Goal: Task Accomplishment & Management: Use online tool/utility

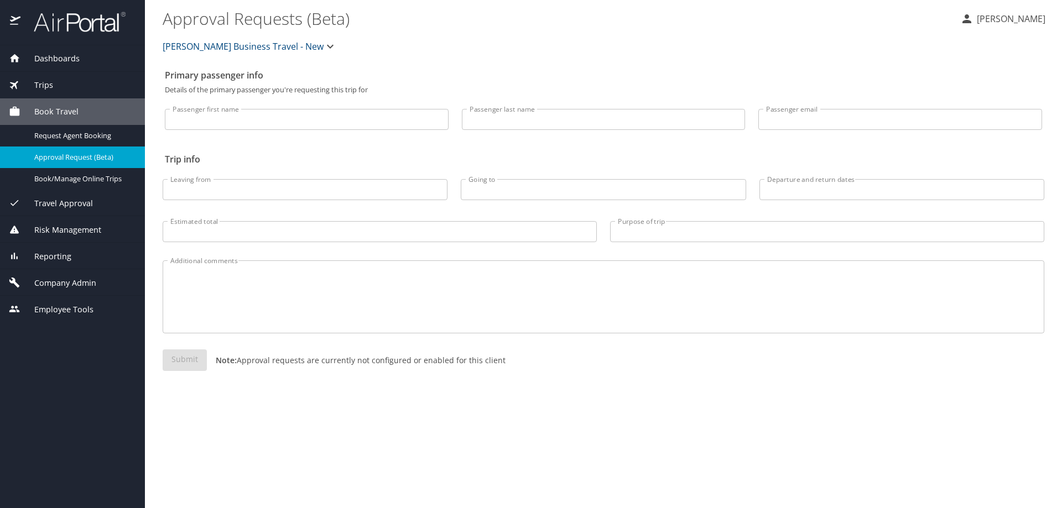
click at [76, 259] on div "Reporting" at bounding box center [72, 257] width 127 height 12
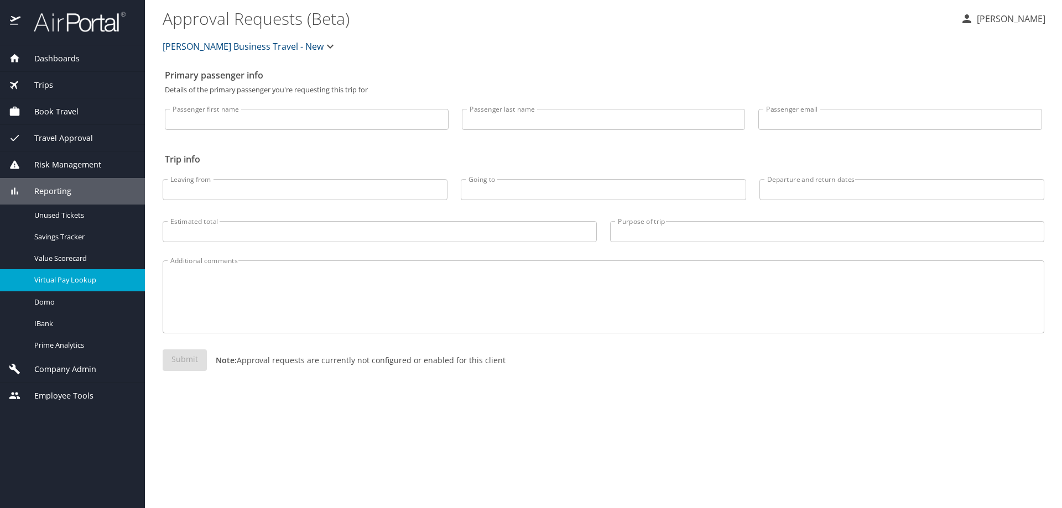
click at [77, 284] on span "Virtual Pay Lookup" at bounding box center [82, 280] width 97 height 11
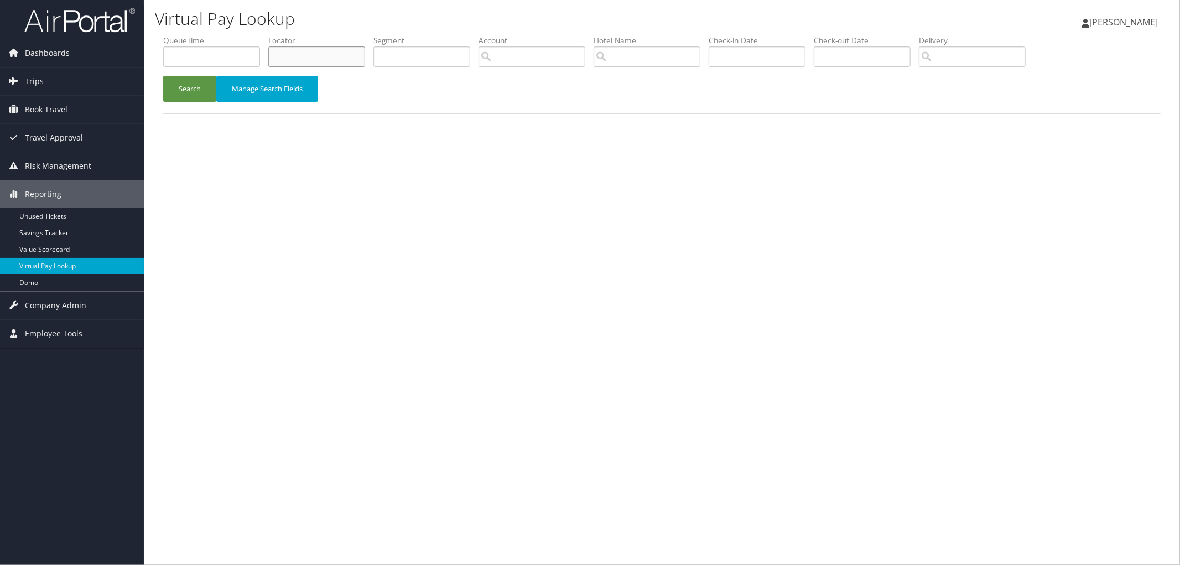
click at [347, 58] on input "text" at bounding box center [316, 56] width 97 height 20
paste input "D3KKWJ"
type input "D3KKWJ"
click at [208, 87] on button "Search" at bounding box center [189, 89] width 53 height 26
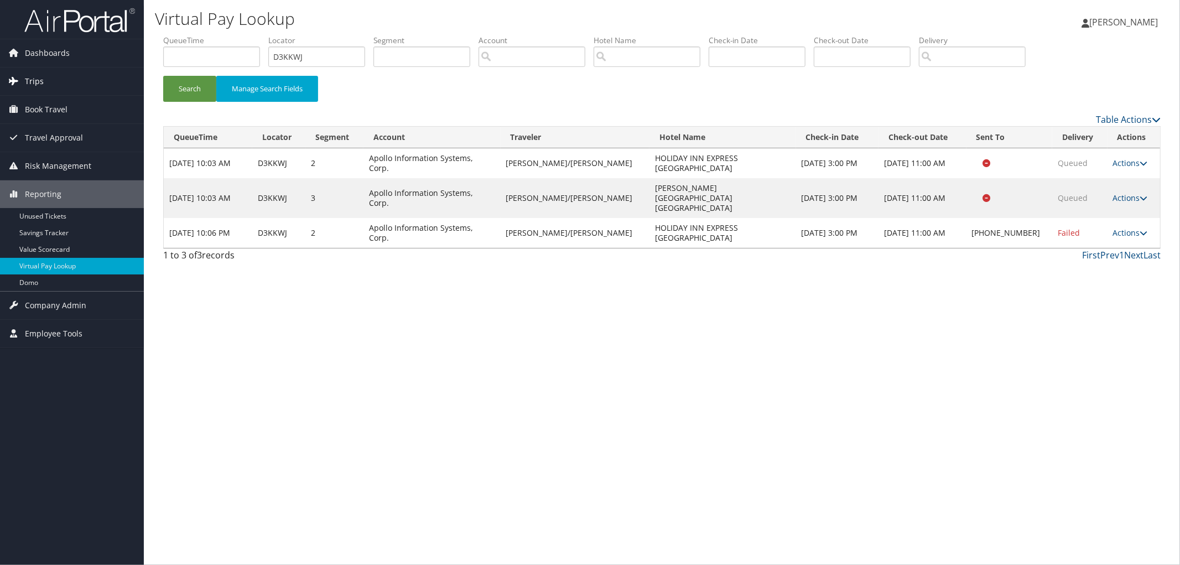
click at [75, 90] on link "Trips" at bounding box center [72, 81] width 144 height 28
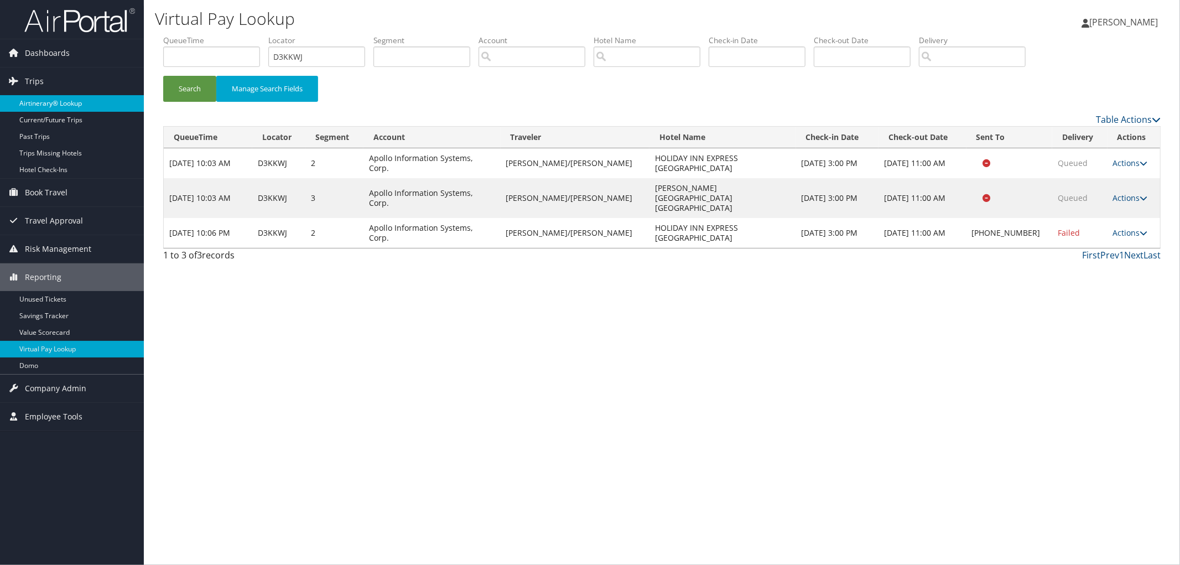
click at [73, 105] on link "Airtinerary® Lookup" at bounding box center [72, 103] width 144 height 17
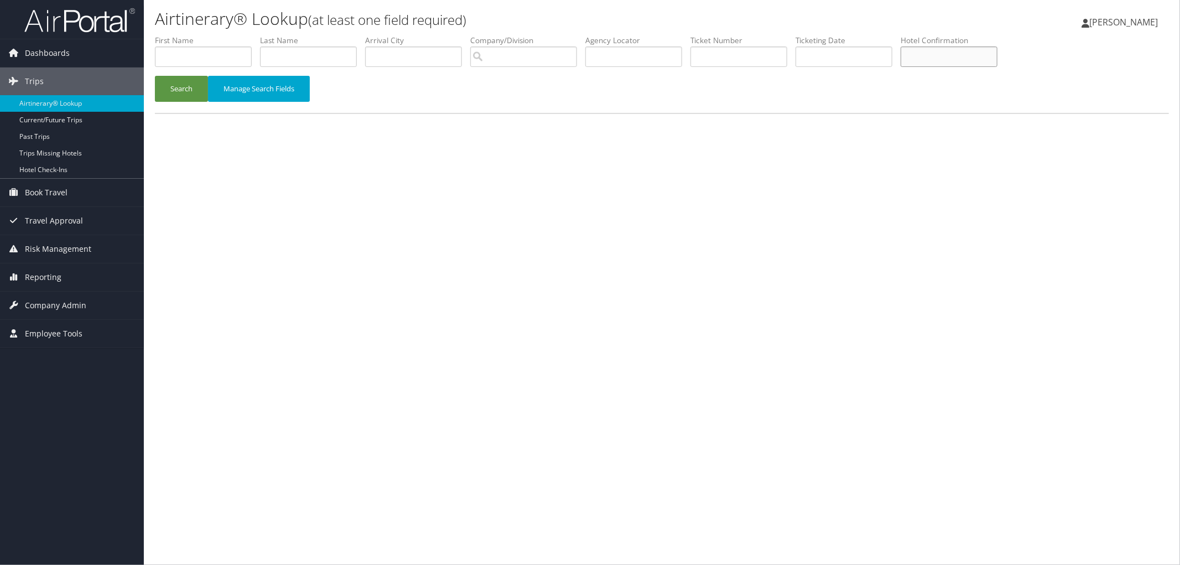
click at [976, 50] on input "text" at bounding box center [948, 56] width 97 height 20
type input "97058922"
click at [180, 94] on button "Search" at bounding box center [181, 89] width 53 height 26
drag, startPoint x: 981, startPoint y: 56, endPoint x: 947, endPoint y: 56, distance: 34.3
click at [947, 56] on input "97058922" at bounding box center [948, 56] width 97 height 20
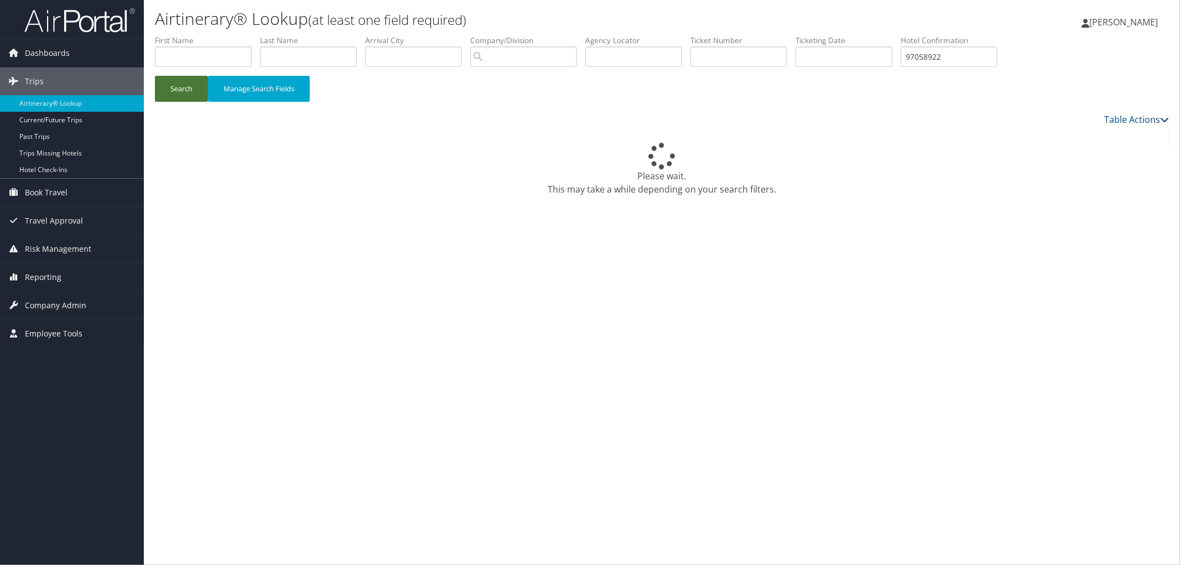
click at [201, 86] on button "Search" at bounding box center [181, 89] width 53 height 26
click at [991, 60] on input "97058922" at bounding box center [948, 56] width 97 height 20
click at [971, 180] on div "Please wait. This may take a while depending on your search filters." at bounding box center [662, 169] width 1014 height 53
click at [65, 281] on link "Reporting" at bounding box center [72, 277] width 144 height 28
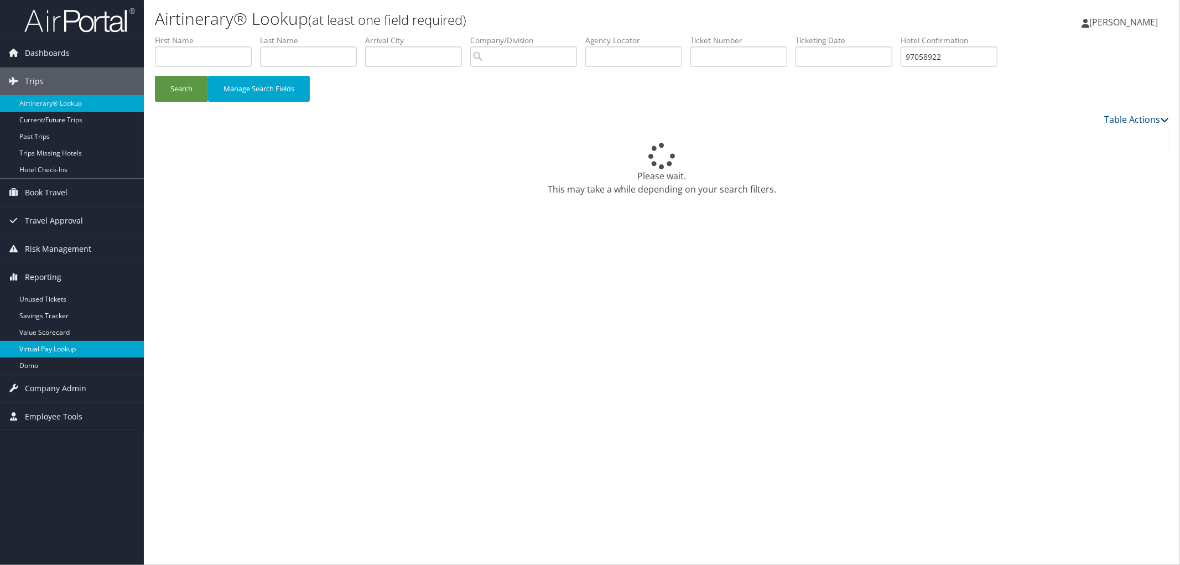
click at [57, 346] on link "Virtual Pay Lookup" at bounding box center [72, 349] width 144 height 17
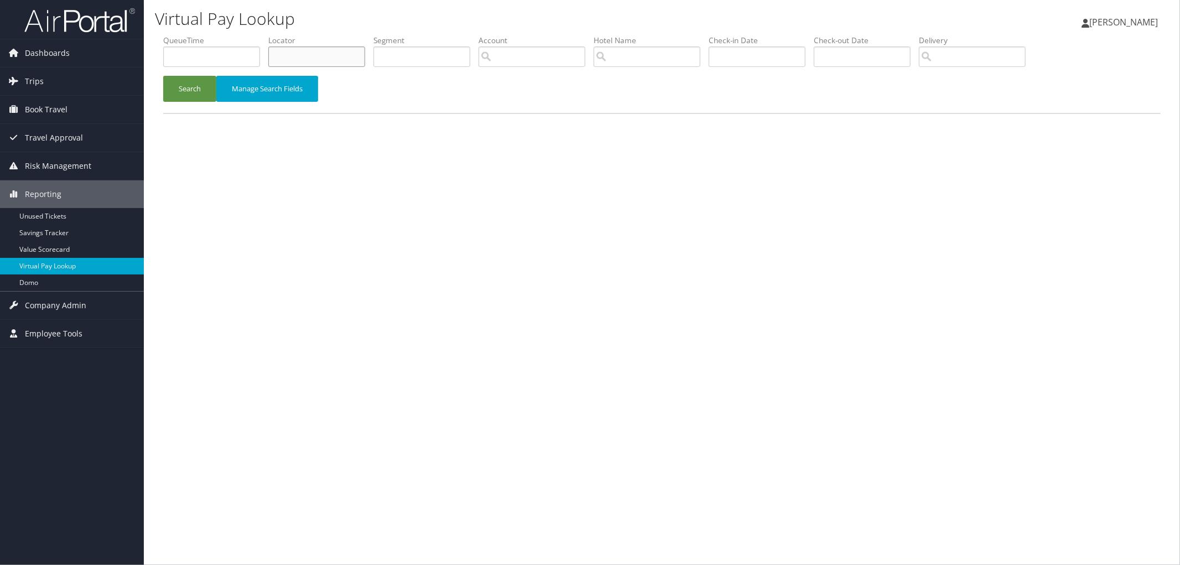
click at [303, 54] on input "text" at bounding box center [316, 56] width 97 height 20
paste input "DB2CVV"
type input "DB2CVV"
click at [183, 84] on button "Search" at bounding box center [189, 89] width 53 height 26
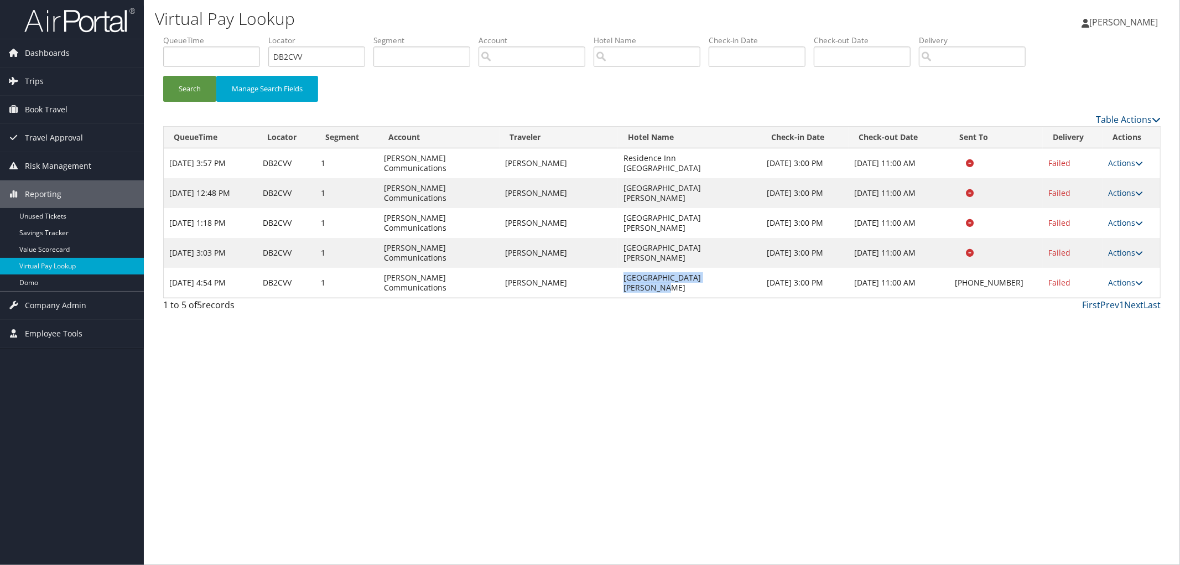
drag, startPoint x: 742, startPoint y: 242, endPoint x: 629, endPoint y: 233, distance: 113.7
click at [629, 268] on td "Baymont Inn & Suites Fulton" at bounding box center [689, 283] width 143 height 30
copy td "Baymont Inn & Suites Fulton"
click at [1134, 268] on td "Actions Resend Logs Delivery Information View Itinerary" at bounding box center [1131, 283] width 58 height 30
click at [1134, 277] on link "Actions" at bounding box center [1125, 282] width 35 height 11
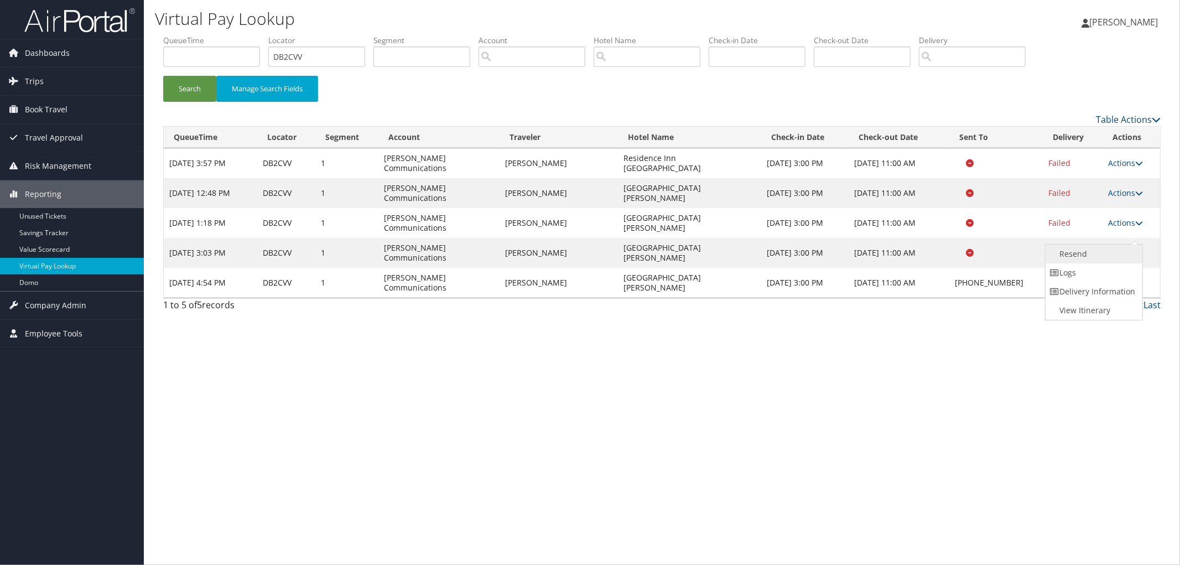
click at [1102, 256] on link "Resend" at bounding box center [1092, 253] width 95 height 19
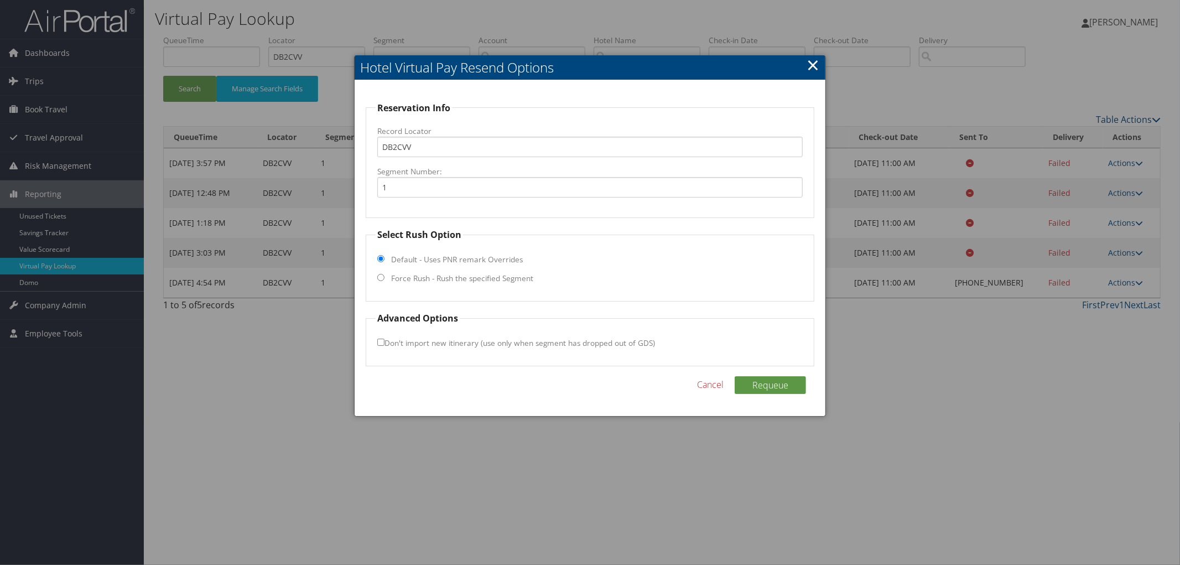
click at [395, 272] on fieldset "Select Rush Option Default - Uses PNR remark Overrides Force Rush - Rush the sp…" at bounding box center [590, 265] width 449 height 74
click at [394, 277] on label "Force Rush - Rush the specified Segment" at bounding box center [462, 278] width 142 height 11
click at [384, 277] on input "Force Rush - Rush the specified Segment" at bounding box center [380, 277] width 7 height 7
radio input "true"
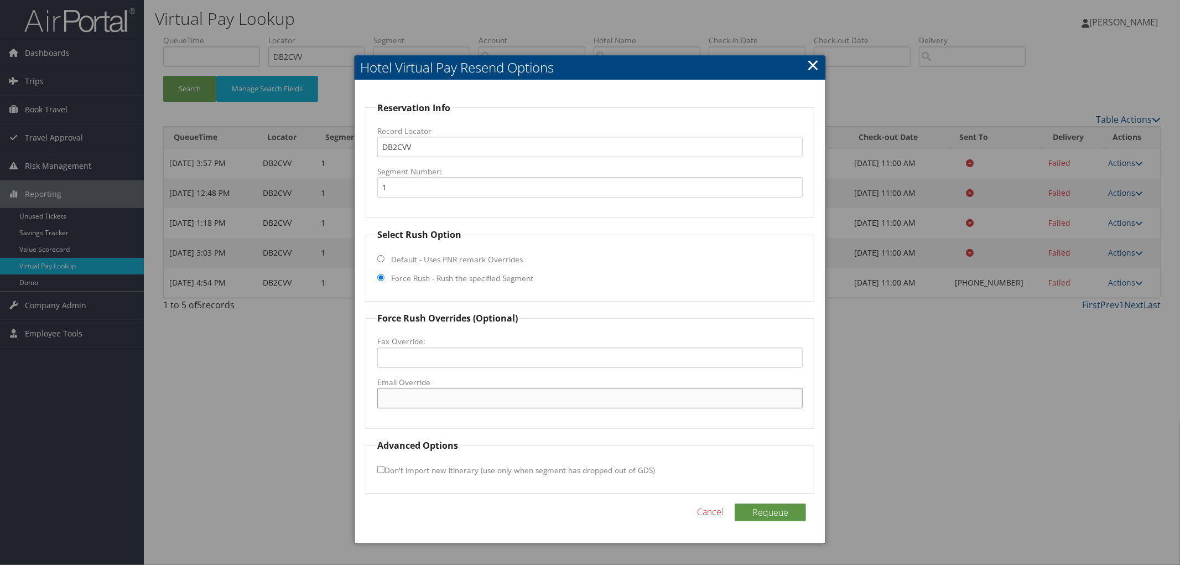
paste input "bymontfultongm@gmail.com"
type input "bymontfultongm@gmail.com"
click at [747, 510] on button "Requeue" at bounding box center [769, 512] width 71 height 18
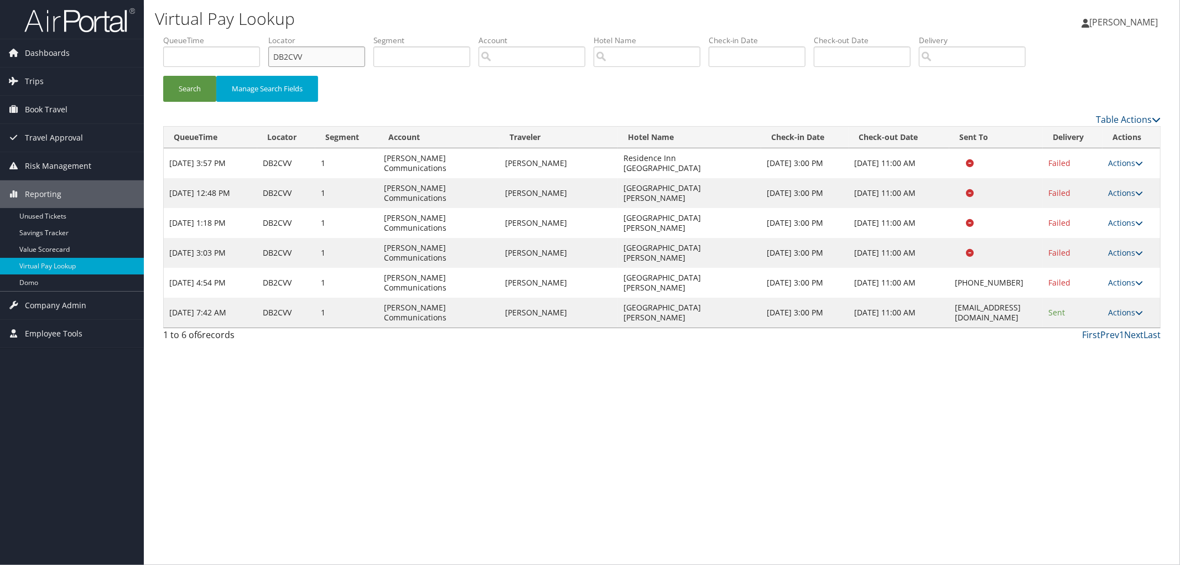
drag, startPoint x: 301, startPoint y: 54, endPoint x: 239, endPoint y: 54, distance: 61.9
click at [240, 35] on ul "QueueTime Locator DB2CVV Segment Account Traveler Hotel Name Check-in Date Chec…" at bounding box center [661, 35] width 997 height 0
paste input "DBMQTZ"
type input "DBMQTZ"
click at [163, 76] on button "Search" at bounding box center [189, 89] width 53 height 26
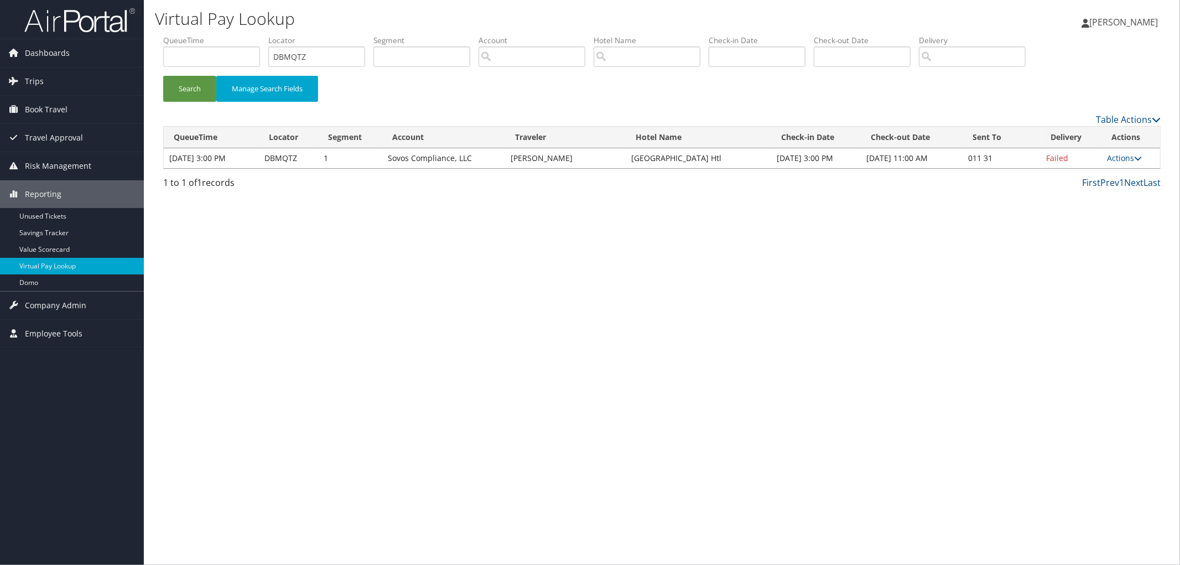
drag, startPoint x: 754, startPoint y: 159, endPoint x: 633, endPoint y: 166, distance: 121.3
click at [633, 166] on td "Sheraton Amsterdam Airport Htl" at bounding box center [697, 158] width 145 height 20
copy td "Sheraton Amsterdam Airport Htl"
click at [1127, 159] on link "Actions" at bounding box center [1124, 158] width 35 height 11
click at [1121, 173] on link "Resend" at bounding box center [1092, 174] width 95 height 19
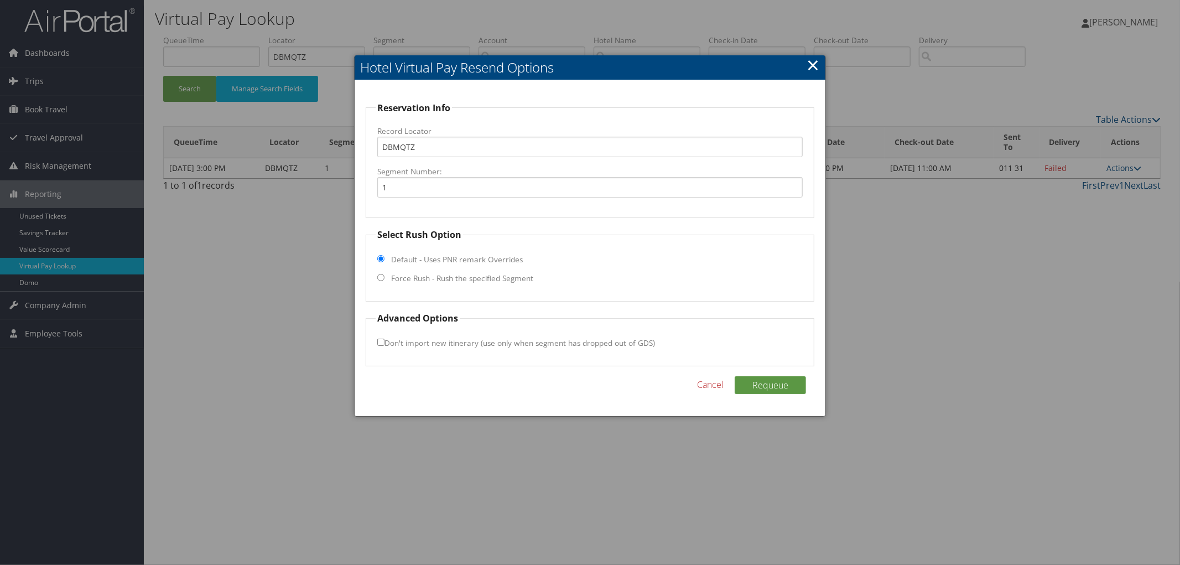
click at [515, 282] on label "Force Rush - Rush the specified Segment" at bounding box center [462, 278] width 142 height 11
click at [384, 281] on input "Force Rush - Rush the specified Segment" at bounding box center [380, 277] width 7 height 7
radio input "true"
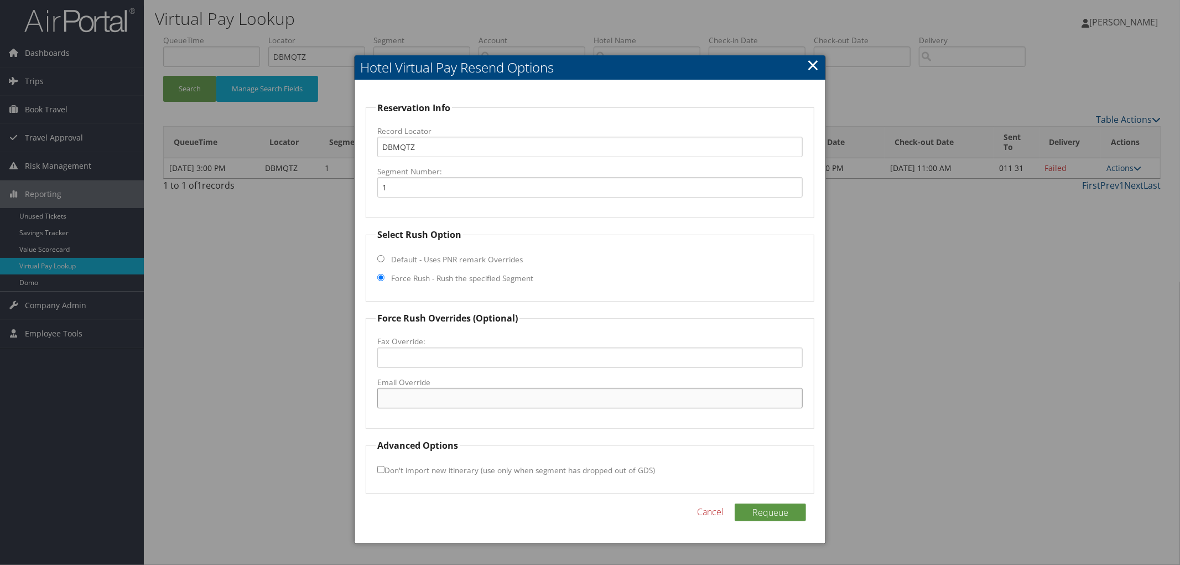
paste input "reservations.schiphol@sheraton.com"
type input "reservations.schiphol@sheraton.com"
click at [748, 503] on button "Requeue" at bounding box center [769, 512] width 71 height 18
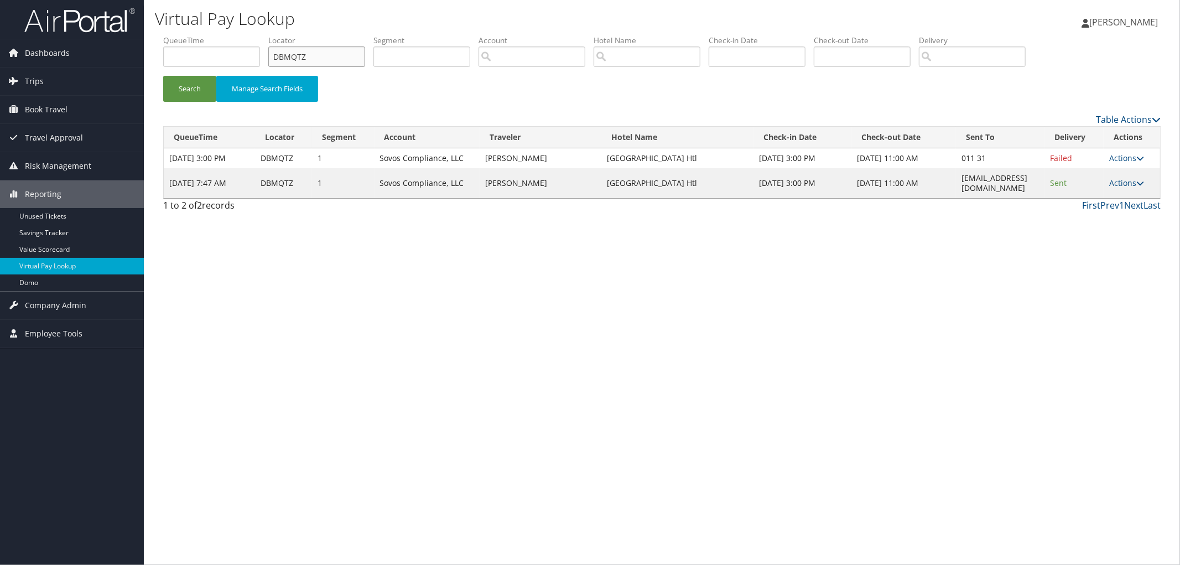
drag, startPoint x: 341, startPoint y: 61, endPoint x: 234, endPoint y: 61, distance: 106.2
click at [244, 35] on ul "QueueTime Locator DBMQTZ Segment Account Traveler Hotel Name Check-in Date Chec…" at bounding box center [661, 35] width 997 height 0
paste input "CZ7VN2"
type input "CZ7VN2"
click at [163, 76] on button "Search" at bounding box center [189, 89] width 53 height 26
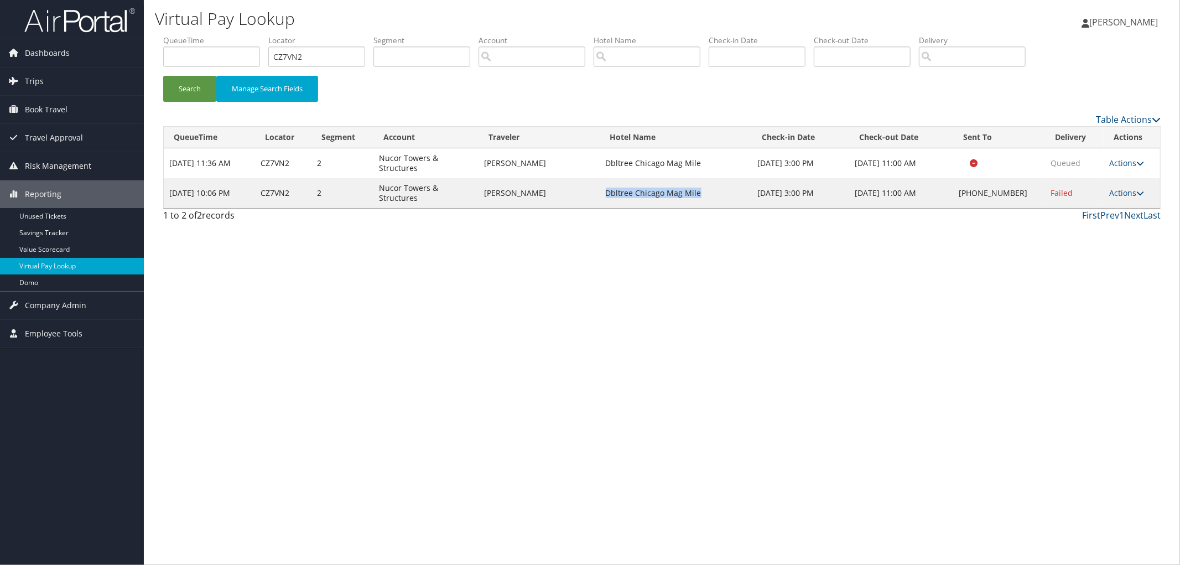
drag, startPoint x: 727, startPoint y: 189, endPoint x: 627, endPoint y: 186, distance: 100.7
click at [627, 186] on td "Dbltree Chicago Mag Mile" at bounding box center [676, 193] width 152 height 30
click at [1123, 191] on link "Actions" at bounding box center [1126, 192] width 35 height 11
click at [1115, 209] on link "Resend" at bounding box center [1092, 209] width 95 height 19
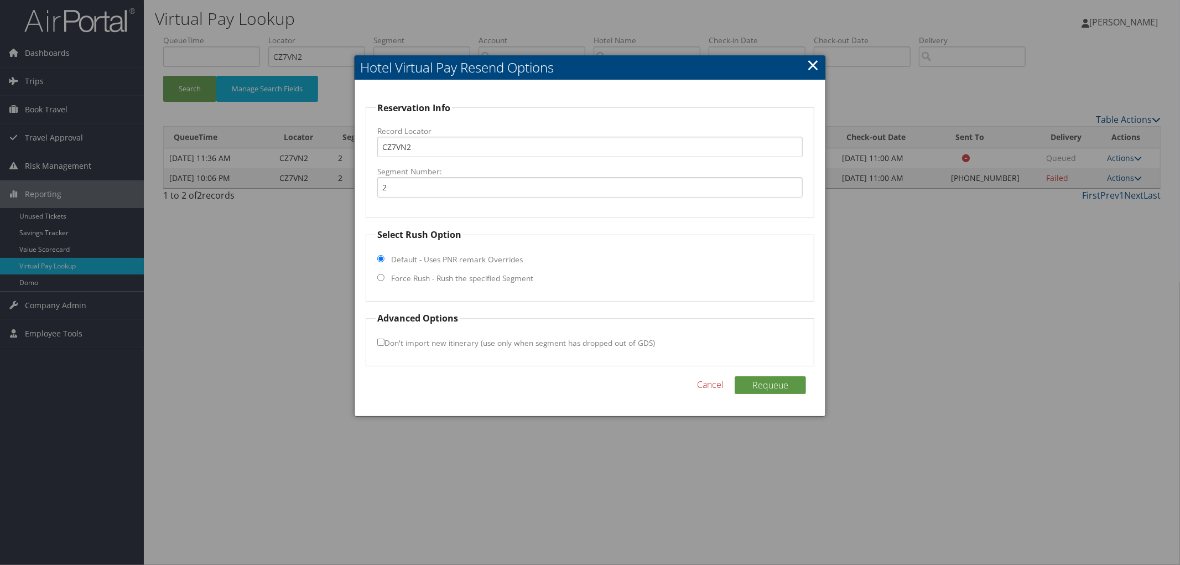
click at [398, 281] on label "Force Rush - Rush the specified Segment" at bounding box center [462, 278] width 142 height 11
click at [384, 281] on input "Force Rush - Rush the specified Segment" at bounding box center [380, 277] width 7 height 7
radio input "true"
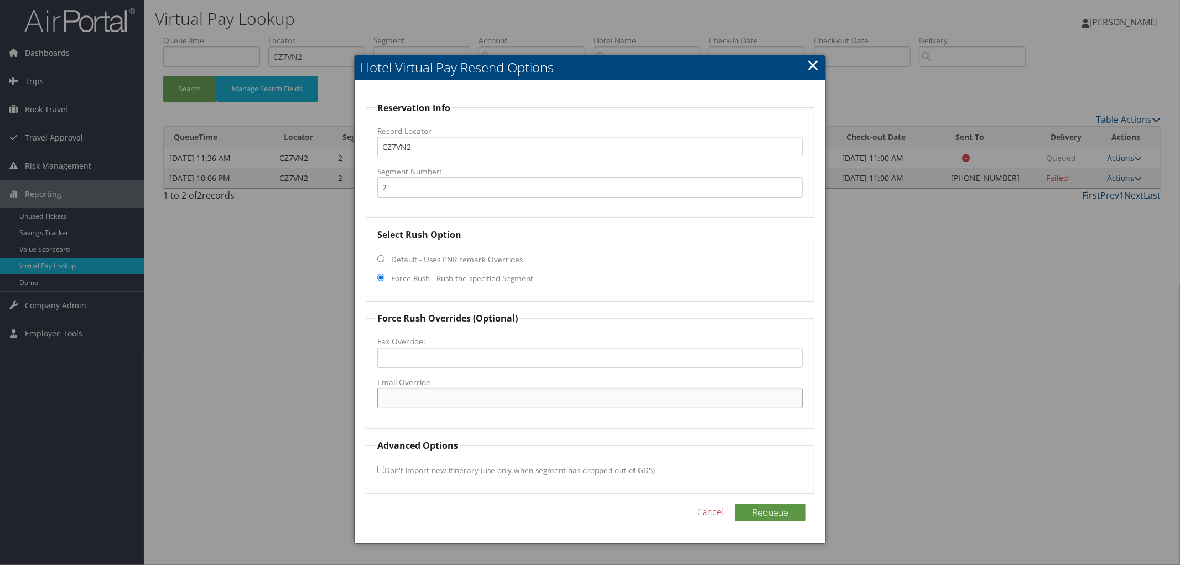
paste input "CHIMM_FO@hilton.com"
type input "CHIMM_FO@hilton.com"
click at [765, 515] on button "Requeue" at bounding box center [769, 512] width 71 height 18
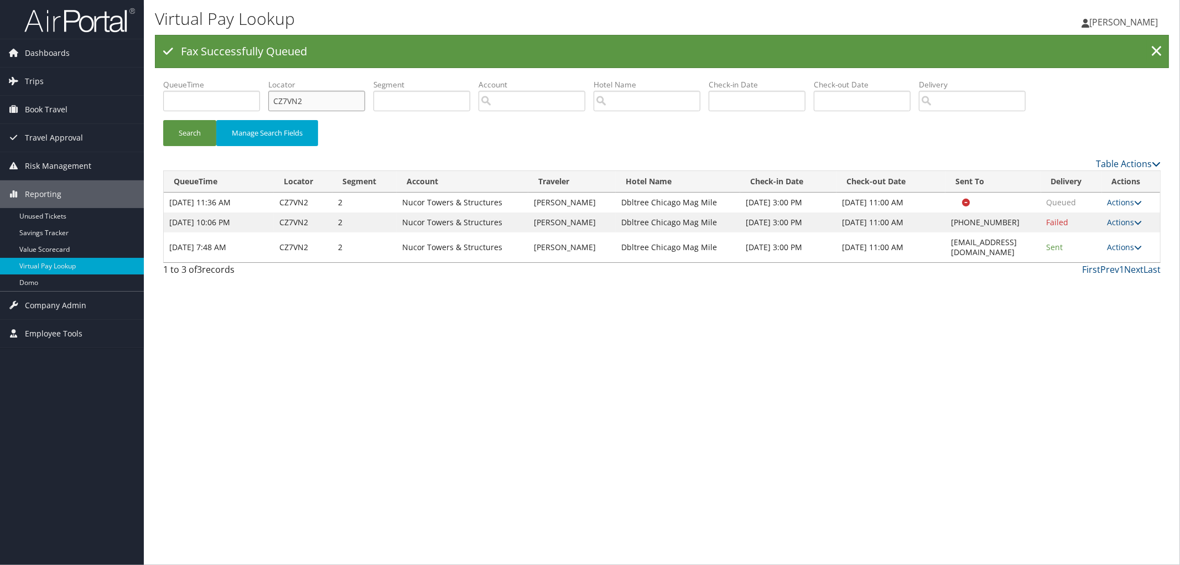
drag, startPoint x: 325, startPoint y: 103, endPoint x: 246, endPoint y: 116, distance: 80.2
click at [246, 79] on ul "QueueTime Locator CZ7VN2 Segment Account Traveler Hotel Name Check-in Date Chec…" at bounding box center [661, 79] width 997 height 0
type input "="
paste input "D39GK6"
type input "D39GK6"
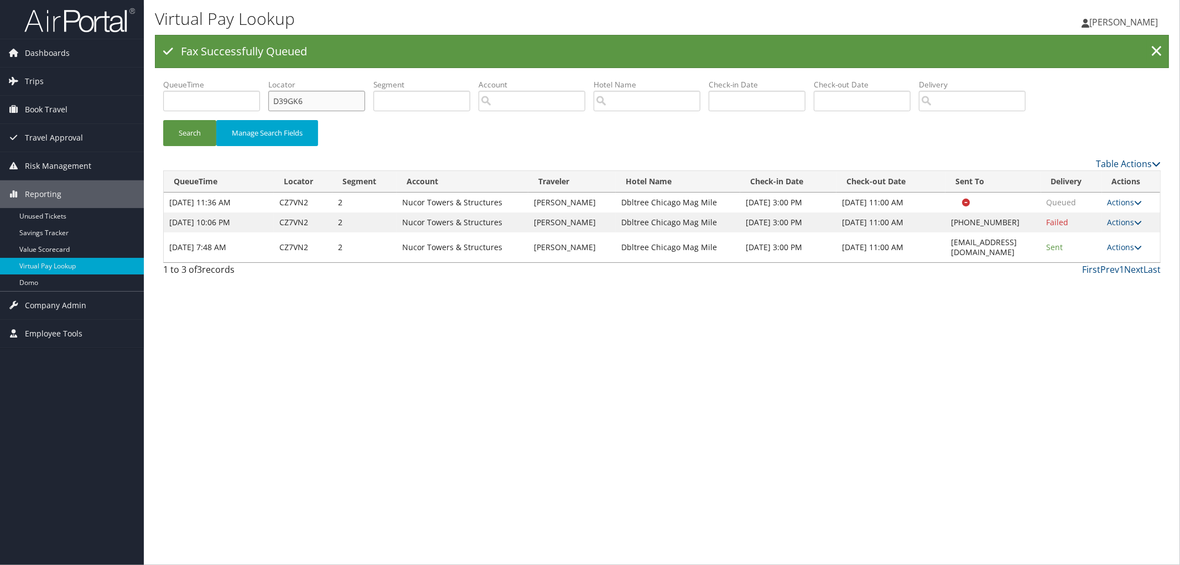
click at [163, 120] on button "Search" at bounding box center [189, 133] width 53 height 26
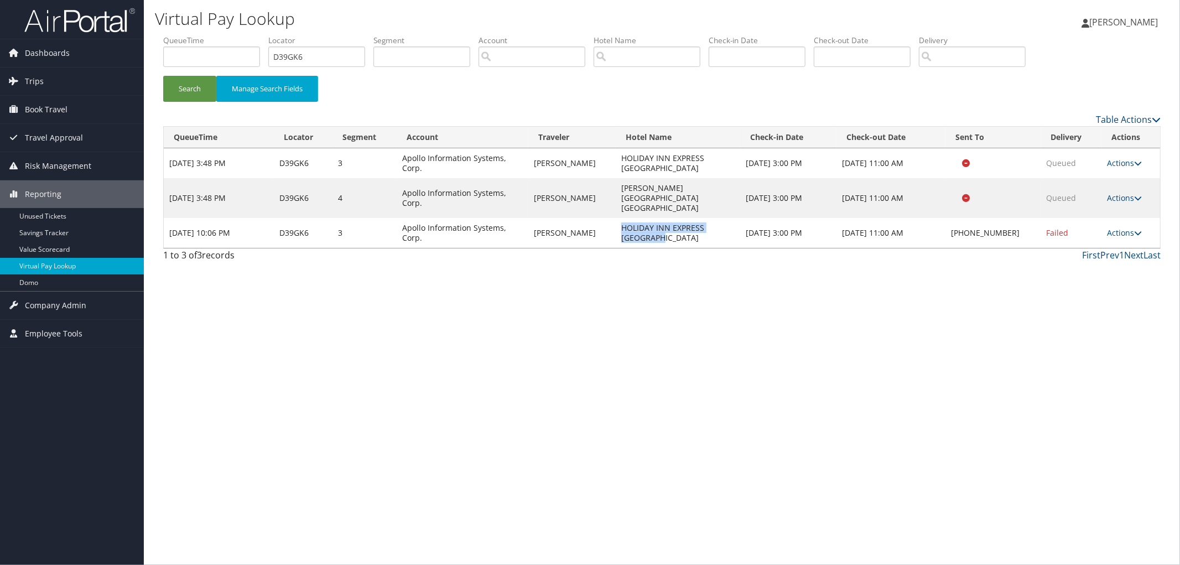
drag, startPoint x: 679, startPoint y: 226, endPoint x: 625, endPoint y: 220, distance: 54.0
click at [625, 220] on td "HOLIDAY INN EXPRESS WARRENTON" at bounding box center [678, 233] width 124 height 30
click at [1128, 227] on link "Actions" at bounding box center [1124, 232] width 35 height 11
click at [1112, 236] on link "Resend" at bounding box center [1091, 239] width 95 height 19
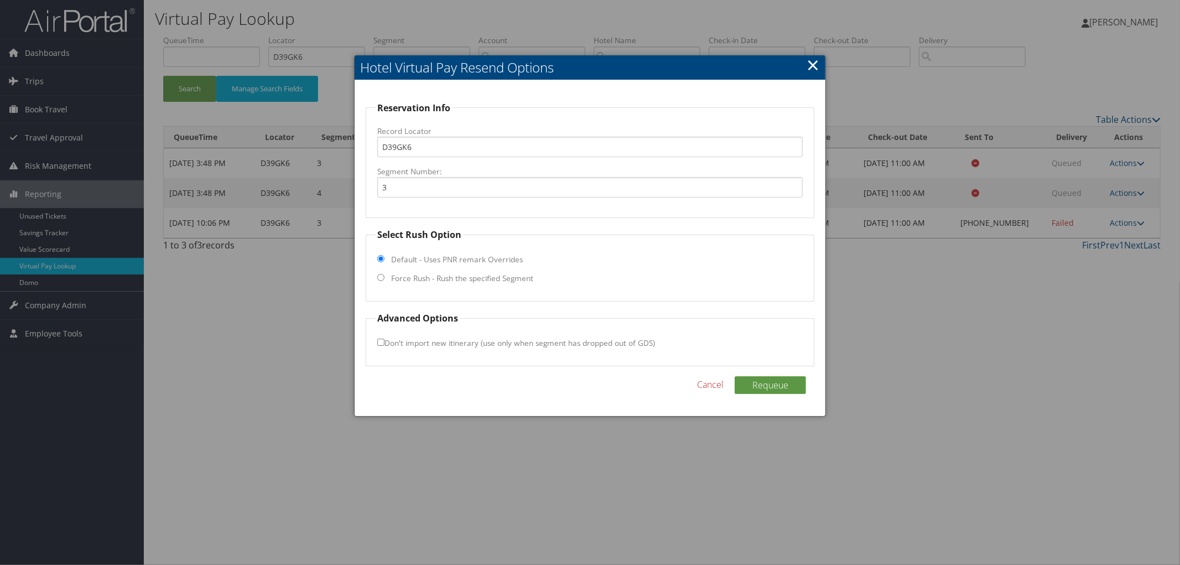
click at [458, 279] on label "Force Rush - Rush the specified Segment" at bounding box center [462, 278] width 142 height 11
click at [384, 279] on input "Force Rush - Rush the specified Segment" at bounding box center [380, 277] width 7 height 7
radio input "true"
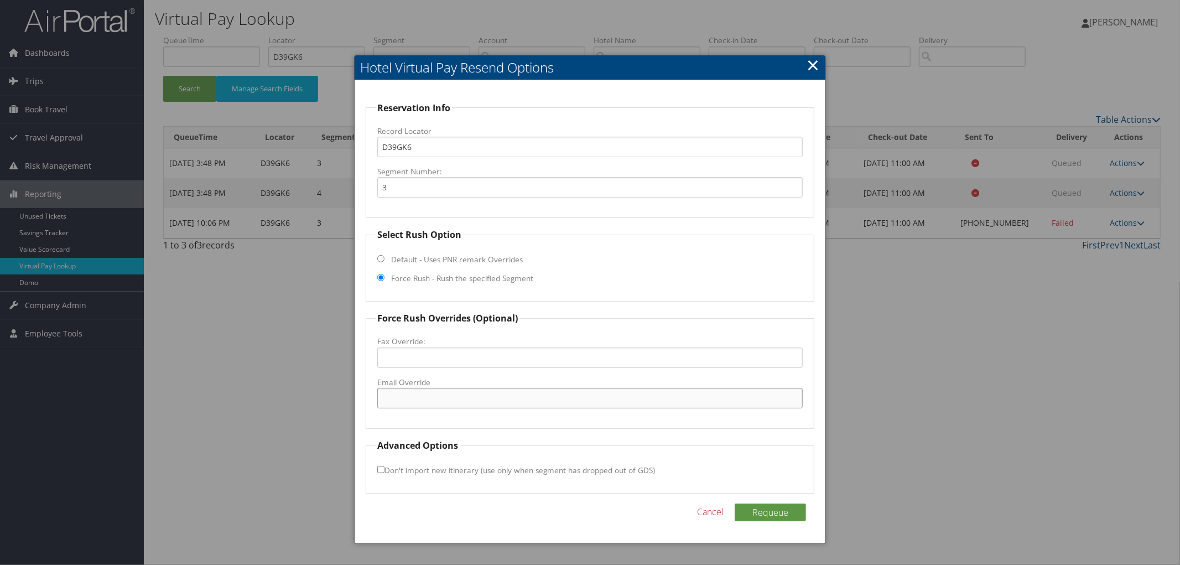
drag, startPoint x: 423, startPoint y: 412, endPoint x: 410, endPoint y: 395, distance: 21.7
click at [410, 395] on input "Email Override" at bounding box center [589, 398] width 425 height 20
paste input "guests_holidayinn.warrenton@luminousllc.com"
type input "guests_holidayinn.warrenton@luminousllc.com"
click at [771, 513] on button "Requeue" at bounding box center [769, 512] width 71 height 18
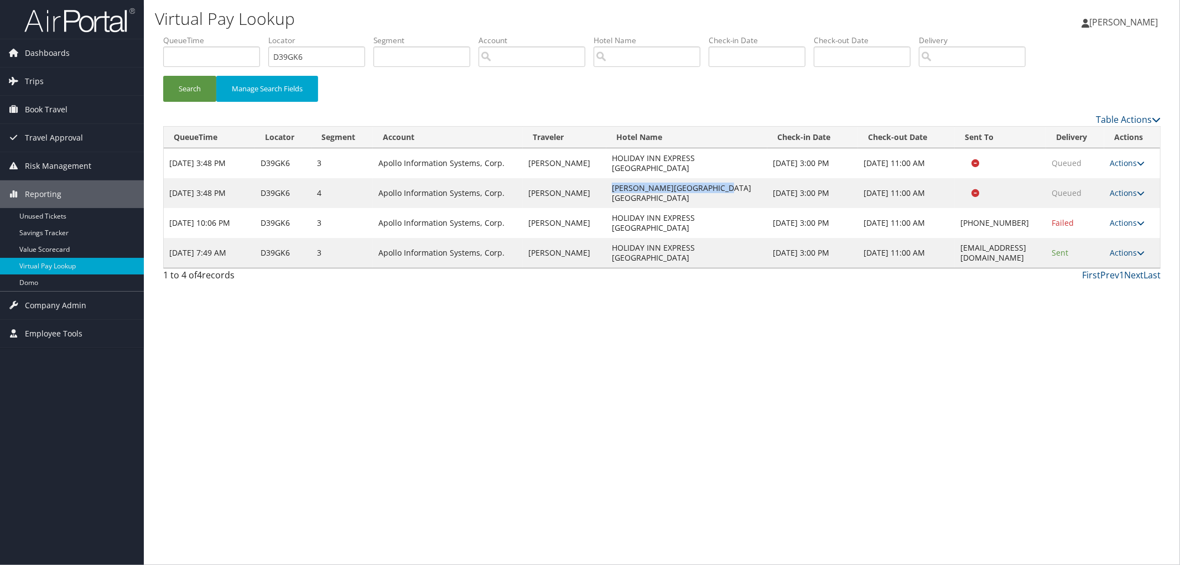
drag, startPoint x: 655, startPoint y: 195, endPoint x: 548, endPoint y: 192, distance: 107.9
click at [606, 192] on td "Drury Inn St Louis Airport" at bounding box center [686, 193] width 161 height 30
copy td "Drury Inn St Louis Airport"
click at [1138, 191] on link "Actions" at bounding box center [1126, 192] width 35 height 11
click at [1109, 249] on link "View Itinerary" at bounding box center [1112, 246] width 70 height 19
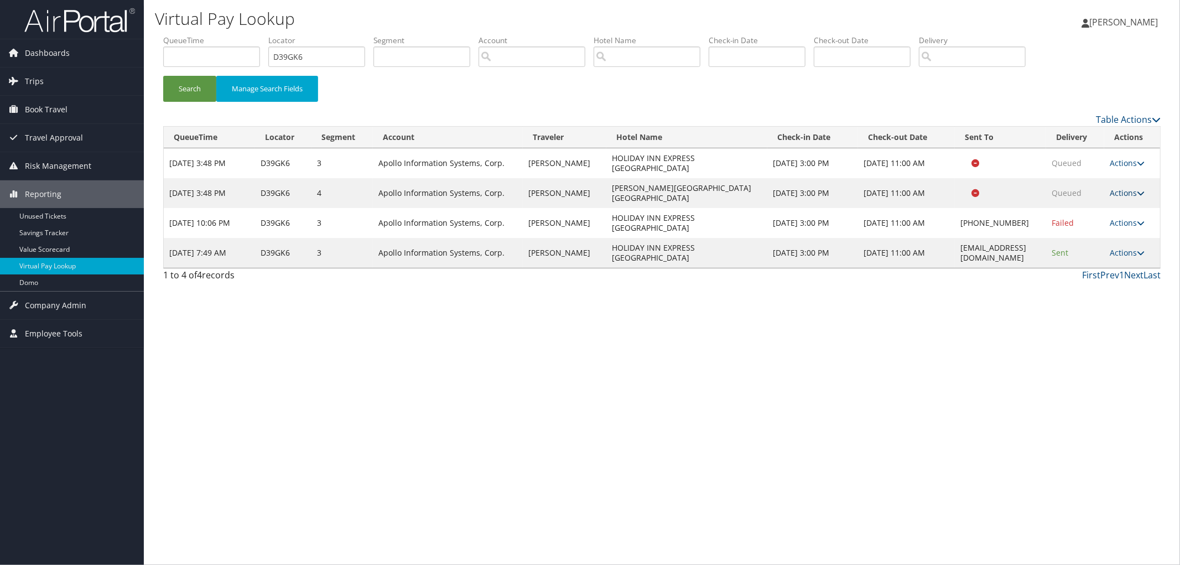
click at [1134, 190] on link "Actions" at bounding box center [1126, 192] width 35 height 11
click at [1124, 205] on link "Resend" at bounding box center [1112, 209] width 70 height 19
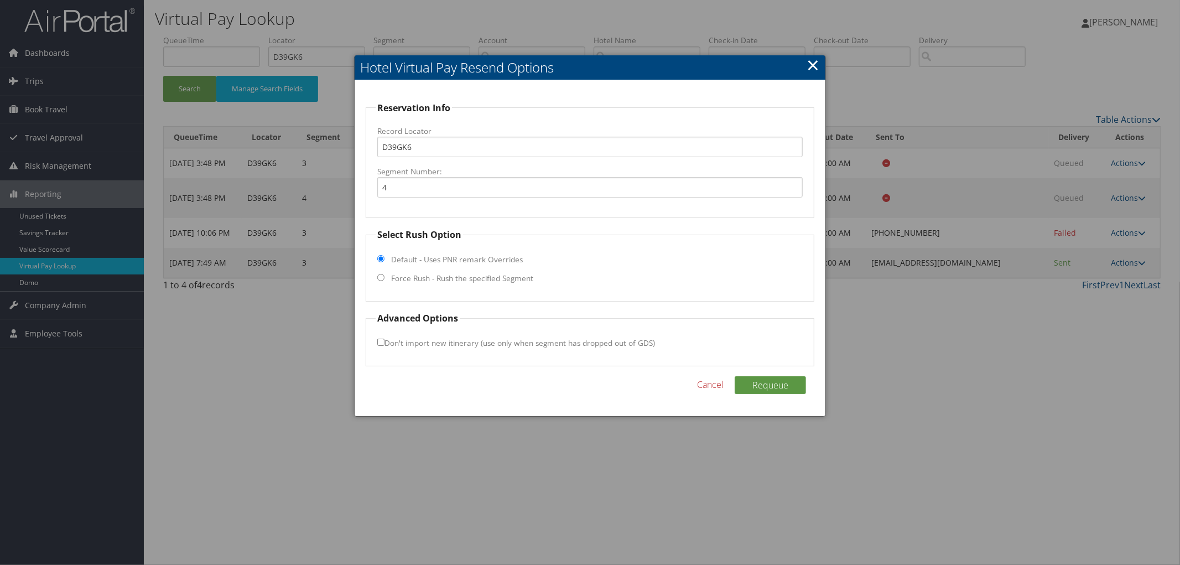
click at [497, 277] on label "Force Rush - Rush the specified Segment" at bounding box center [462, 278] width 142 height 11
click at [384, 277] on input "Force Rush - Rush the specified Segment" at bounding box center [380, 277] width 7 height 7
radio input "true"
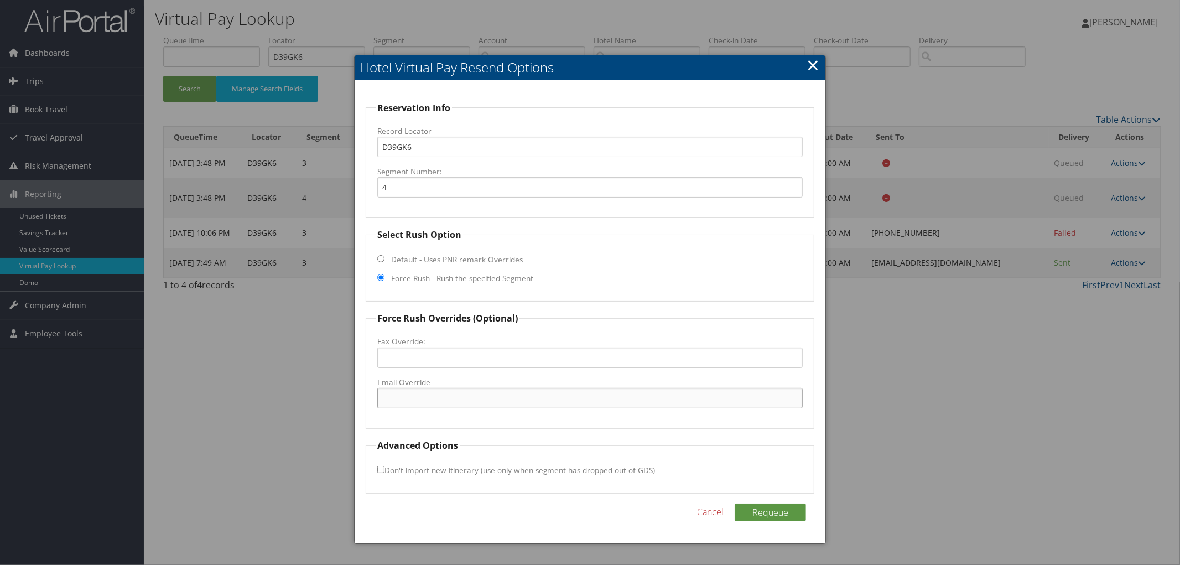
paste input "p0075@druryhotels.com"
type input "p0075@druryhotels.com"
click at [769, 516] on button "Requeue" at bounding box center [769, 512] width 71 height 18
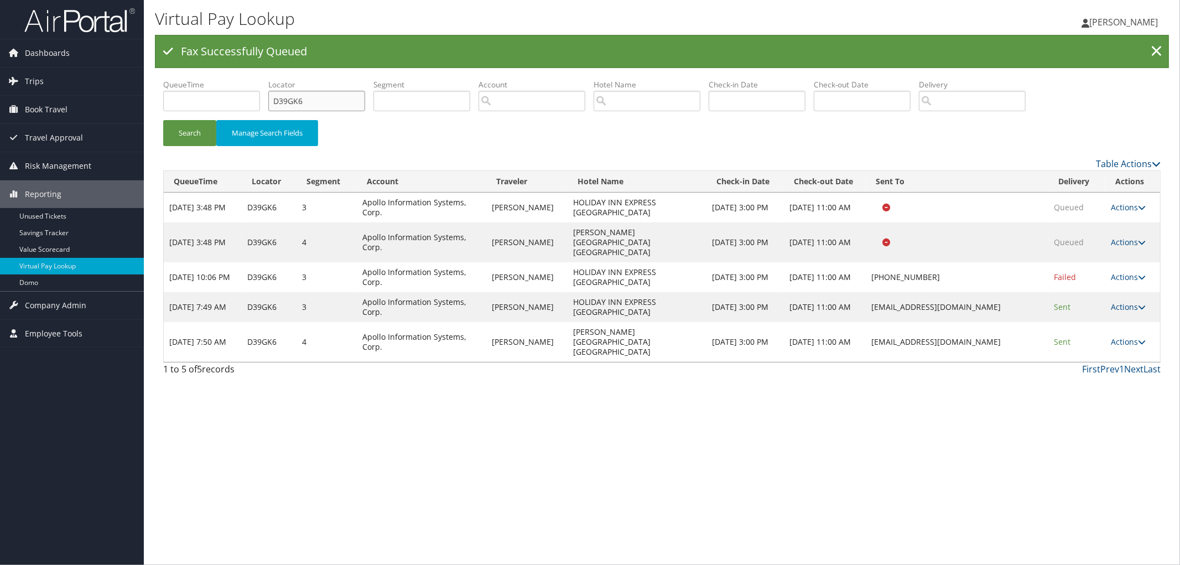
click at [263, 79] on ul "QueueTime Locator D39GK6 Segment Account Traveler Hotel Name Check-in Date Chec…" at bounding box center [661, 79] width 997 height 0
paste input "D3KKWJ"
type input "D3KKWJ"
click at [163, 120] on button "Search" at bounding box center [189, 133] width 53 height 26
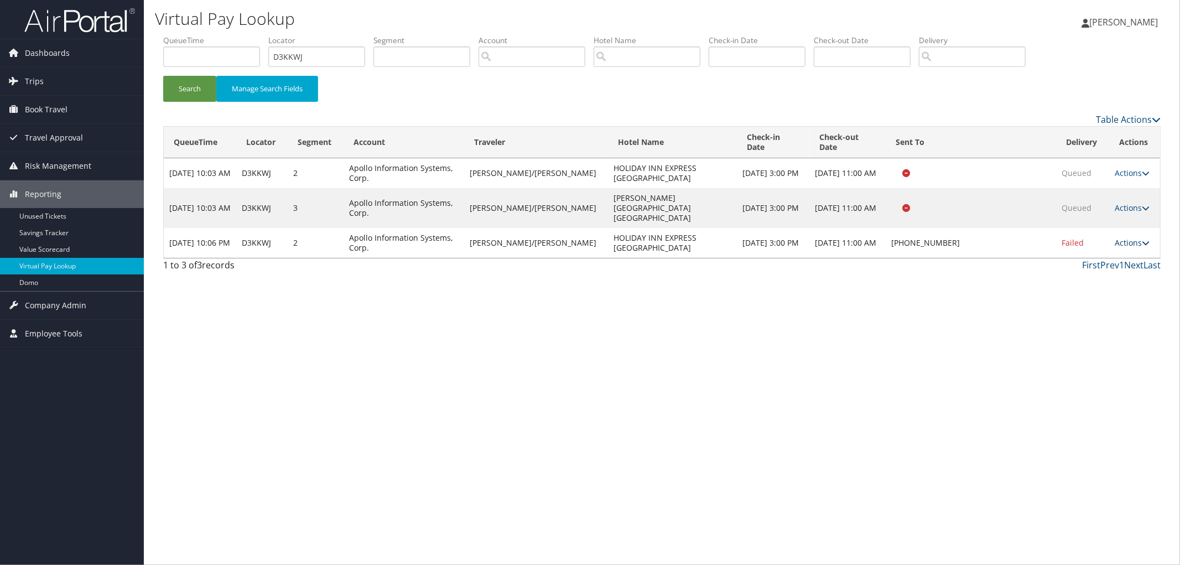
click at [1120, 237] on link "Actions" at bounding box center [1131, 242] width 35 height 11
click at [1106, 238] on link "Resend" at bounding box center [1097, 239] width 95 height 19
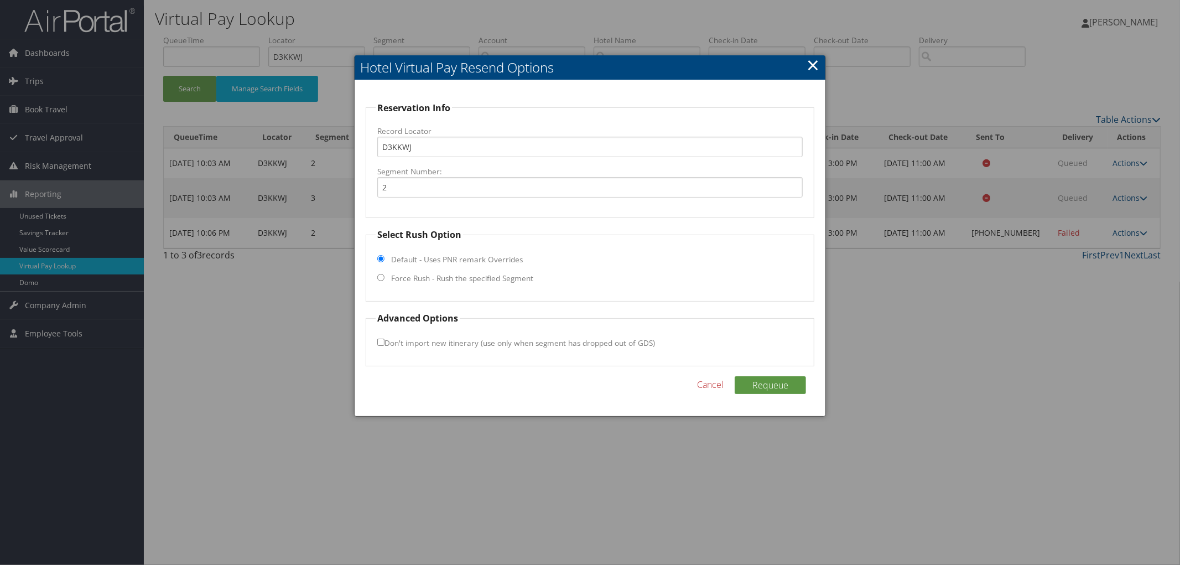
click at [462, 274] on label "Force Rush - Rush the specified Segment" at bounding box center [462, 278] width 142 height 11
click at [384, 274] on input "Force Rush - Rush the specified Segment" at bounding box center [380, 277] width 7 height 7
radio input "true"
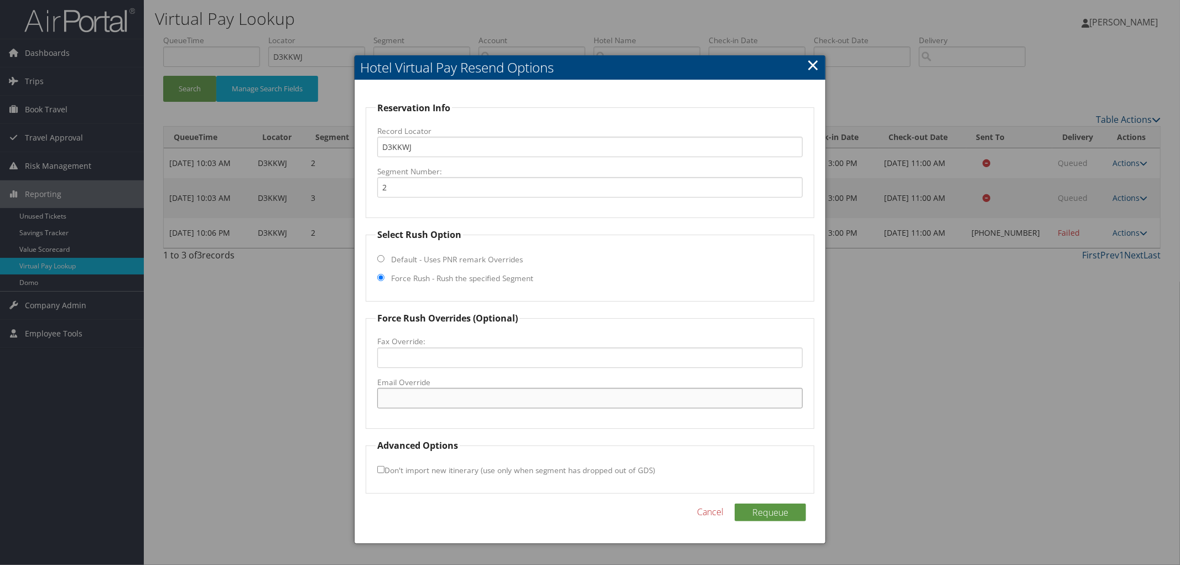
paste input "guests_holidayinn.warrenton@luminousllc.com"
type input "guests_holidayinn.warrenton@luminousllc.com"
click at [785, 509] on button "Requeue" at bounding box center [769, 512] width 71 height 18
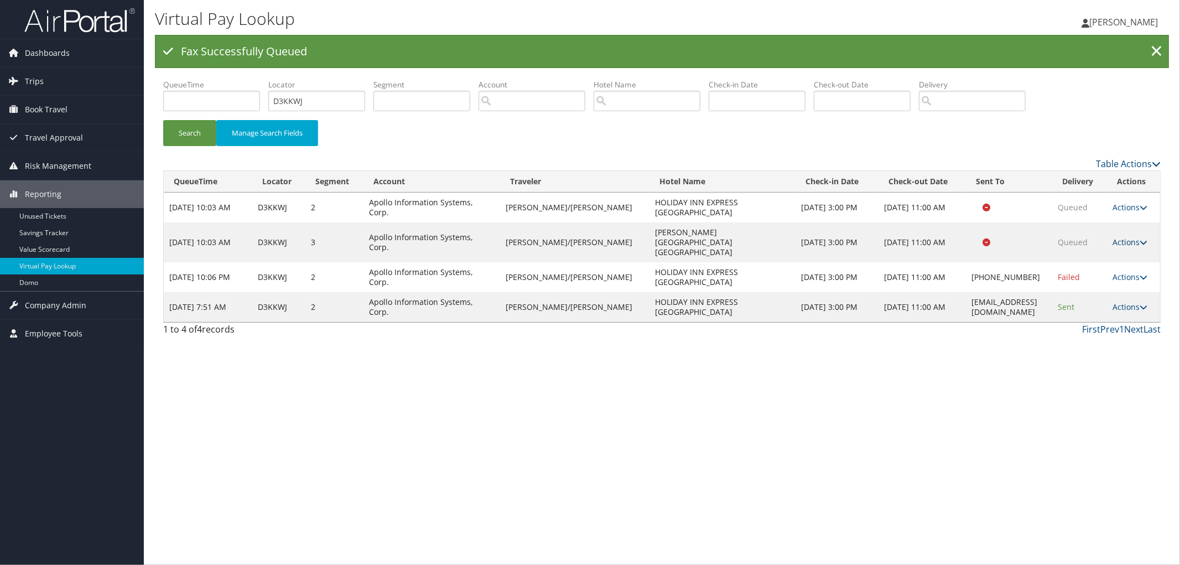
click at [1133, 237] on link "Actions" at bounding box center [1130, 242] width 35 height 11
click at [1123, 253] on link "Resend" at bounding box center [1113, 253] width 70 height 19
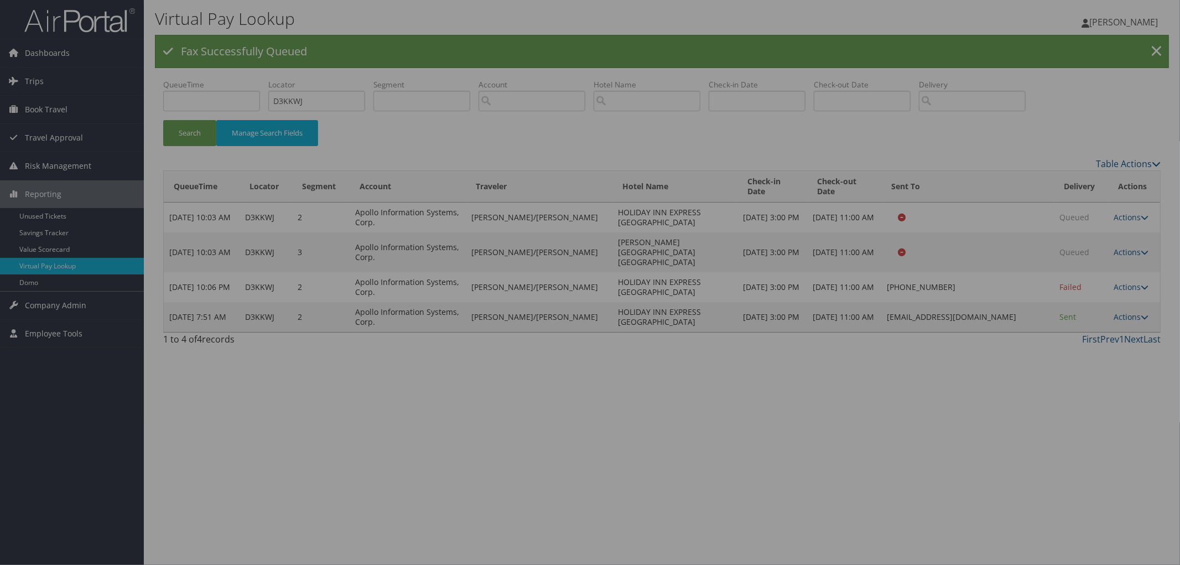
click at [197, 126] on div at bounding box center [590, 282] width 1180 height 565
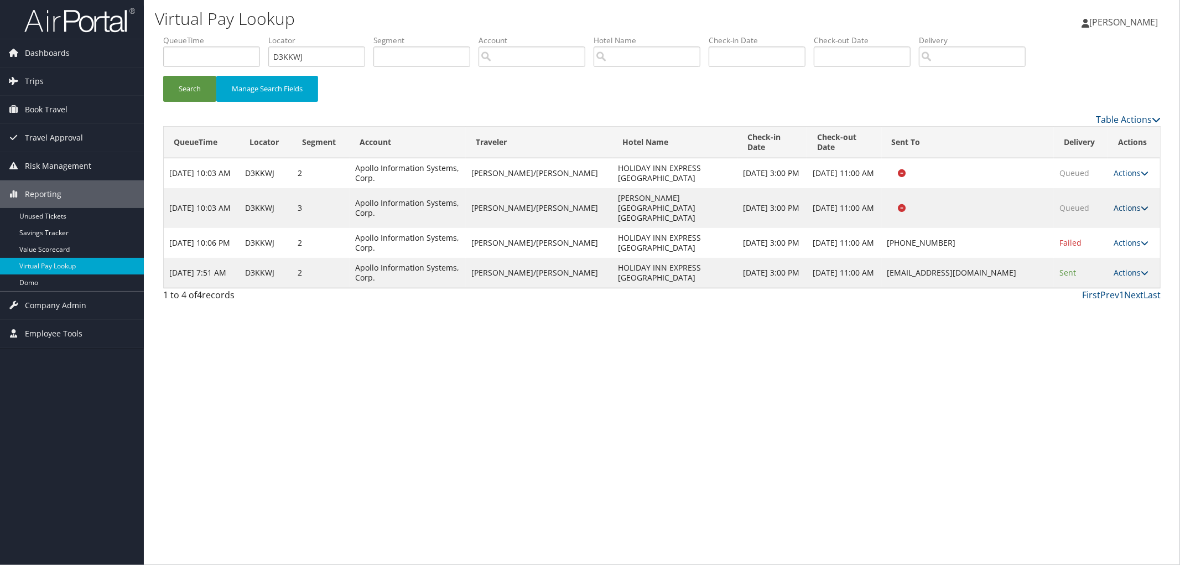
click at [1140, 204] on icon at bounding box center [1144, 208] width 8 height 8
click at [1125, 212] on link "Resend" at bounding box center [1109, 219] width 70 height 19
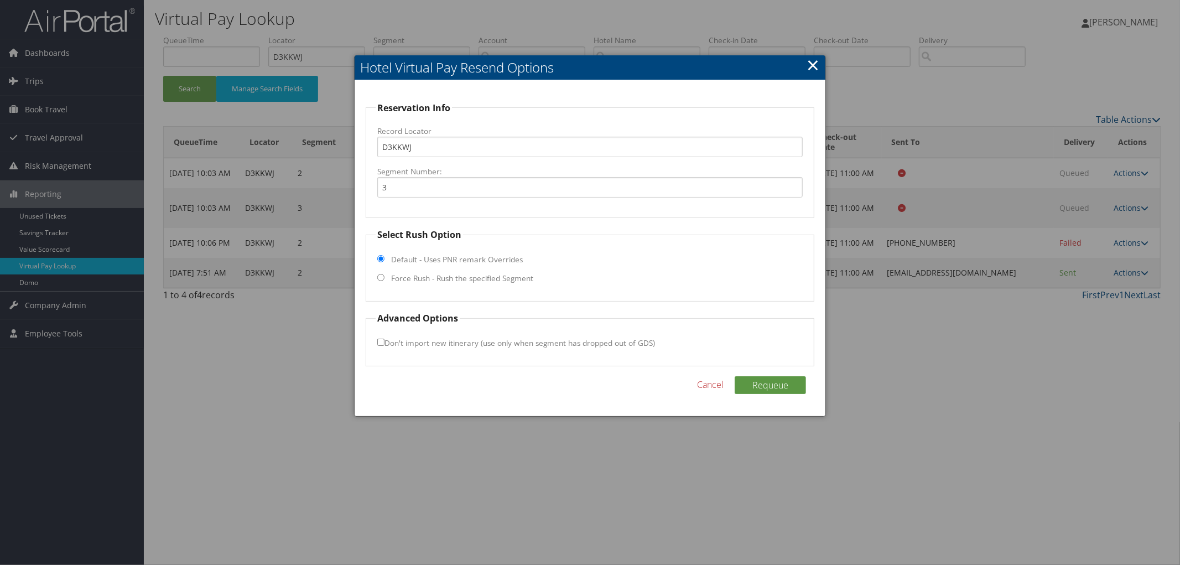
click at [454, 280] on label "Force Rush - Rush the specified Segment" at bounding box center [462, 278] width 142 height 11
click at [384, 280] on input "Force Rush - Rush the specified Segment" at bounding box center [380, 277] width 7 height 7
radio input "true"
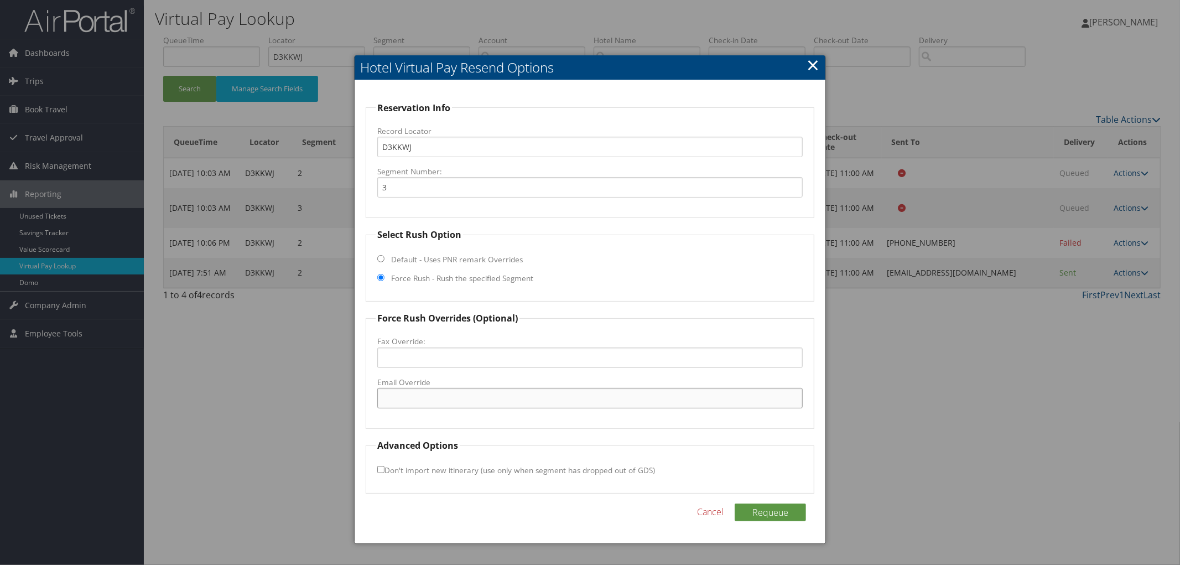
paste input "p0075@druryhotels.com"
type input "p0075@druryhotels.com"
click at [767, 508] on button "Requeue" at bounding box center [769, 512] width 71 height 18
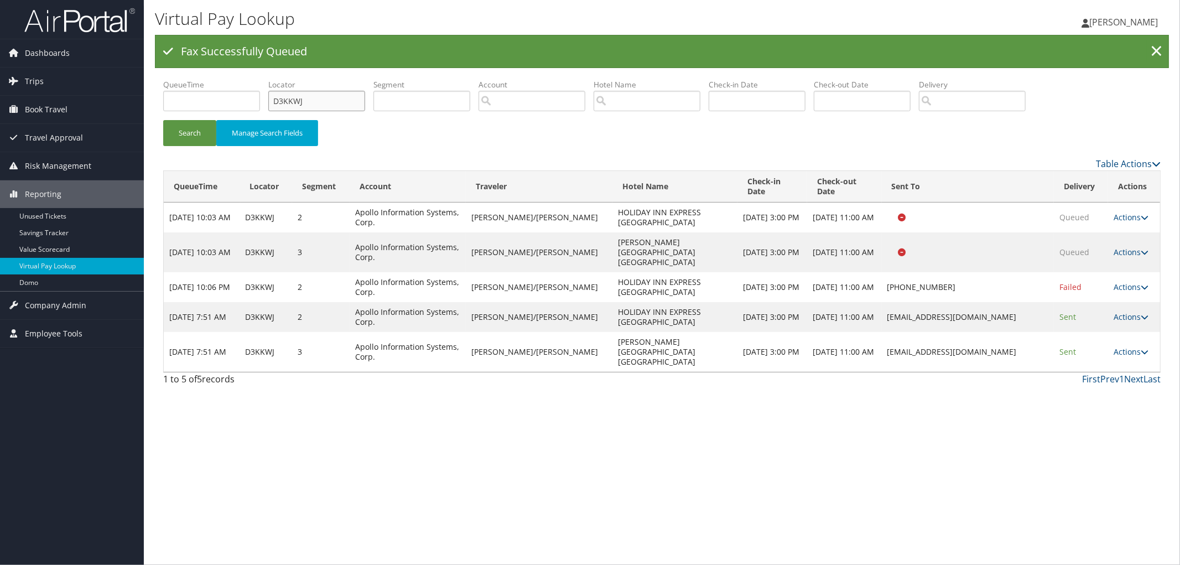
drag, startPoint x: 312, startPoint y: 103, endPoint x: 202, endPoint y: 103, distance: 110.1
click at [213, 79] on ul "QueueTime Locator D3KKWJ Segment Account Traveler Hotel Name Check-in Date Chec…" at bounding box center [661, 79] width 997 height 0
paste input "D2JLCT"
type input "D2JLCT"
click at [163, 120] on button "Search" at bounding box center [189, 133] width 53 height 26
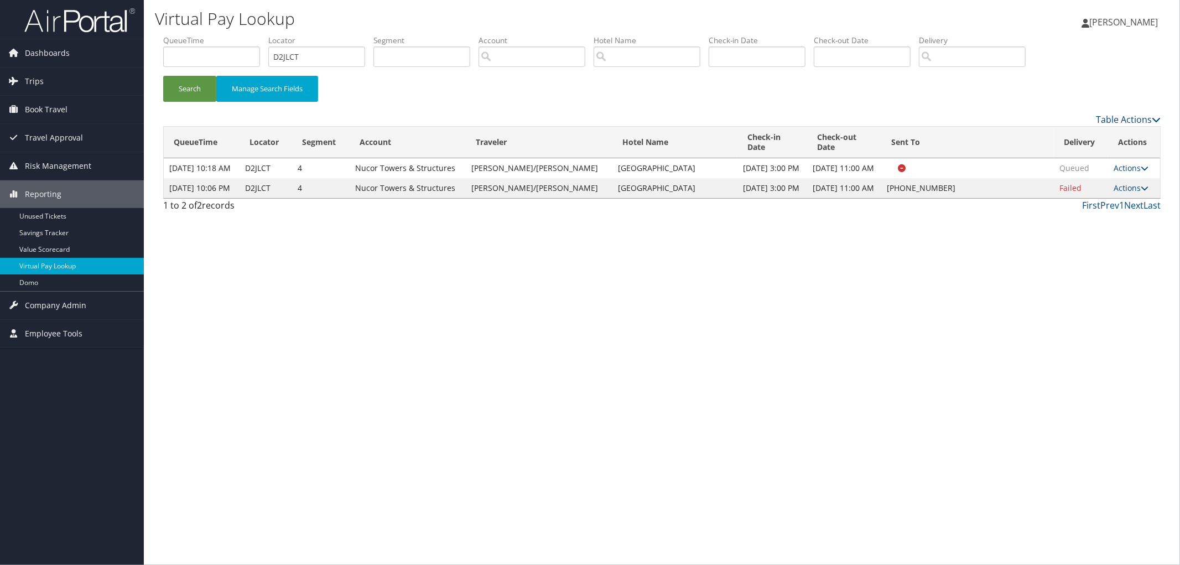
drag, startPoint x: 677, startPoint y: 236, endPoint x: 570, endPoint y: 238, distance: 107.9
click at [570, 238] on div "Virtual Pay Lookup Megan Foster Megan Foster My Settings Travel Agency Contacts…" at bounding box center [662, 282] width 1036 height 565
drag, startPoint x: 570, startPoint y: 238, endPoint x: 691, endPoint y: 186, distance: 132.1
click at [684, 187] on td "Hampton Suites Crawfordsville" at bounding box center [674, 188] width 125 height 20
click at [686, 187] on td "Hampton Suites Crawfordsville" at bounding box center [674, 188] width 125 height 20
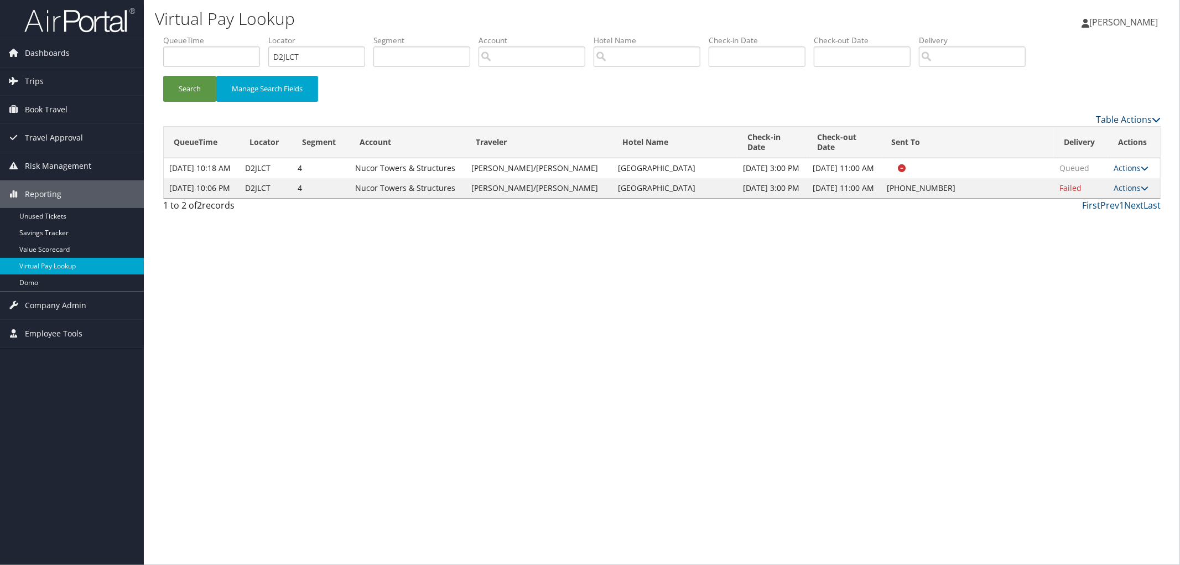
drag, startPoint x: 671, startPoint y: 195, endPoint x: 566, endPoint y: 201, distance: 105.8
click at [612, 198] on td "Hampton Suites Crawfordsville" at bounding box center [674, 188] width 125 height 20
click at [1118, 190] on link "Actions" at bounding box center [1130, 188] width 35 height 11
click at [1115, 212] on link "Resend" at bounding box center [1094, 209] width 95 height 19
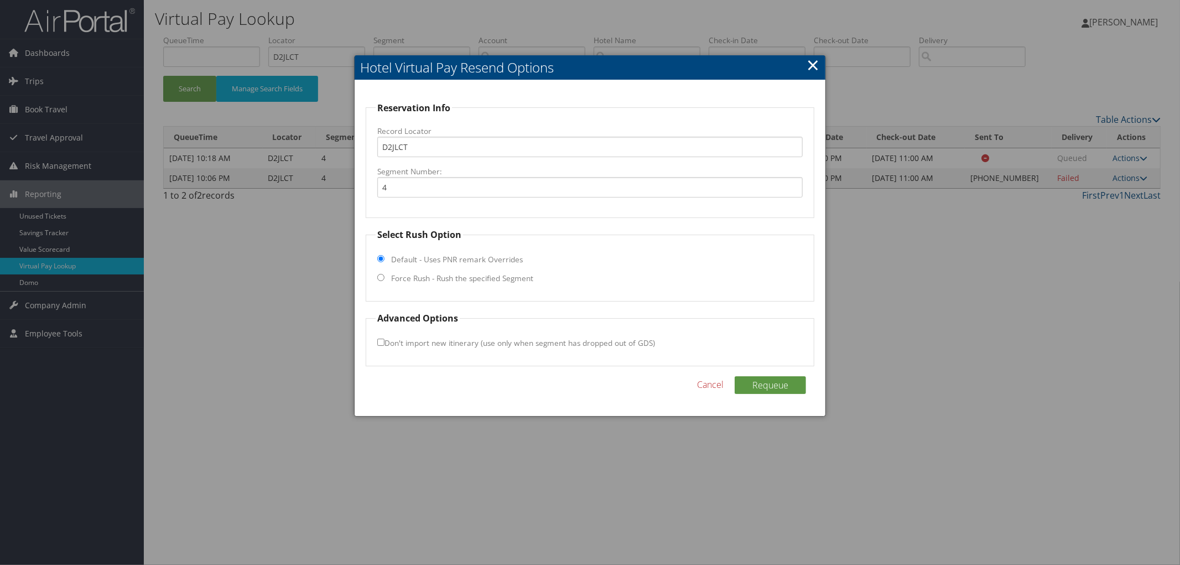
click at [496, 284] on label "Force Rush - Rush the specified Segment" at bounding box center [462, 278] width 142 height 11
click at [384, 281] on input "Force Rush - Rush the specified Segment" at bounding box center [380, 277] width 7 height 7
radio input "true"
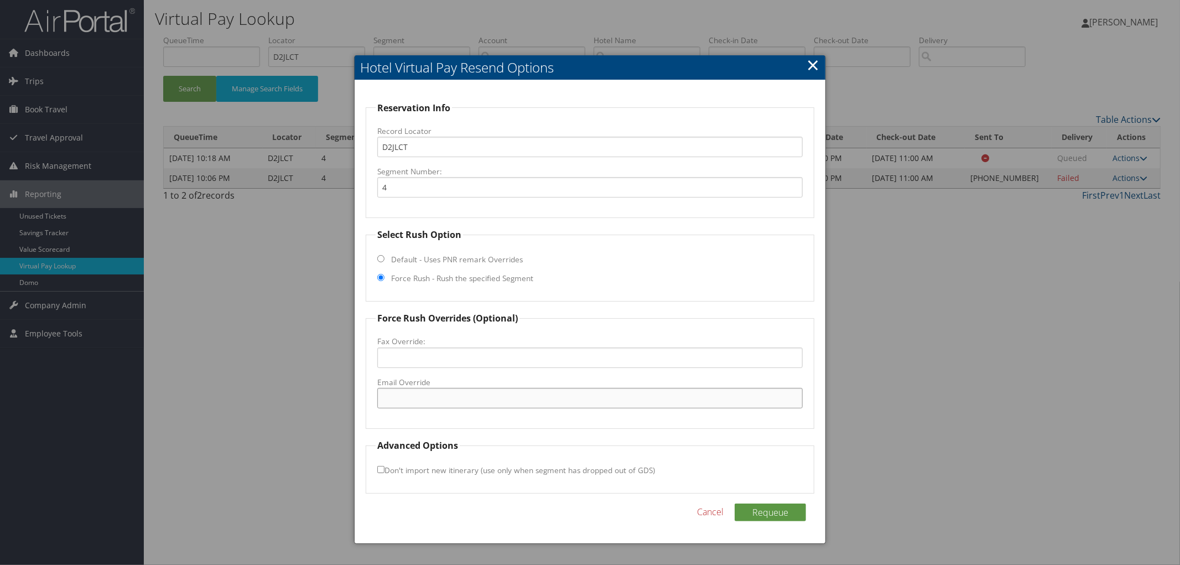
paste input "INDCW_hampton_suites@hilton.com"
type input "INDCW_hampton_suites@hilton.com"
click at [746, 508] on button "Requeue" at bounding box center [769, 512] width 71 height 18
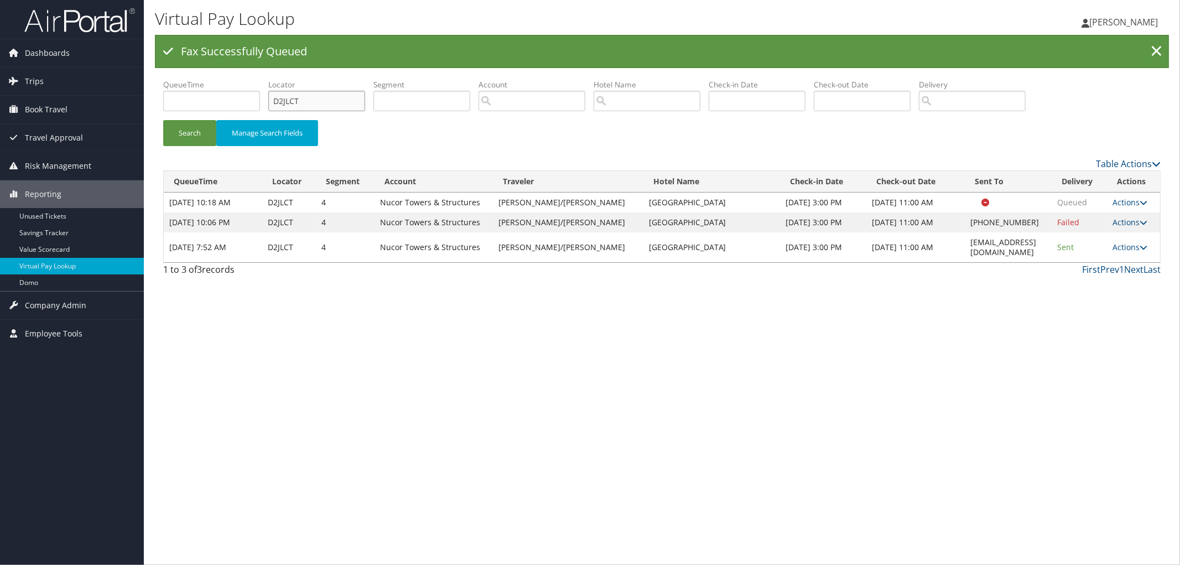
drag, startPoint x: 317, startPoint y: 105, endPoint x: 236, endPoint y: 106, distance: 81.3
click at [236, 106] on form "QueueTime Locator D2JLCT Segment Account Traveler Hotel Name Check-in Date Chec…" at bounding box center [661, 117] width 997 height 77
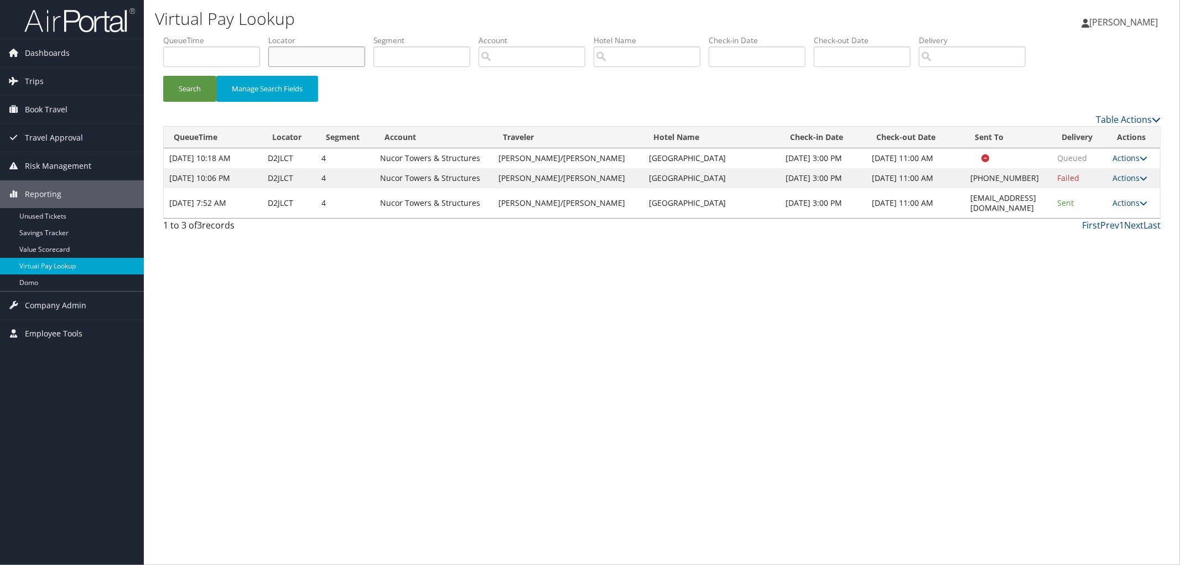
paste input "D1W7HK"
type input "D1W7HK"
click at [163, 76] on button "Search" at bounding box center [189, 89] width 53 height 26
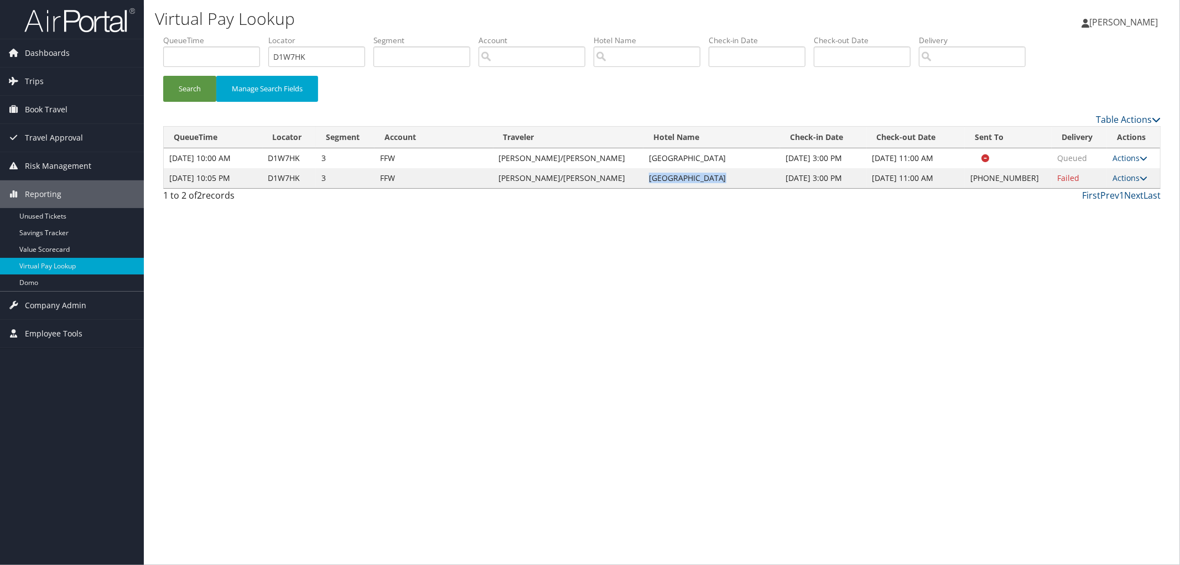
drag, startPoint x: 696, startPoint y: 179, endPoint x: 616, endPoint y: 180, distance: 79.7
click at [643, 180] on td "Aloft Chapel Hill" at bounding box center [711, 178] width 137 height 20
copy td "Aloft Chapel Hill"
click at [1118, 176] on link "Actions" at bounding box center [1129, 178] width 35 height 11
click at [1118, 188] on link "Resend" at bounding box center [1094, 194] width 95 height 19
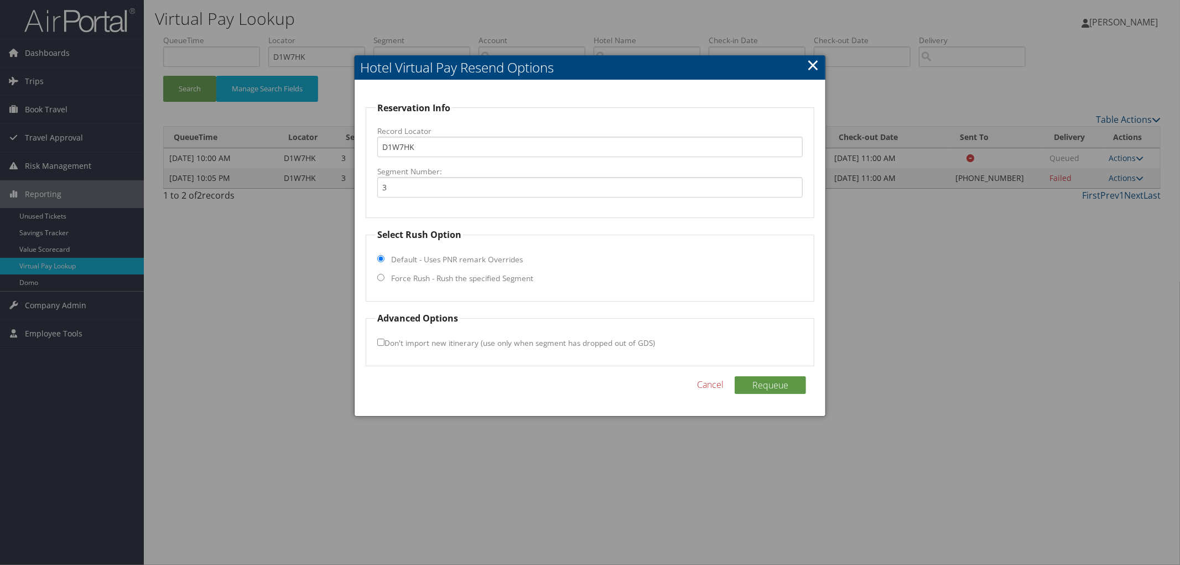
click at [506, 280] on label "Force Rush - Rush the specified Segment" at bounding box center [462, 278] width 142 height 11
click at [384, 280] on input "Force Rush - Rush the specified Segment" at bounding box center [380, 277] width 7 height 7
radio input "true"
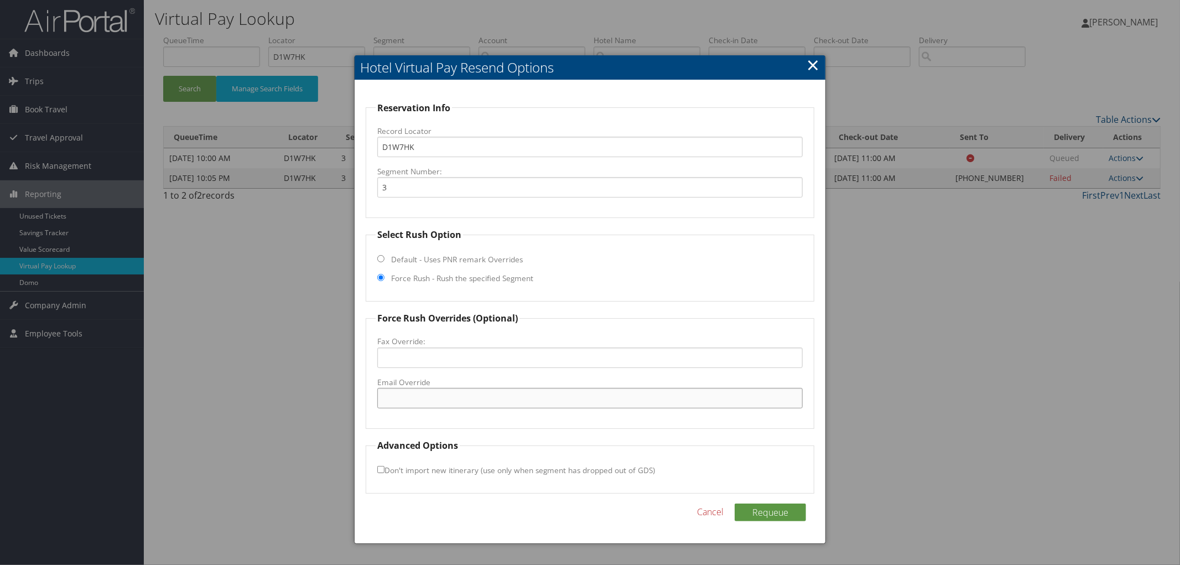
drag, startPoint x: 432, startPoint y: 408, endPoint x: 421, endPoint y: 400, distance: 13.5
paste input "chapelhillfrontdesk1@gmail.com"
type input "chapelhillfrontdesk1@gmail.com"
click at [802, 513] on button "Requeue" at bounding box center [769, 512] width 71 height 18
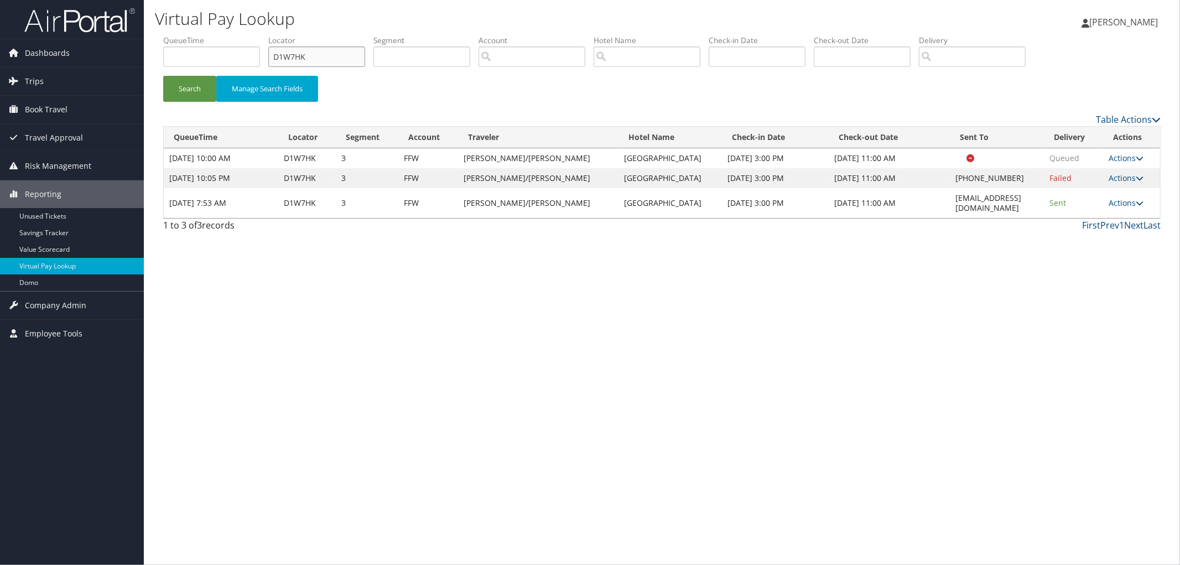
drag, startPoint x: 332, startPoint y: 58, endPoint x: 214, endPoint y: 59, distance: 117.8
click at [214, 35] on ul "QueueTime Locator D1W7HK Segment Account Traveler Hotel Name Check-in Date Chec…" at bounding box center [661, 35] width 997 height 0
paste input "D6045F"
type input "D6045F"
click at [163, 76] on button "Search" at bounding box center [189, 89] width 53 height 26
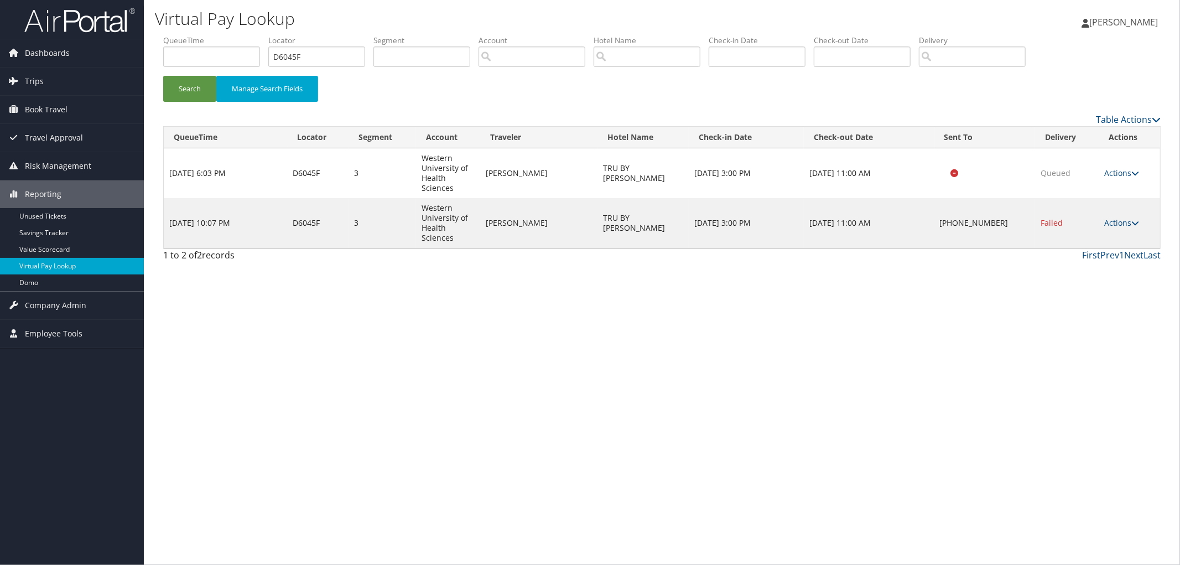
click at [631, 227] on td "TRU BY HILTON CHARL" at bounding box center [642, 223] width 91 height 50
click at [1130, 220] on link "Actions" at bounding box center [1121, 222] width 35 height 11
click at [1097, 292] on link "View Itinerary" at bounding box center [1089, 295] width 95 height 19
click at [1113, 224] on link "Actions" at bounding box center [1121, 222] width 35 height 11
click at [1098, 234] on link "Resend" at bounding box center [1089, 239] width 95 height 19
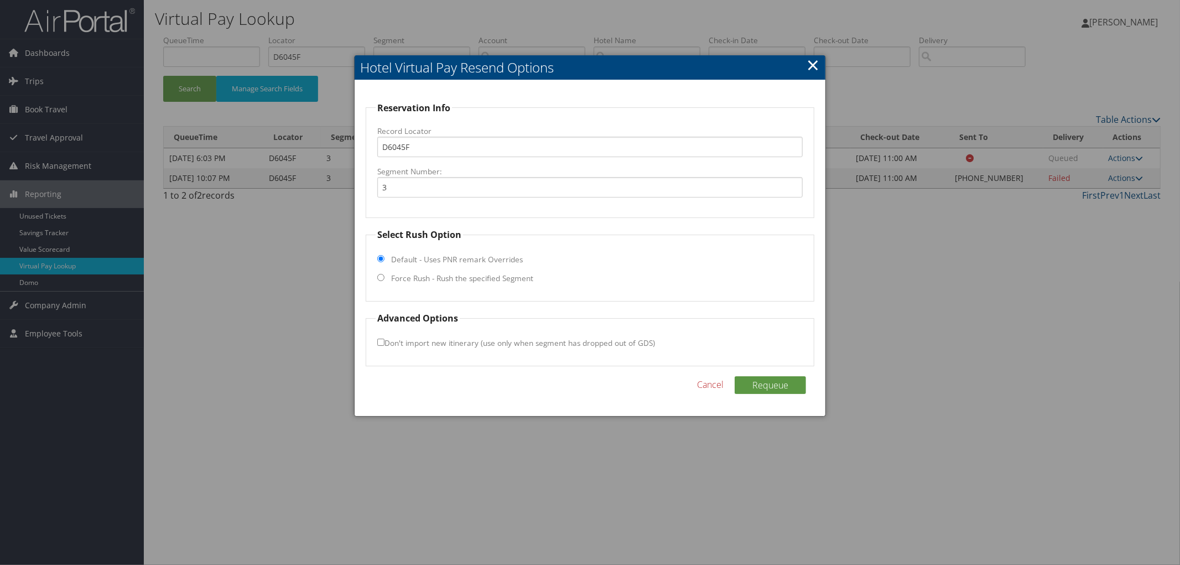
click at [413, 279] on label "Force Rush - Rush the specified Segment" at bounding box center [462, 278] width 142 height 11
click at [384, 279] on input "Force Rush - Rush the specified Segment" at bounding box center [380, 277] width 7 height 7
radio input "true"
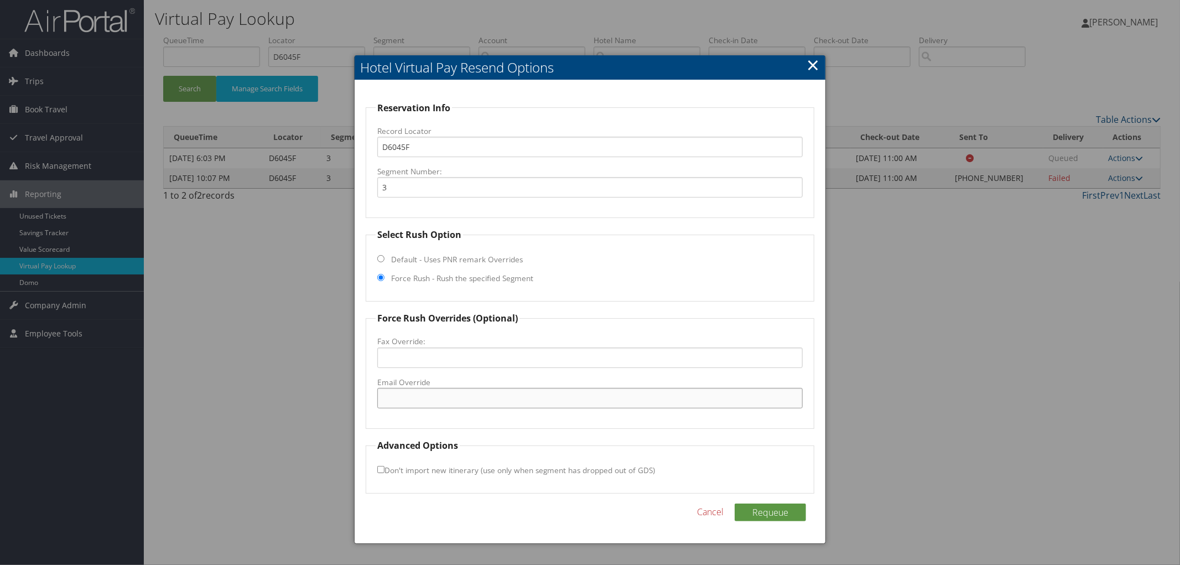
paste input "CLTCA_TRU@hilton.com"
type input "CLTCA_TRU@hilton.com"
click at [780, 512] on button "Requeue" at bounding box center [769, 512] width 71 height 18
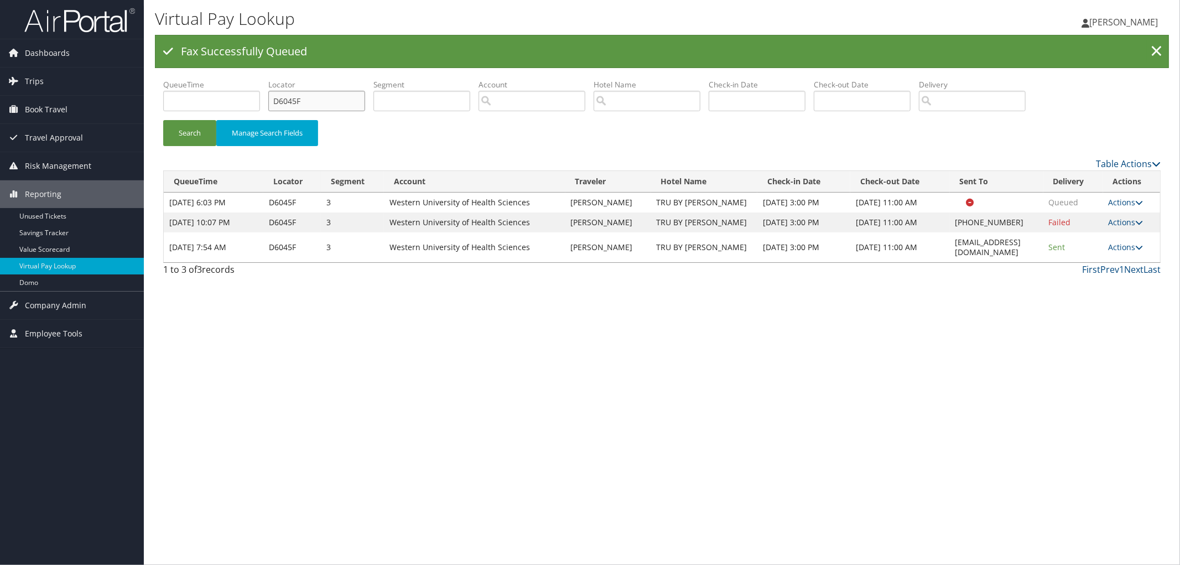
click at [247, 79] on ul "QueueTime Locator D6045F Segment Account Traveler Hotel Name Check-in Date Chec…" at bounding box center [661, 79] width 997 height 0
paste input "CWZNKJ"
type input "CWZNKJ"
click at [163, 120] on button "Search" at bounding box center [189, 133] width 53 height 26
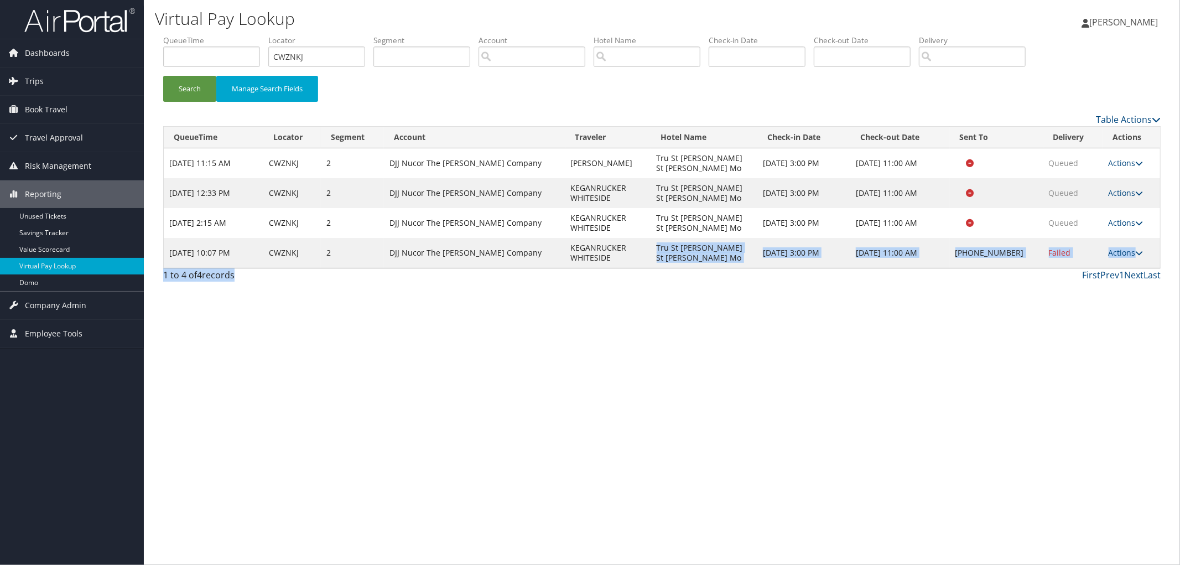
drag, startPoint x: 756, startPoint y: 295, endPoint x: 655, endPoint y: 253, distance: 109.1
click at [655, 253] on tr "Sep 6, 2025 10:07 PM CWZNKJ 2 DJJ Nucor The David Joseph Company KEGANRUCKER WH…" at bounding box center [662, 253] width 996 height 30
click at [655, 253] on td "Tru St Charles St Louis Mo" at bounding box center [704, 253] width 107 height 30
drag, startPoint x: 750, startPoint y: 254, endPoint x: 654, endPoint y: 253, distance: 96.8
click at [654, 253] on td "Tru St Charles St Louis Mo" at bounding box center [704, 253] width 107 height 30
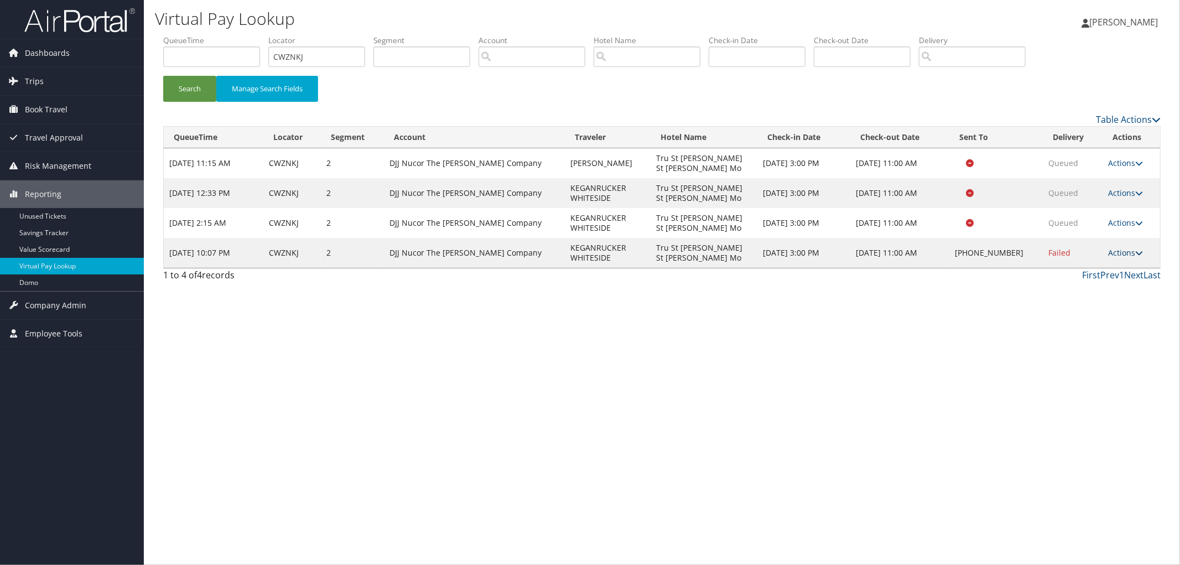
click at [1119, 256] on link "Actions" at bounding box center [1125, 252] width 35 height 11
click at [1113, 267] on link "Resend" at bounding box center [1092, 268] width 95 height 19
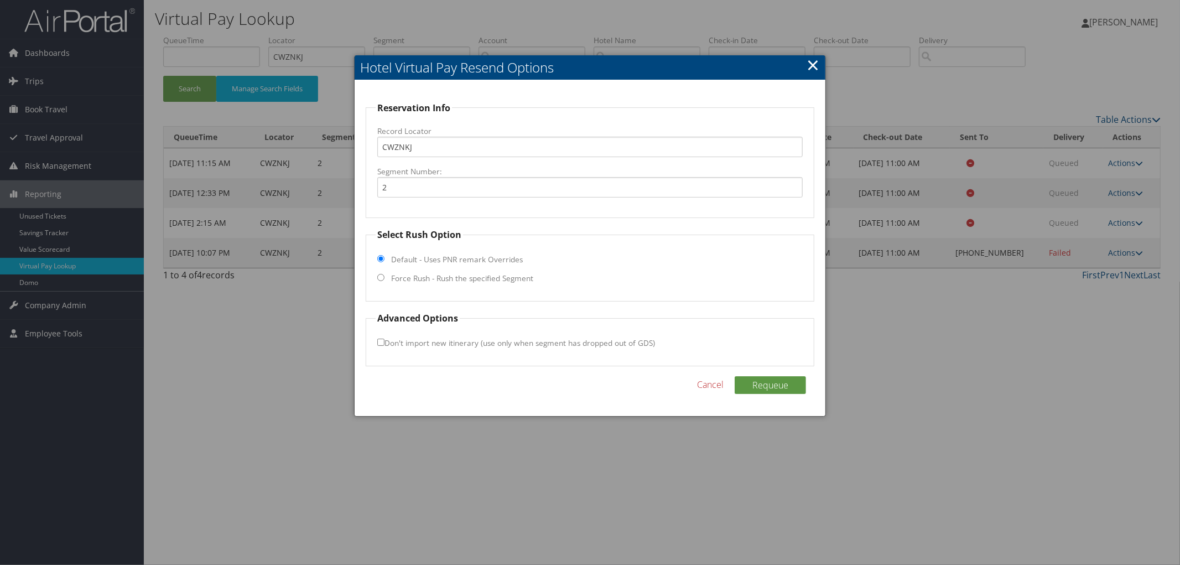
click at [432, 285] on fieldset "Select Rush Option Default - Uses PNR remark Overrides Force Rush - Rush the sp…" at bounding box center [590, 265] width 449 height 74
click at [432, 284] on label "Force Rush - Rush the specified Segment" at bounding box center [462, 278] width 142 height 11
click at [384, 281] on input "Force Rush - Rush the specified Segment" at bounding box center [380, 277] width 7 height 7
radio input "true"
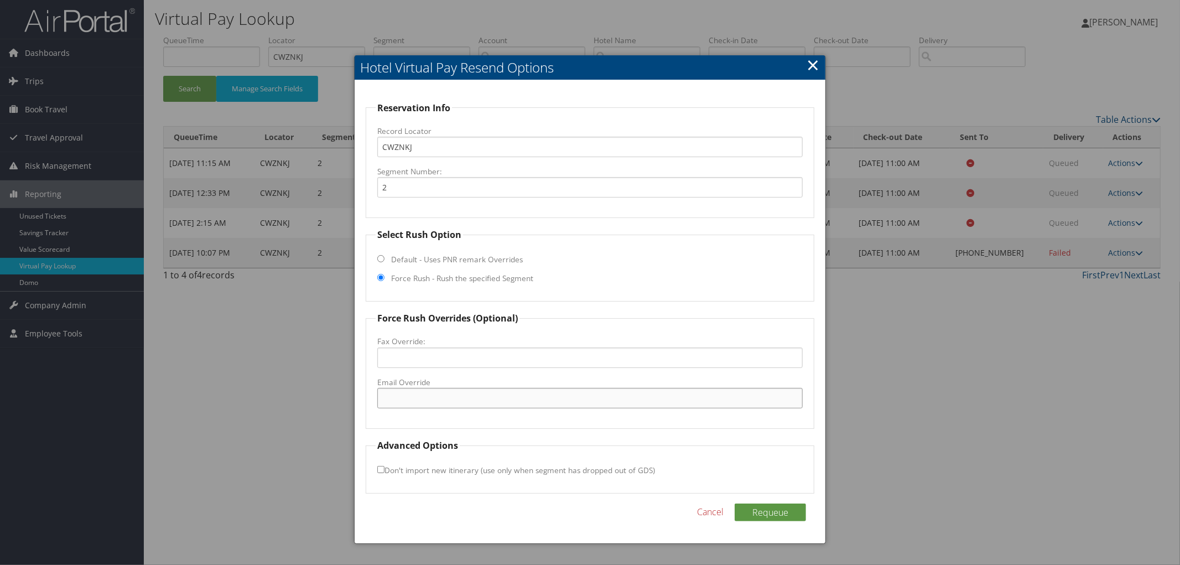
paste input "STLMO_TRU@hilton.com"
type input "STLMO_TRU@hilton.com"
click at [767, 510] on button "Requeue" at bounding box center [769, 512] width 71 height 18
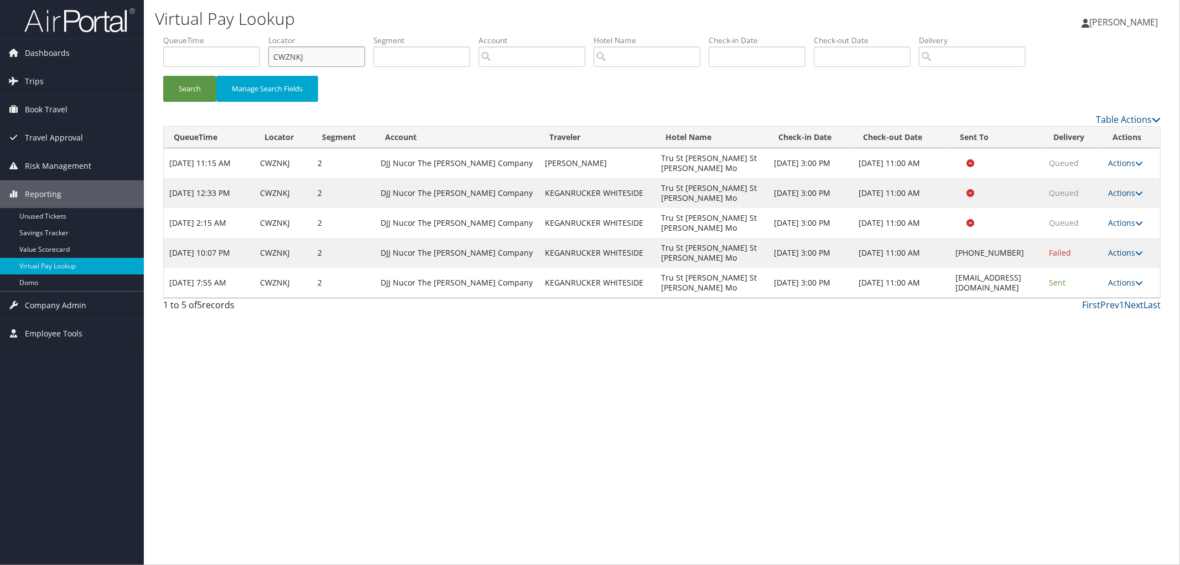
click at [244, 35] on ul "QueueTime Locator CWZNKJ Segment Account Traveler Hotel Name Check-in Date Chec…" at bounding box center [661, 35] width 997 height 0
paste input "DBDVJS"
type input "DBDVJS"
click at [163, 76] on button "Search" at bounding box center [189, 89] width 53 height 26
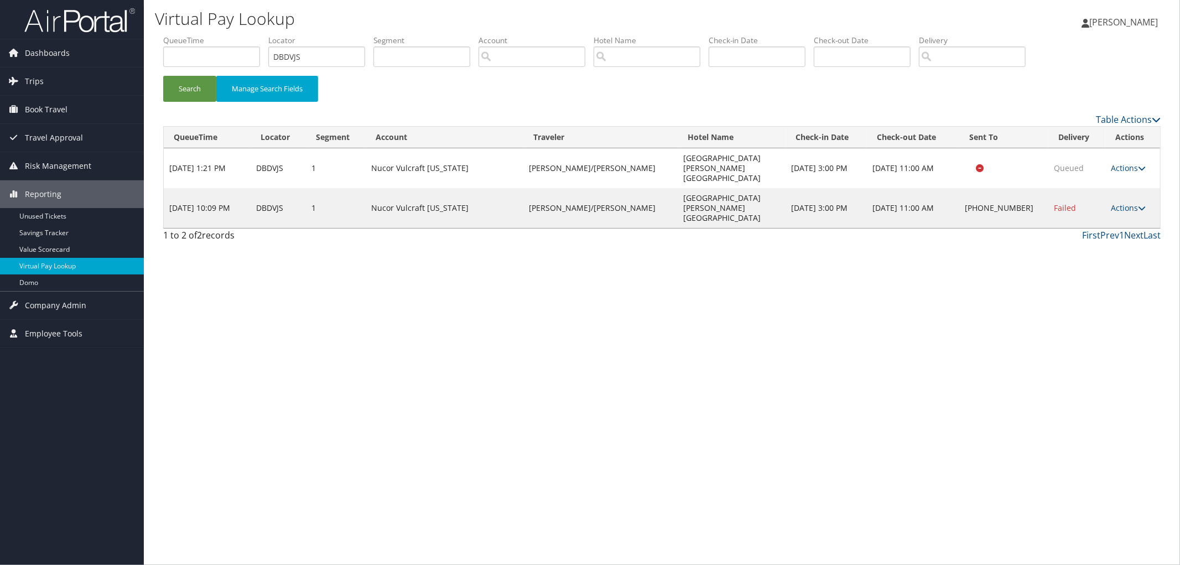
click at [760, 188] on td "Hampton Inn Daniel Island" at bounding box center [731, 208] width 108 height 40
drag, startPoint x: 768, startPoint y: 176, endPoint x: 663, endPoint y: 179, distance: 105.1
click at [677, 188] on td "Hampton Inn Daniel Island" at bounding box center [731, 208] width 108 height 40
click at [1123, 202] on link "Actions" at bounding box center [1128, 207] width 35 height 11
click at [1120, 191] on link "Resend" at bounding box center [1093, 194] width 95 height 19
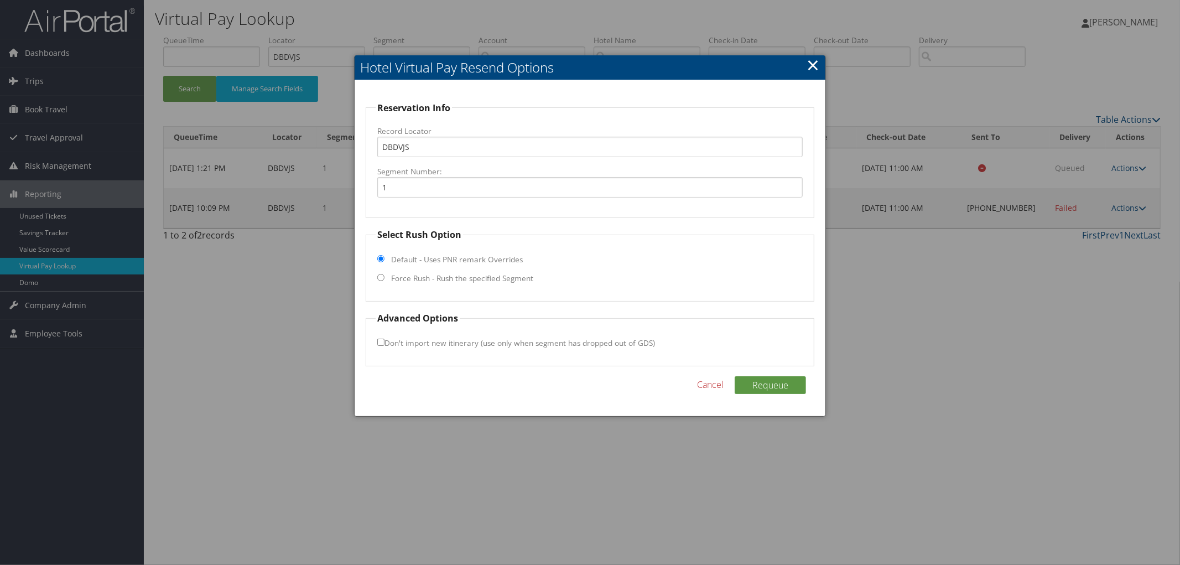
click at [395, 278] on label "Force Rush - Rush the specified Segment" at bounding box center [462, 278] width 142 height 11
click at [384, 278] on input "Force Rush - Rush the specified Segment" at bounding box center [380, 277] width 7 height 7
radio input "true"
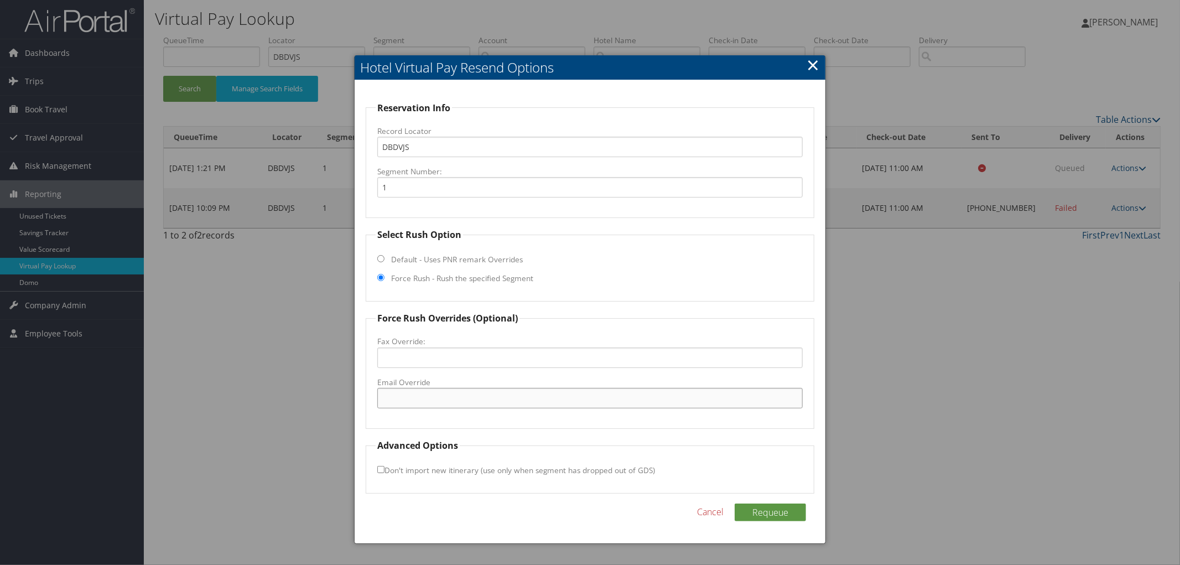
paste input "CHSDI_Hampton@hilton.com"
type input "CHSDI_Hampton@hilton.com"
click at [763, 510] on button "Requeue" at bounding box center [769, 512] width 71 height 18
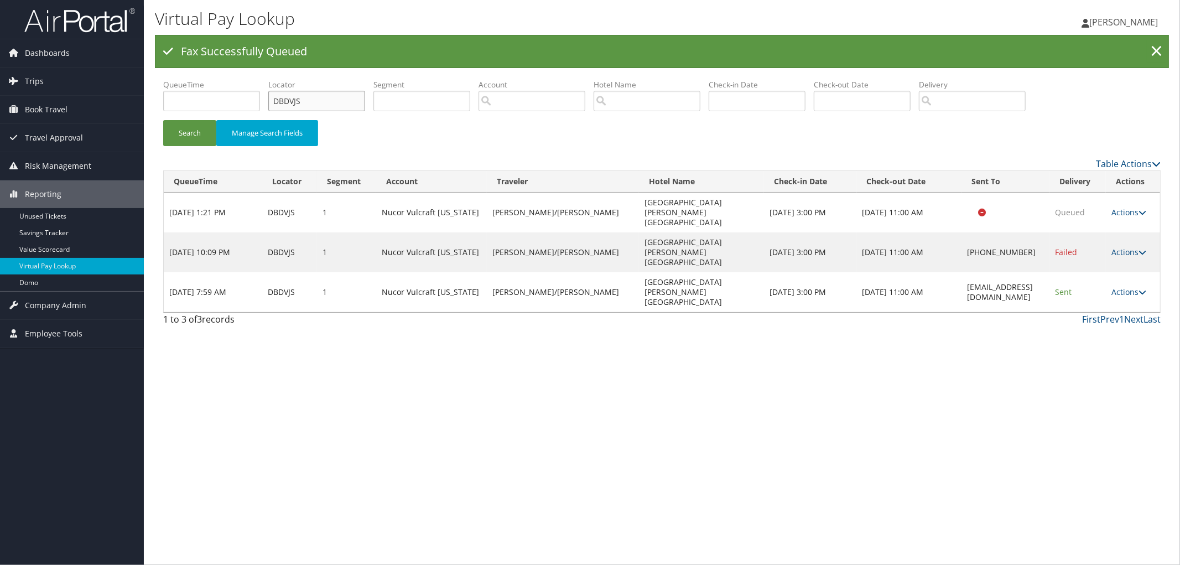
drag, startPoint x: 319, startPoint y: 102, endPoint x: 251, endPoint y: 107, distance: 68.2
click at [269, 79] on ul "QueueTime Locator DBDVJS Segment Account Traveler Hotel Name Check-in Date Chec…" at bounding box center [661, 79] width 997 height 0
paste input "DBDW8D"
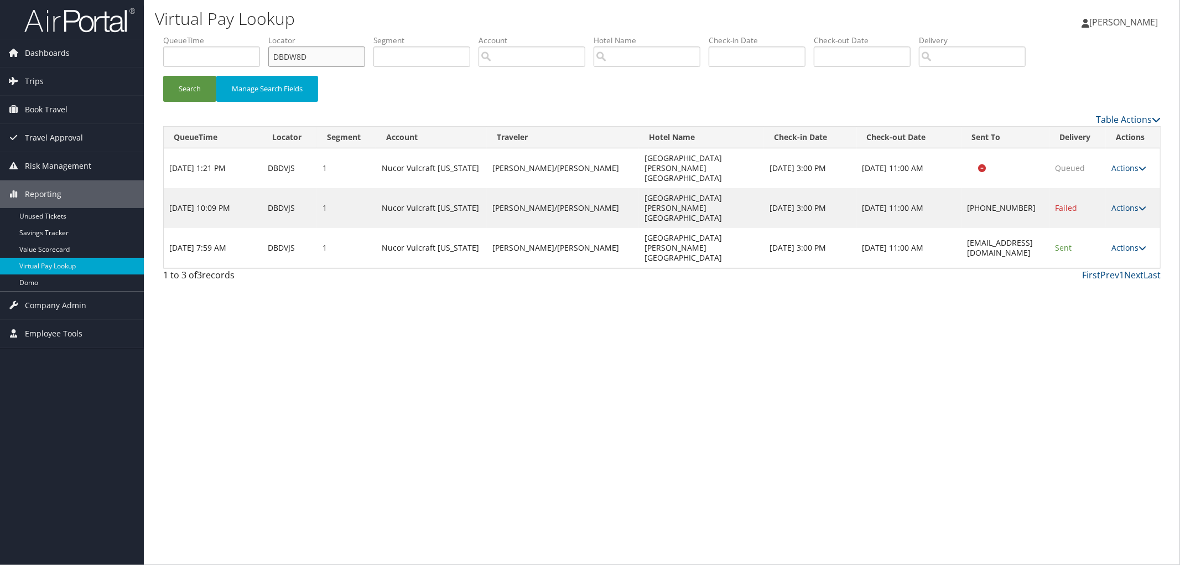
type input "DBDW8D"
drag, startPoint x: 1026, startPoint y: 201, endPoint x: 915, endPoint y: 200, distance: 110.6
click at [961, 228] on td "CHSDI_Hampton@hilton.com" at bounding box center [1005, 248] width 88 height 40
copy td "CHSDI_Hampton@hilton.com"
click at [203, 92] on button "Search" at bounding box center [189, 89] width 53 height 26
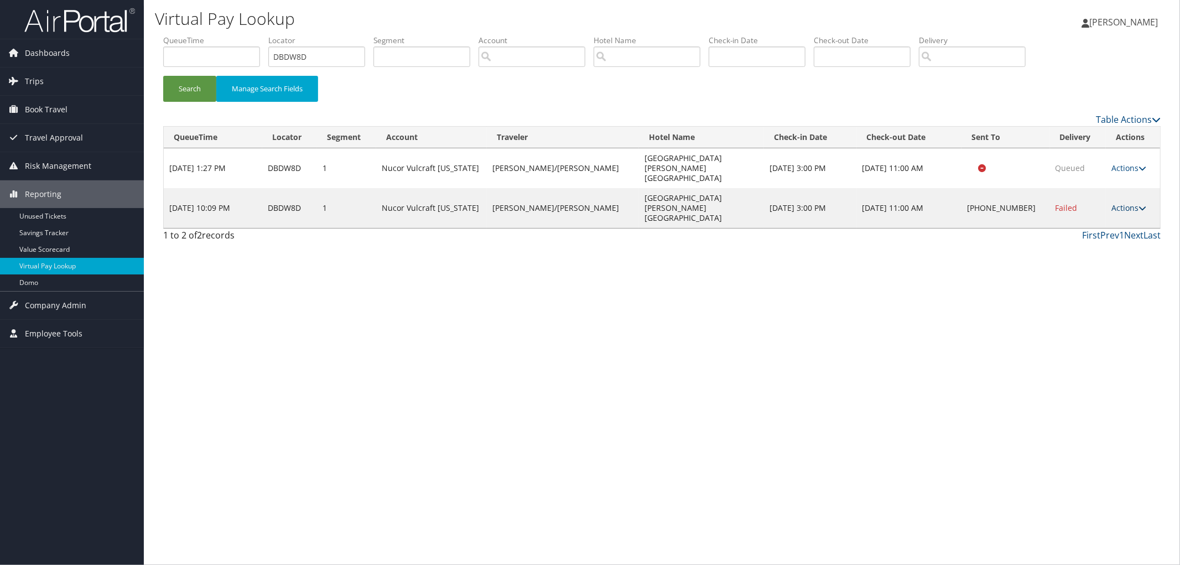
click at [1138, 204] on icon at bounding box center [1142, 208] width 8 height 8
click at [1120, 195] on link "Resend" at bounding box center [1092, 194] width 95 height 19
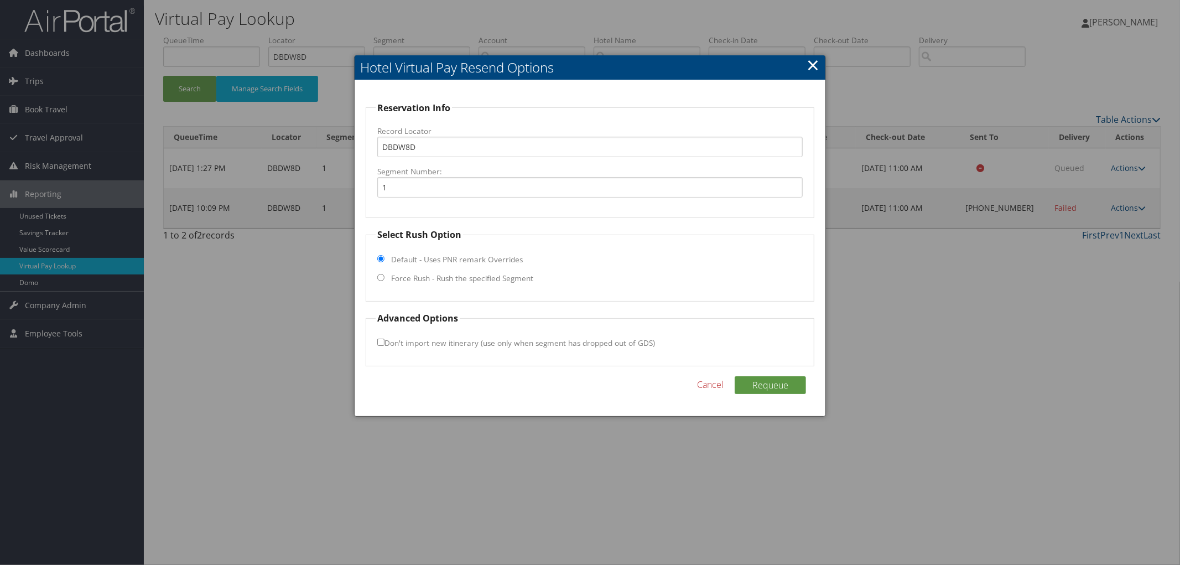
click at [520, 267] on fieldset "Select Rush Option Default - Uses PNR remark Overrides Force Rush - Rush the sp…" at bounding box center [590, 265] width 449 height 74
click at [509, 275] on label "Force Rush - Rush the specified Segment" at bounding box center [462, 278] width 142 height 11
click at [384, 275] on input "Force Rush - Rush the specified Segment" at bounding box center [380, 277] width 7 height 7
radio input "true"
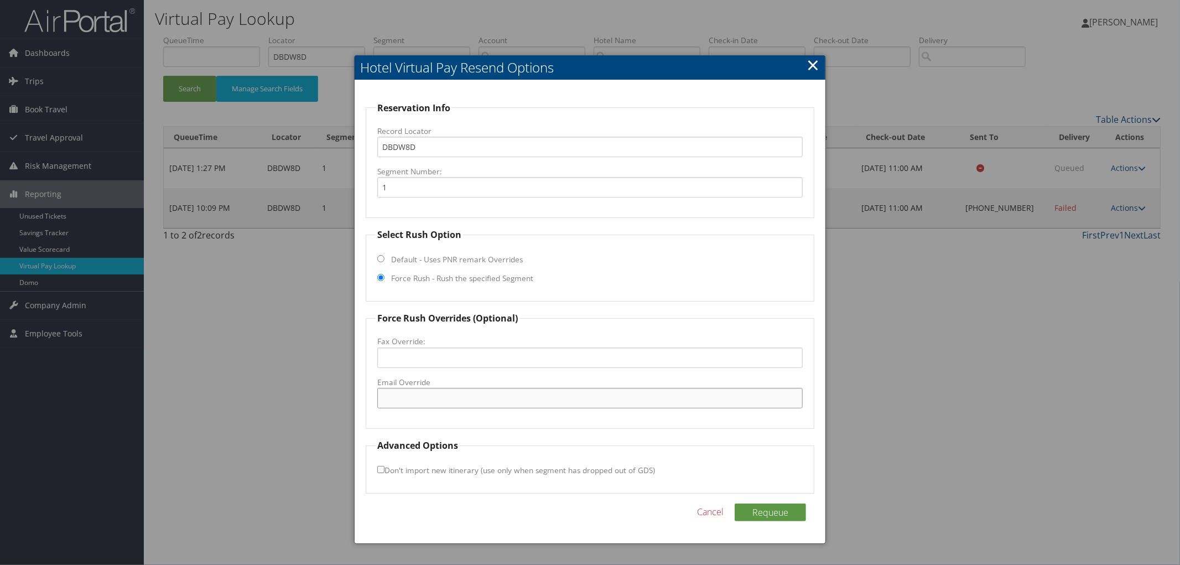
paste input "CHSDI_Hampton@hilton.com"
type input "CHSDI_Hampton@hilton.com"
click at [759, 508] on button "Requeue" at bounding box center [769, 512] width 71 height 18
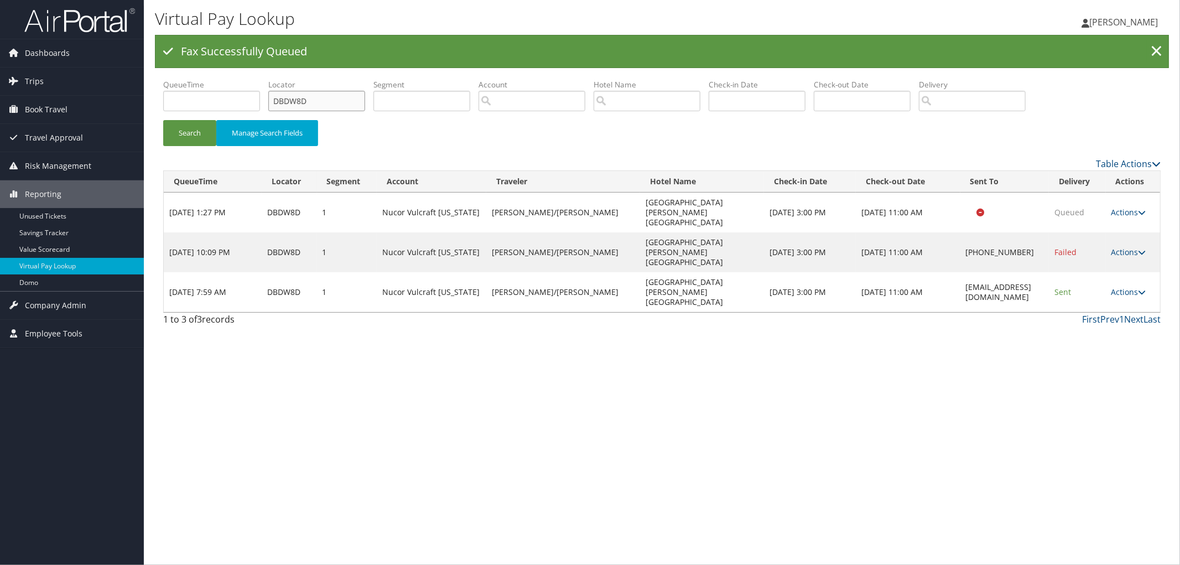
drag, startPoint x: 328, startPoint y: 107, endPoint x: 235, endPoint y: 114, distance: 93.2
click at [235, 79] on ul "QueueTime Locator DBDW8D Segment Account Traveler Hotel Name Check-in Date Chec…" at bounding box center [661, 79] width 997 height 0
paste input "D346VJ"
type input "D346VJ"
click at [163, 120] on button "Search" at bounding box center [189, 133] width 53 height 26
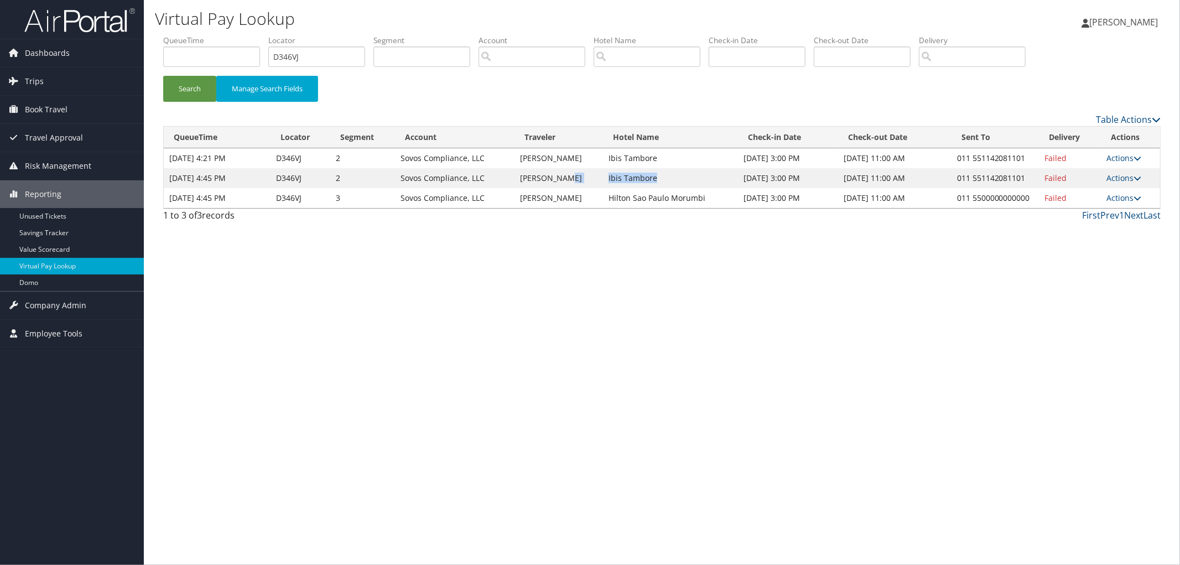
drag, startPoint x: 665, startPoint y: 180, endPoint x: 573, endPoint y: 169, distance: 92.5
click at [573, 169] on tr "Sep 7, 2025 4:45 PM D346VJ 2 Sovos Compliance, LLC LESLIE COWEN Ibis Tambore Se…" at bounding box center [662, 178] width 996 height 20
click at [644, 178] on td "Ibis Tambore" at bounding box center [670, 178] width 135 height 20
drag, startPoint x: 657, startPoint y: 175, endPoint x: 603, endPoint y: 181, distance: 54.5
click at [603, 181] on td "Ibis Tambore" at bounding box center [670, 178] width 135 height 20
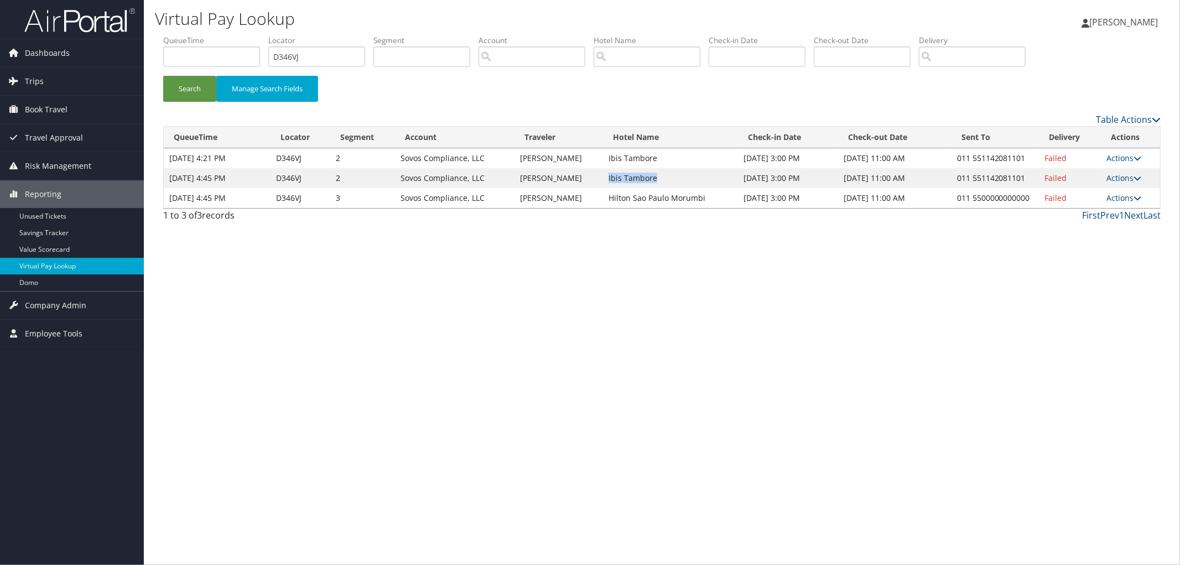
copy td "Ibis Tambore"
click at [1129, 178] on link "Actions" at bounding box center [1123, 178] width 35 height 11
click at [1118, 191] on link "Resend" at bounding box center [1091, 194] width 95 height 19
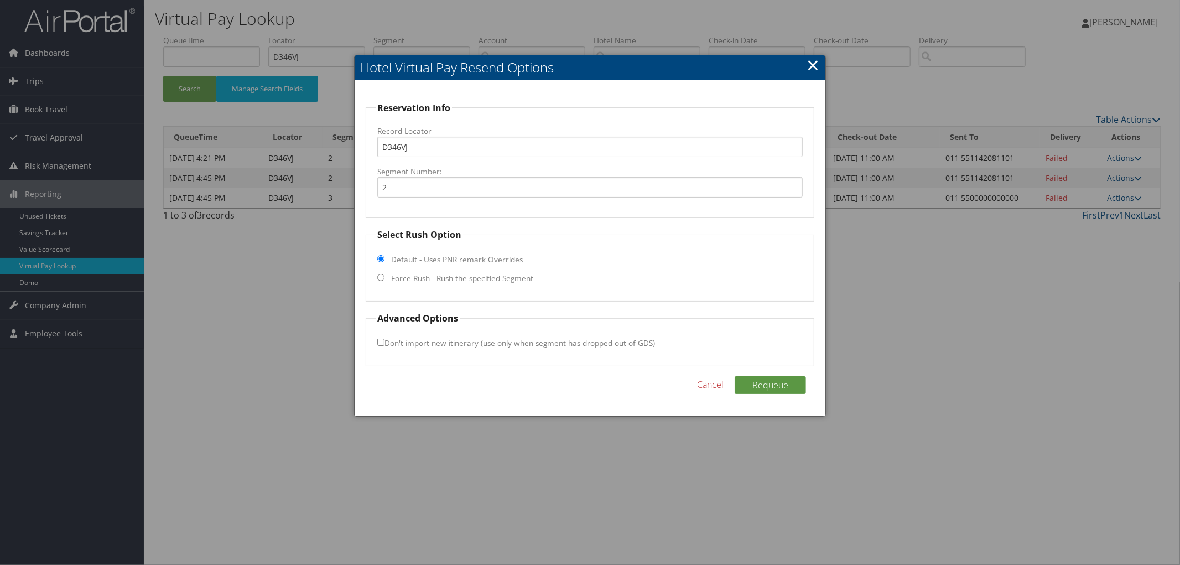
click at [420, 274] on label "Force Rush - Rush the specified Segment" at bounding box center [462, 278] width 142 height 11
click at [384, 274] on input "Force Rush - Rush the specified Segment" at bounding box center [380, 277] width 7 height 7
radio input "true"
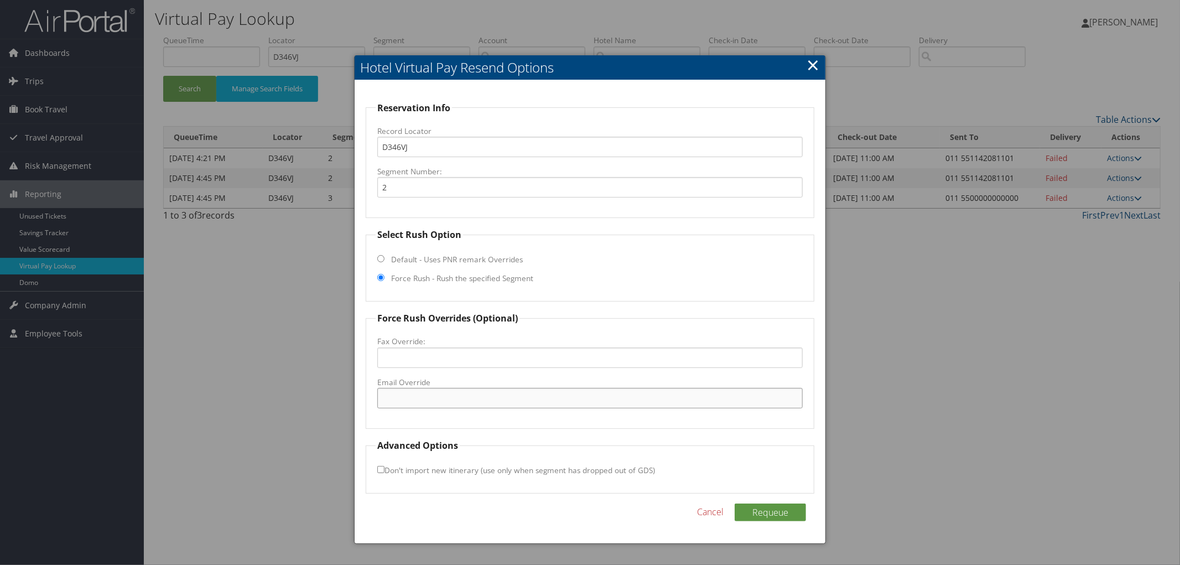
paste input "H3255-RE@accor.com"
type input "H3255-RE@accor.com"
click at [754, 509] on button "Requeue" at bounding box center [769, 512] width 71 height 18
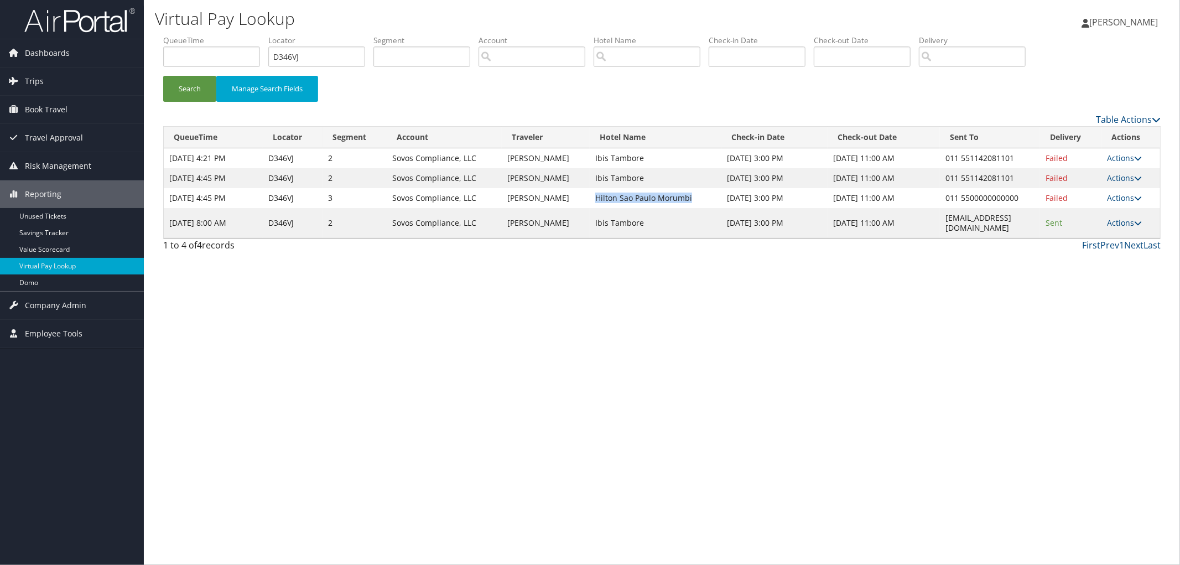
drag, startPoint x: 692, startPoint y: 199, endPoint x: 584, endPoint y: 196, distance: 107.9
click at [590, 196] on td "Hilton Sao Paulo Morumbi" at bounding box center [656, 198] width 132 height 20
click at [1116, 196] on link "Actions" at bounding box center [1124, 197] width 35 height 11
click at [1119, 212] on link "Resend" at bounding box center [1091, 214] width 95 height 19
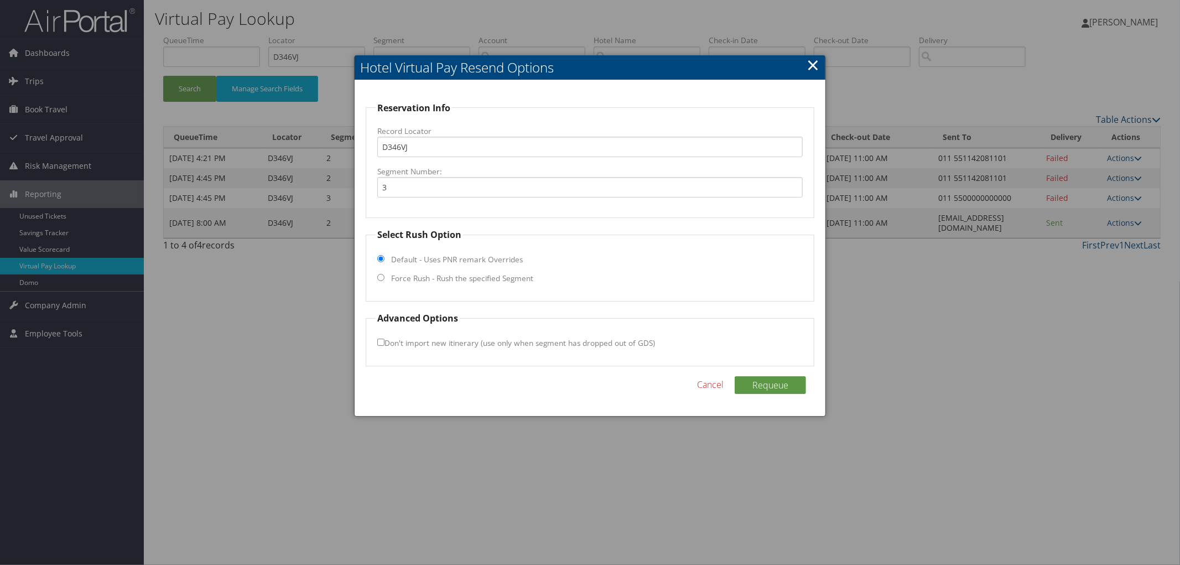
click at [502, 278] on label "Force Rush - Rush the specified Segment" at bounding box center [462, 278] width 142 height 11
click at [384, 278] on input "Force Rush - Rush the specified Segment" at bounding box center [380, 277] width 7 height 7
radio input "true"
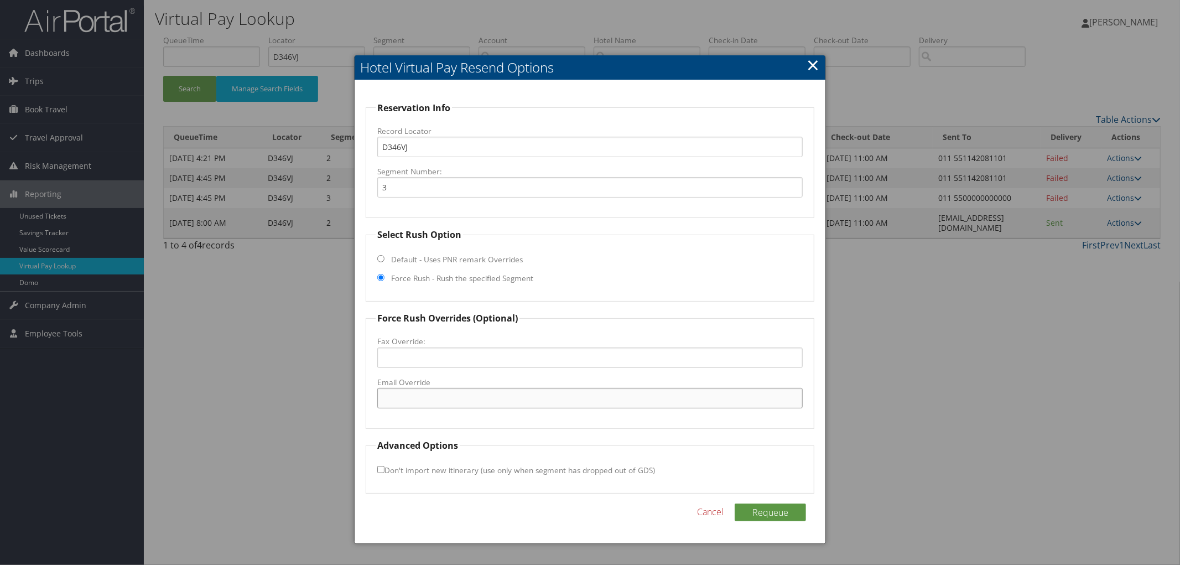
paste input "reservations.morumbi@hilton.com"
type input "reservations.morumbi@hilton.com"
click at [785, 501] on div "Reservation Info Record Locator D346VJ Segment Number: 3 Select Rush Option Def…" at bounding box center [590, 311] width 471 height 463
click at [785, 510] on button "Requeue" at bounding box center [769, 512] width 71 height 18
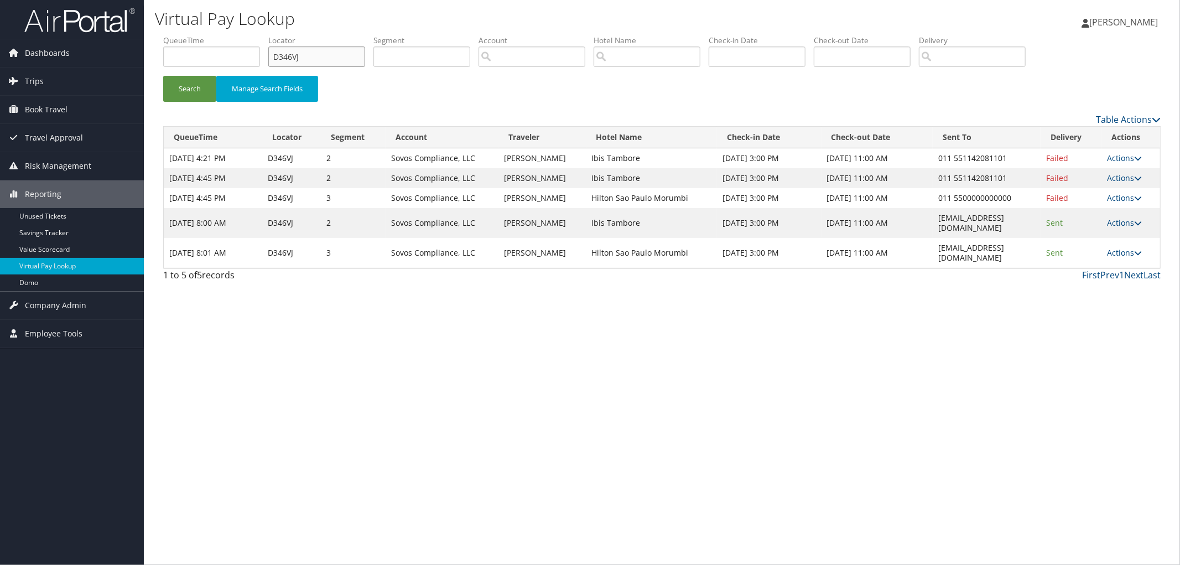
drag, startPoint x: 267, startPoint y: 57, endPoint x: 260, endPoint y: 58, distance: 6.1
click at [262, 35] on ul "QueueTime Locator D346VJ Segment Account Traveler Hotel Name Check-in Date Chec…" at bounding box center [661, 35] width 997 height 0
paste input "CYKJXW"
type input "CYKJXW"
click at [163, 76] on button "Search" at bounding box center [189, 89] width 53 height 26
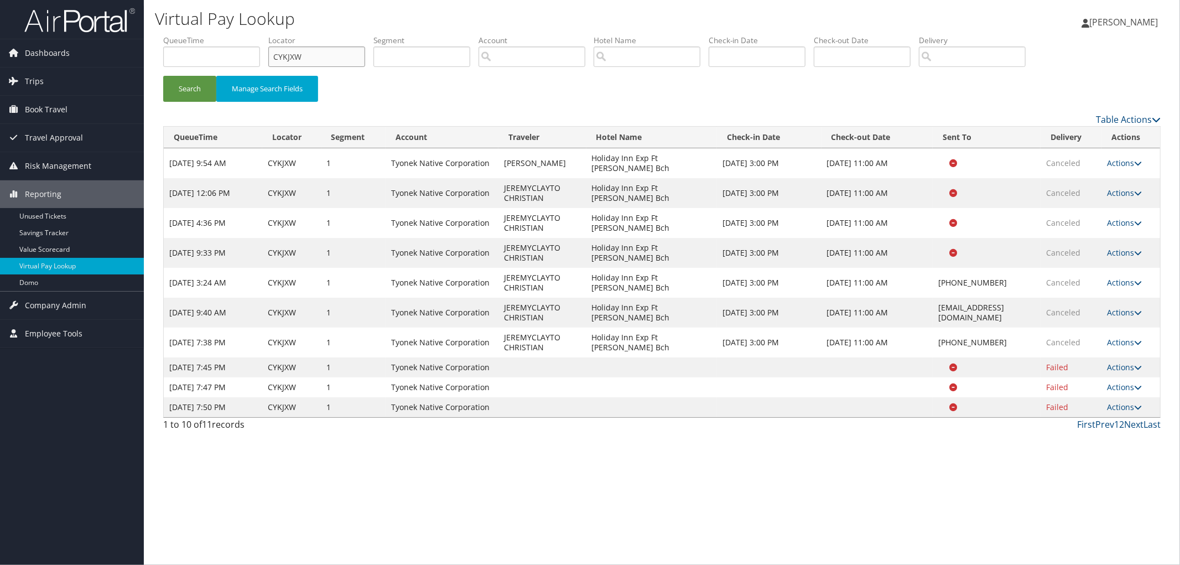
drag, startPoint x: 334, startPoint y: 54, endPoint x: 272, endPoint y: 55, distance: 62.0
click at [272, 35] on ul "QueueTime Locator CYKJXW Segment Account Traveler Hotel Name Check-in Date Chec…" at bounding box center [661, 35] width 997 height 0
paste input "D5B1N3"
type input "D5B1N3"
click at [163, 76] on button "Search" at bounding box center [189, 89] width 53 height 26
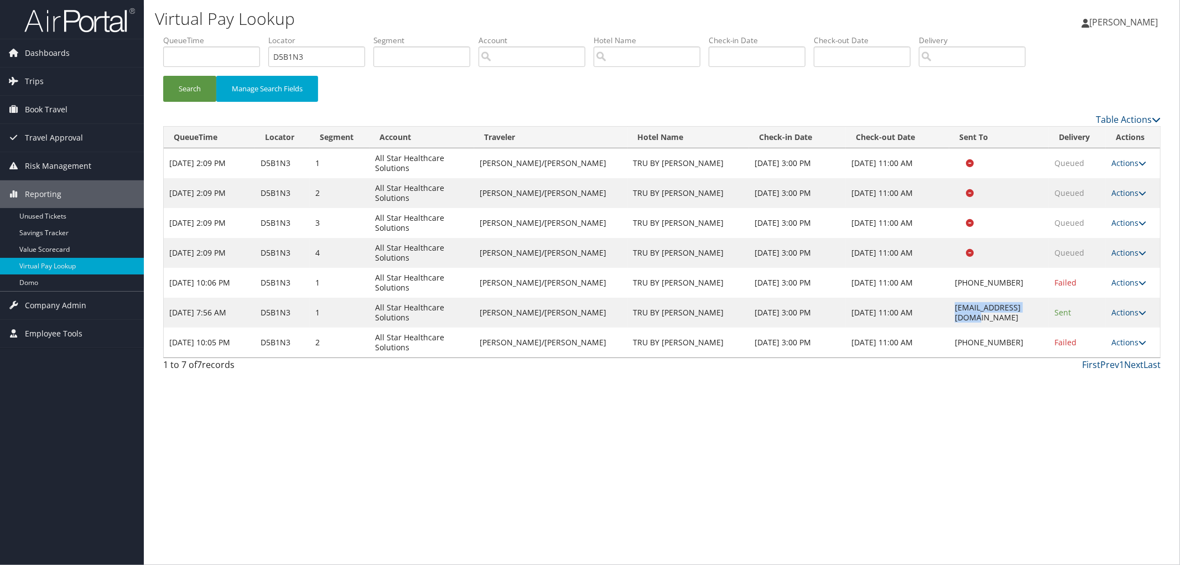
drag, startPoint x: 1018, startPoint y: 308, endPoint x: 925, endPoint y: 316, distance: 93.2
click at [949, 316] on td "HGRCP_TRU@hilton.com" at bounding box center [999, 313] width 100 height 30
copy td "HGRCP_TRU@hilton.com"
click at [1130, 340] on link "Actions" at bounding box center [1128, 342] width 35 height 11
click at [1109, 355] on link "Resend" at bounding box center [1092, 358] width 95 height 19
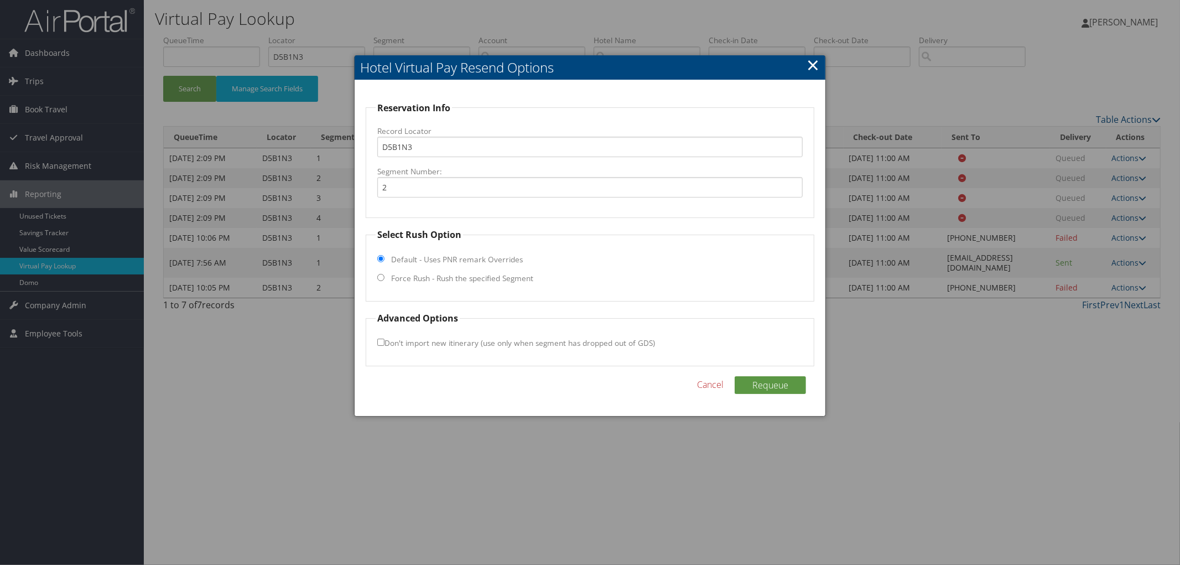
click at [449, 279] on label "Force Rush - Rush the specified Segment" at bounding box center [462, 278] width 142 height 11
click at [384, 279] on input "Force Rush - Rush the specified Segment" at bounding box center [380, 277] width 7 height 7
radio input "true"
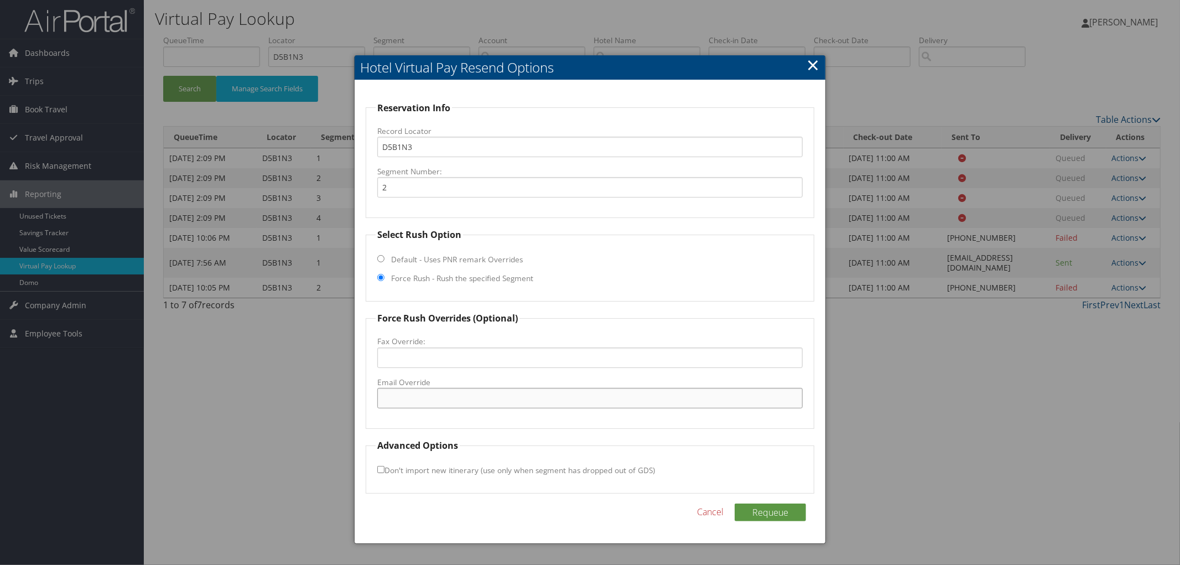
paste input "HGRCP_TRU@hilton.com"
type input "HGRCP_TRU@hilton.com"
click at [773, 512] on button "Requeue" at bounding box center [769, 512] width 71 height 18
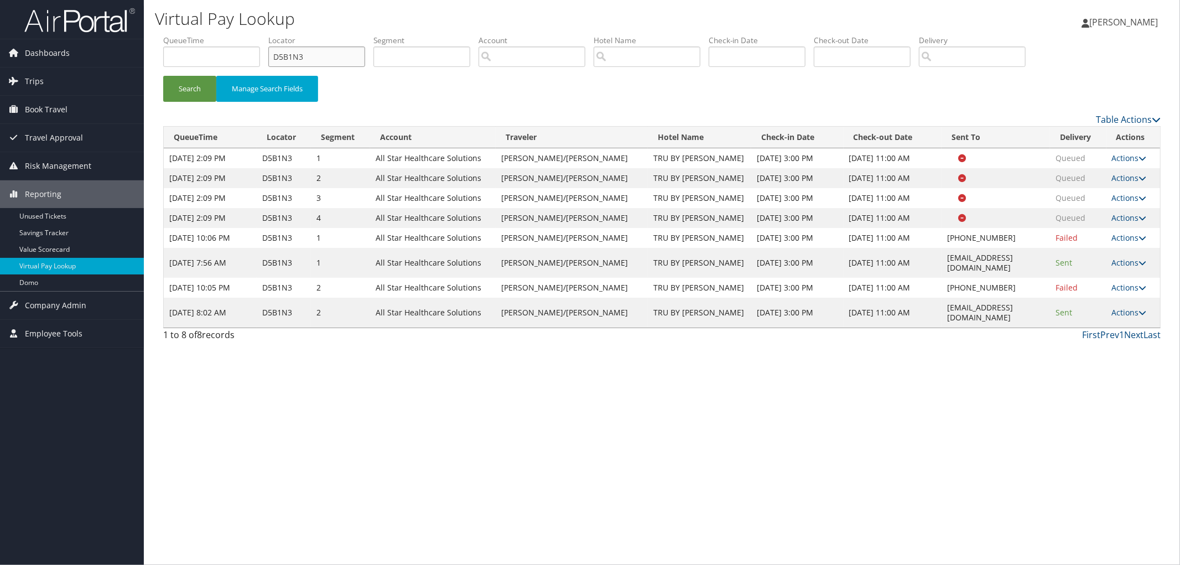
drag, startPoint x: 334, startPoint y: 56, endPoint x: 203, endPoint y: 54, distance: 131.1
click at [273, 35] on ul "QueueTime Locator D5B1N3 Segment Account Traveler Hotel Name Check-in Date Chec…" at bounding box center [661, 35] width 997 height 0
paste input "D18T6N"
type input "D18T6N"
click at [163, 76] on button "Search" at bounding box center [189, 89] width 53 height 26
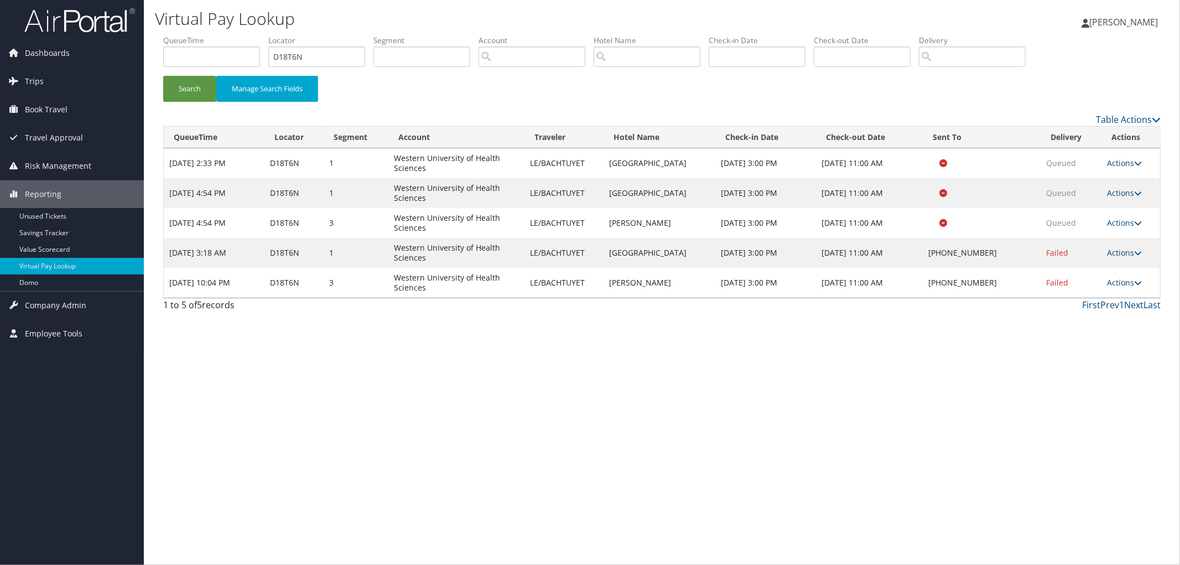
drag, startPoint x: 665, startPoint y: 280, endPoint x: 608, endPoint y: 285, distance: 56.6
click at [608, 285] on td "Sonesta Irvine" at bounding box center [659, 283] width 112 height 30
copy td "Sonesta Irvine"
click at [1118, 285] on link "Actions" at bounding box center [1124, 282] width 35 height 11
click at [1113, 306] on link "Resend" at bounding box center [1092, 298] width 95 height 19
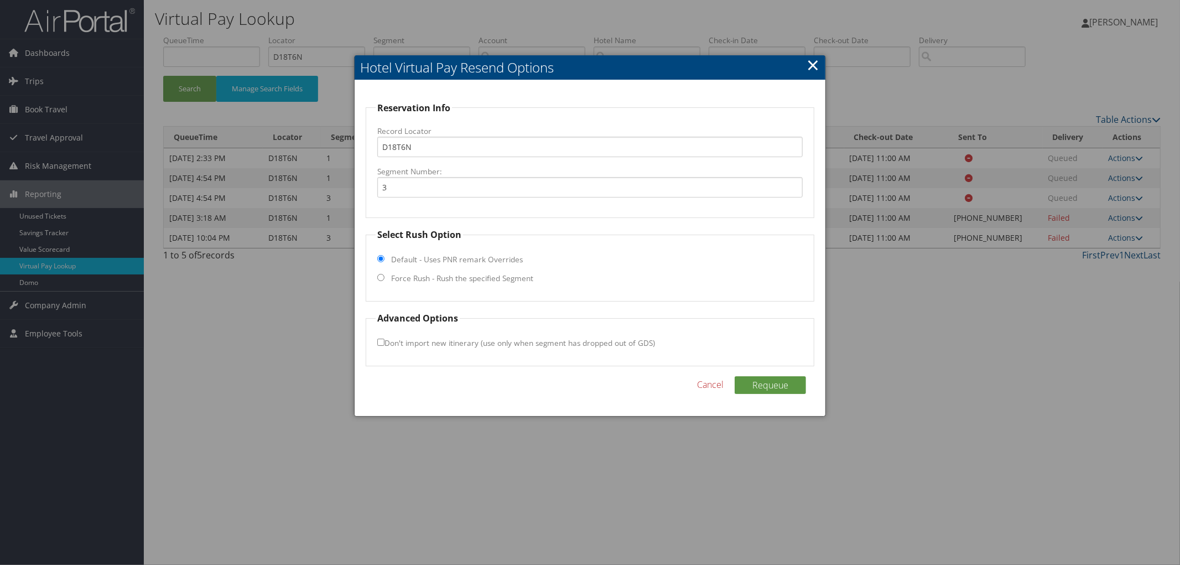
click at [487, 280] on label "Force Rush - Rush the specified Segment" at bounding box center [462, 278] width 142 height 11
click at [384, 280] on input "Force Rush - Rush the specified Segment" at bounding box center [380, 277] width 7 height 7
radio input "true"
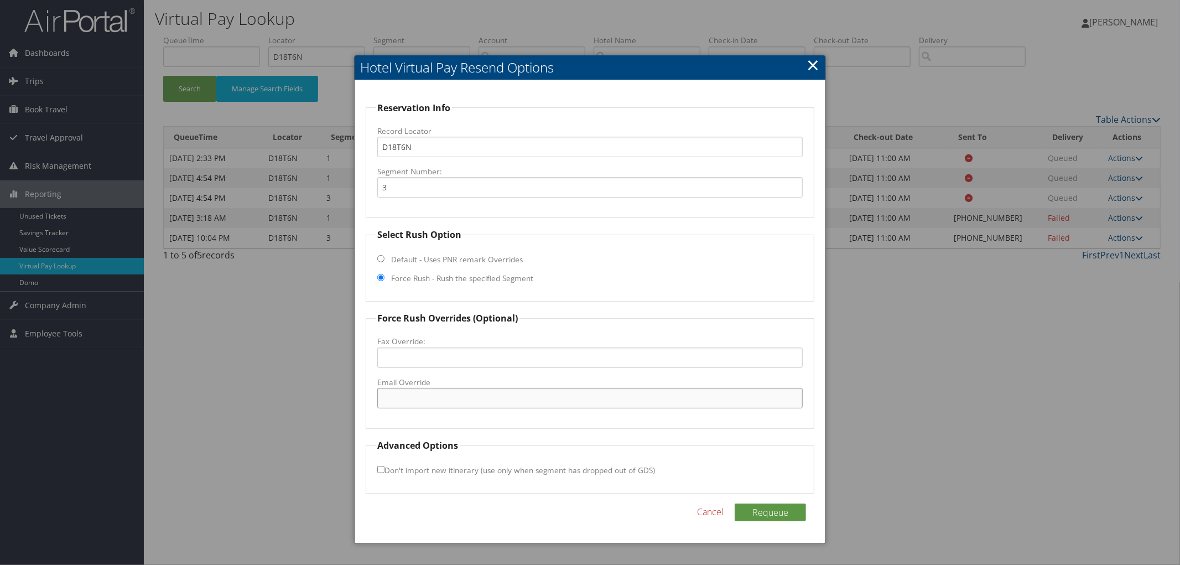
paste input "reservations@sonesta.com"
type input "reservations@sonesta.com"
click at [772, 510] on button "Requeue" at bounding box center [769, 512] width 71 height 18
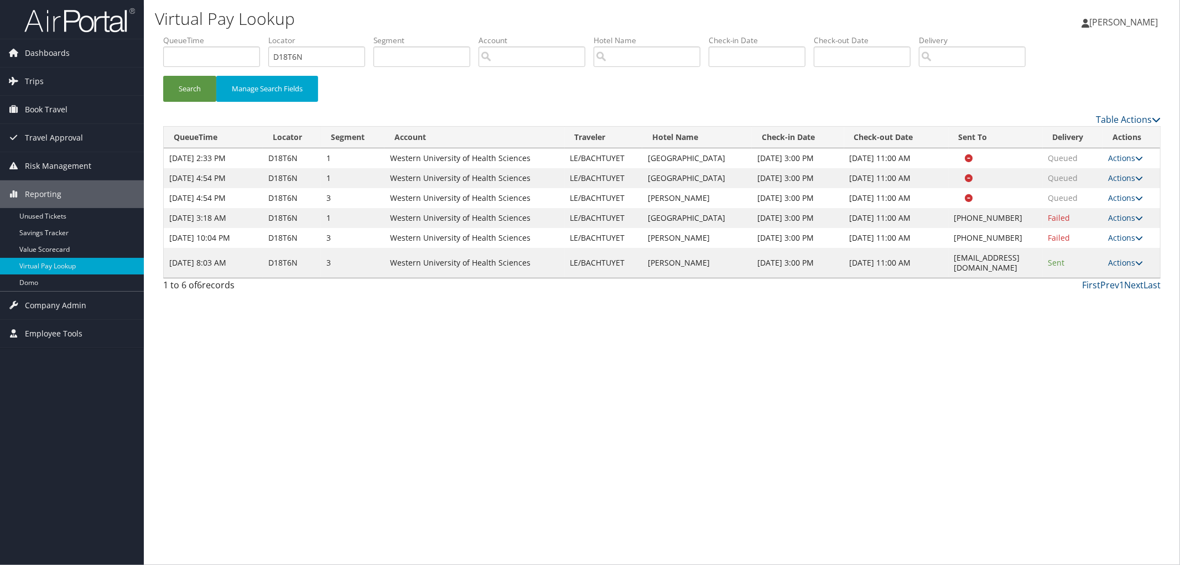
drag, startPoint x: 721, startPoint y: 261, endPoint x: 673, endPoint y: 260, distance: 47.6
click at [673, 261] on tbody "Aug 6, 2025 2:33 PM D18T6N 1 Western University of Health Sciences LE/BACHTUYET…" at bounding box center [662, 212] width 996 height 129
click at [715, 216] on td "Sheraton Fairplex Hotel" at bounding box center [697, 218] width 110 height 20
drag, startPoint x: 719, startPoint y: 216, endPoint x: 642, endPoint y: 216, distance: 76.9
click at [642, 216] on td "Sheraton Fairplex Hotel" at bounding box center [697, 218] width 110 height 20
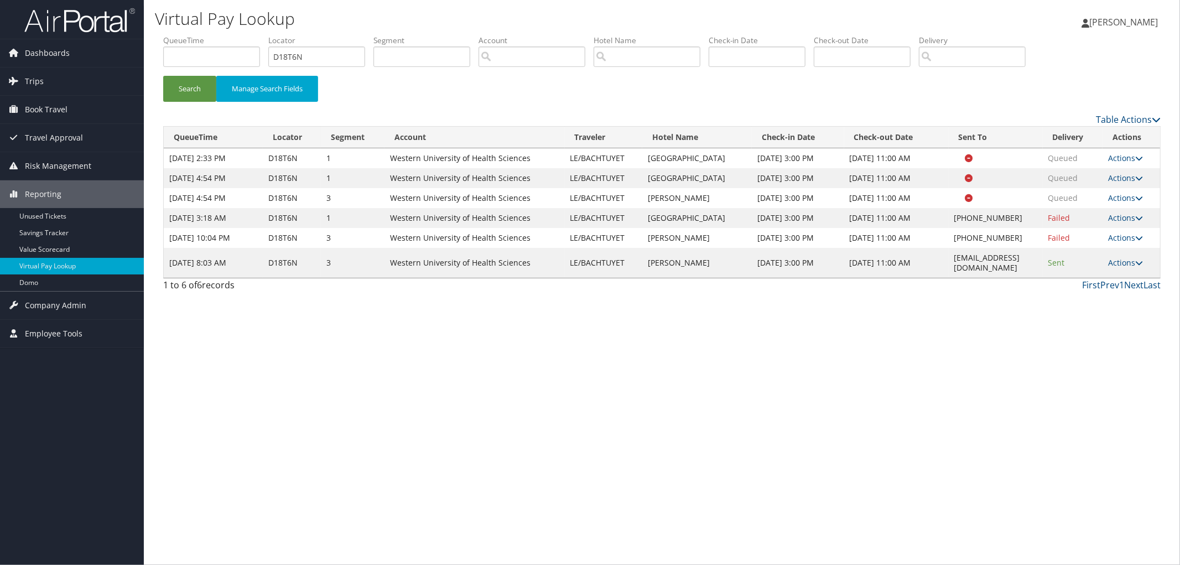
drag, startPoint x: 1126, startPoint y: 220, endPoint x: 1127, endPoint y: 211, distance: 8.9
click at [1127, 211] on td "Actions Resend Logs Delivery Information View Itinerary" at bounding box center [1131, 218] width 58 height 20
click at [1125, 218] on link "Actions" at bounding box center [1125, 217] width 35 height 11
click at [1119, 294] on link "View Itinerary" at bounding box center [1095, 290] width 95 height 19
click at [1140, 215] on icon at bounding box center [1139, 218] width 8 height 8
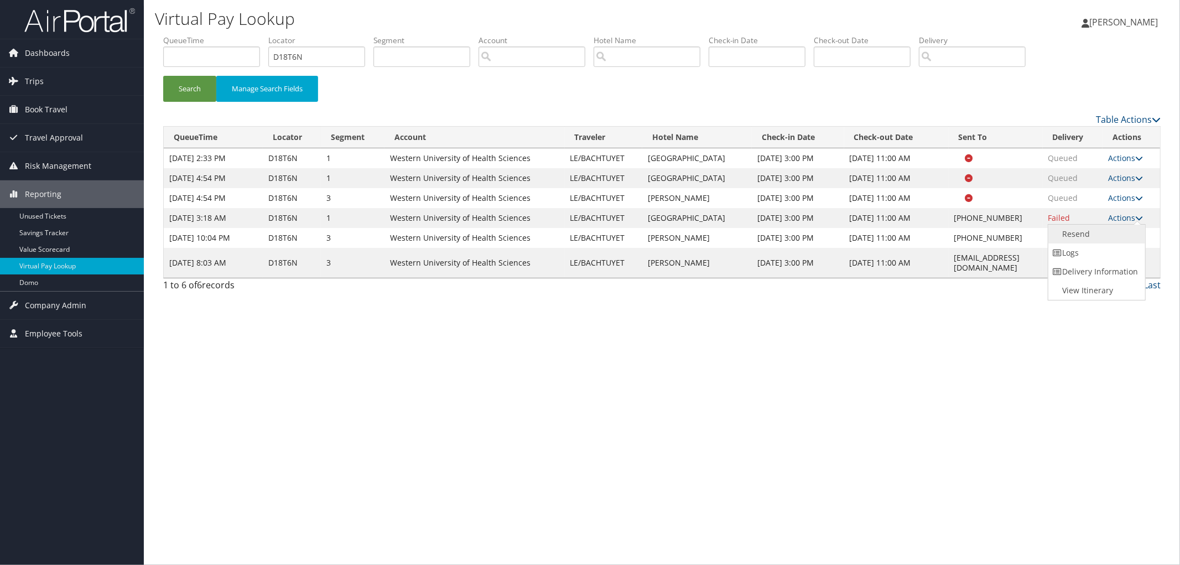
click at [1101, 230] on link "Resend" at bounding box center [1095, 234] width 95 height 19
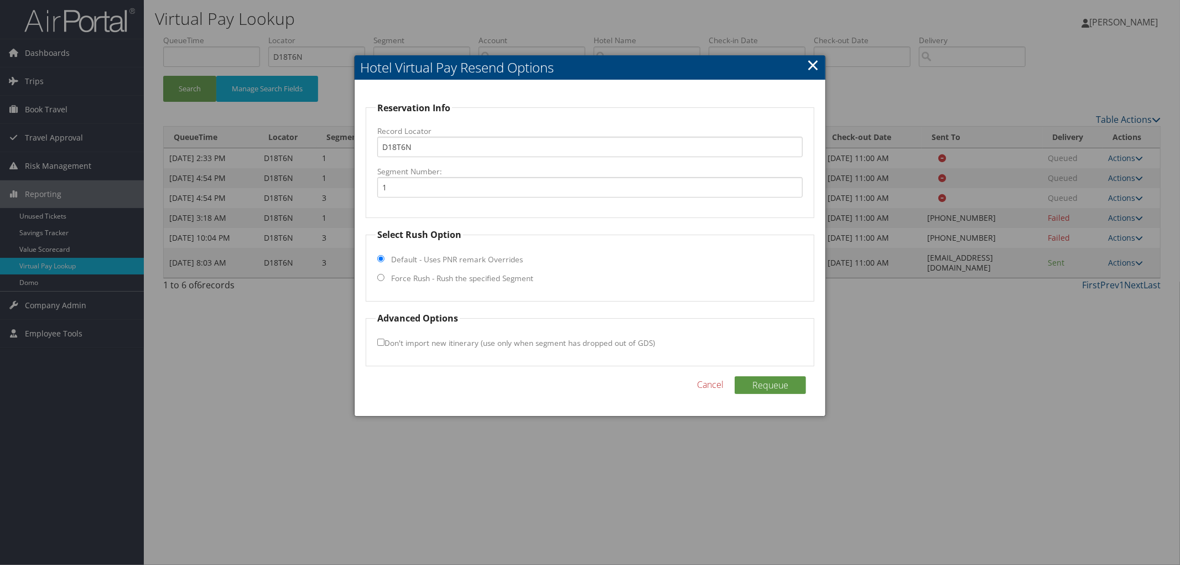
click at [479, 283] on label "Force Rush - Rush the specified Segment" at bounding box center [462, 278] width 142 height 11
click at [384, 281] on input "Force Rush - Rush the specified Segment" at bounding box center [380, 277] width 7 height 7
radio input "true"
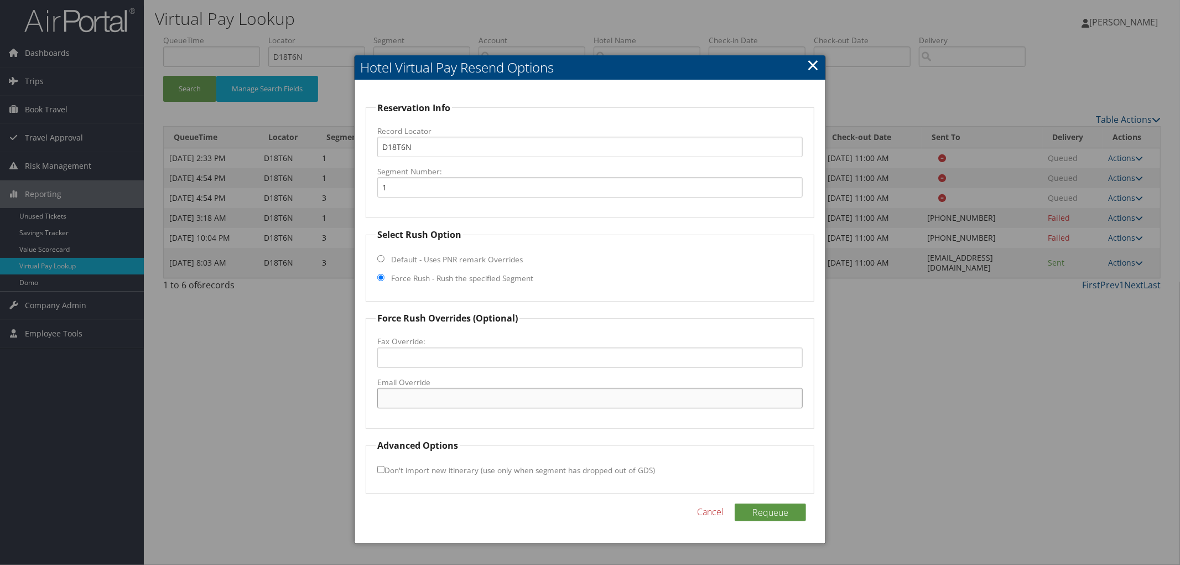
paste input "sheraton.fairplex@sheraton.com"
type input "sheraton.fairplex@sheraton.com"
click at [780, 514] on button "Requeue" at bounding box center [769, 512] width 71 height 18
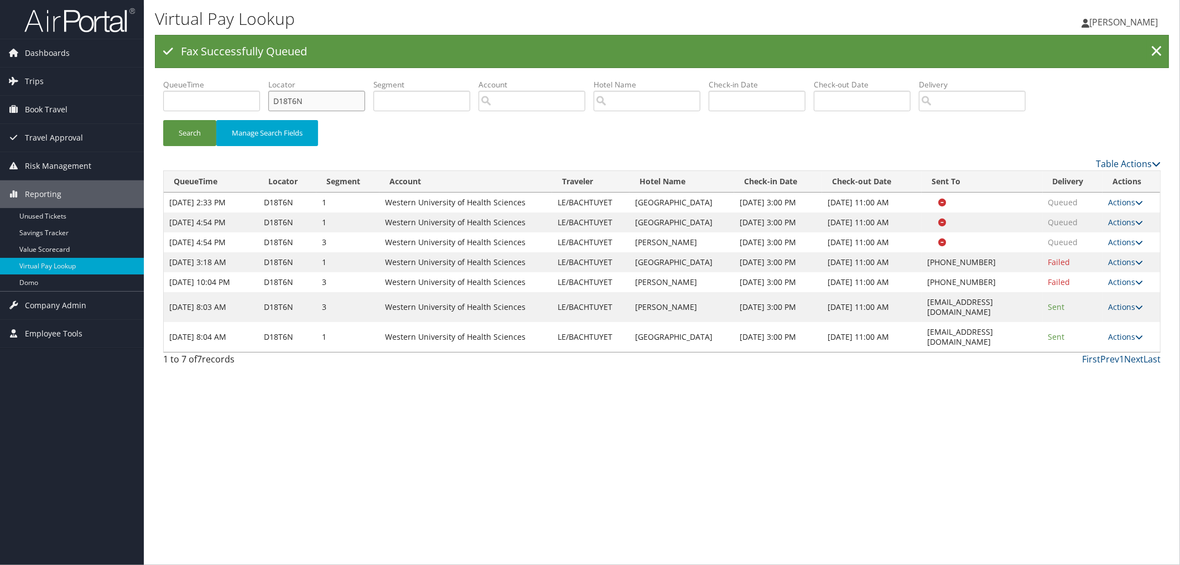
click at [246, 79] on ul "QueueTime Locator D18T6N Segment Account Traveler Hotel Name Check-in Date Chec…" at bounding box center [661, 79] width 997 height 0
paste input "D5XW52"
type input "D5XW52"
click at [163, 120] on button "Search" at bounding box center [189, 133] width 53 height 26
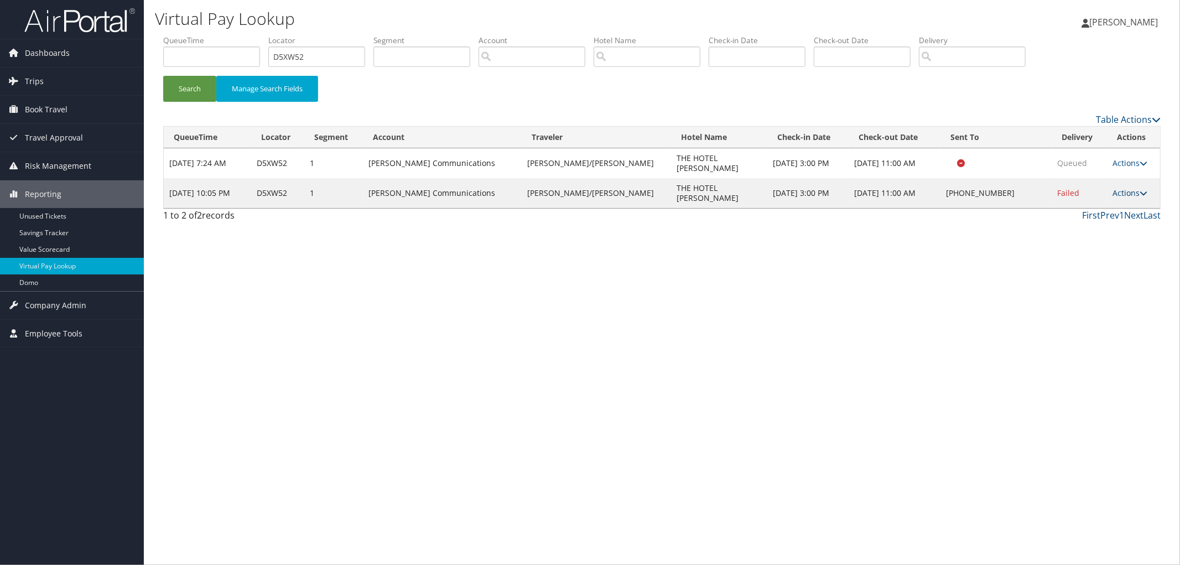
click at [1115, 187] on link "Actions" at bounding box center [1129, 192] width 35 height 11
click at [1099, 253] on link "View Itinerary" at bounding box center [1094, 250] width 95 height 19
click at [1119, 187] on link "Actions" at bounding box center [1129, 192] width 35 height 11
click at [1112, 192] on link "Resend" at bounding box center [1094, 194] width 95 height 19
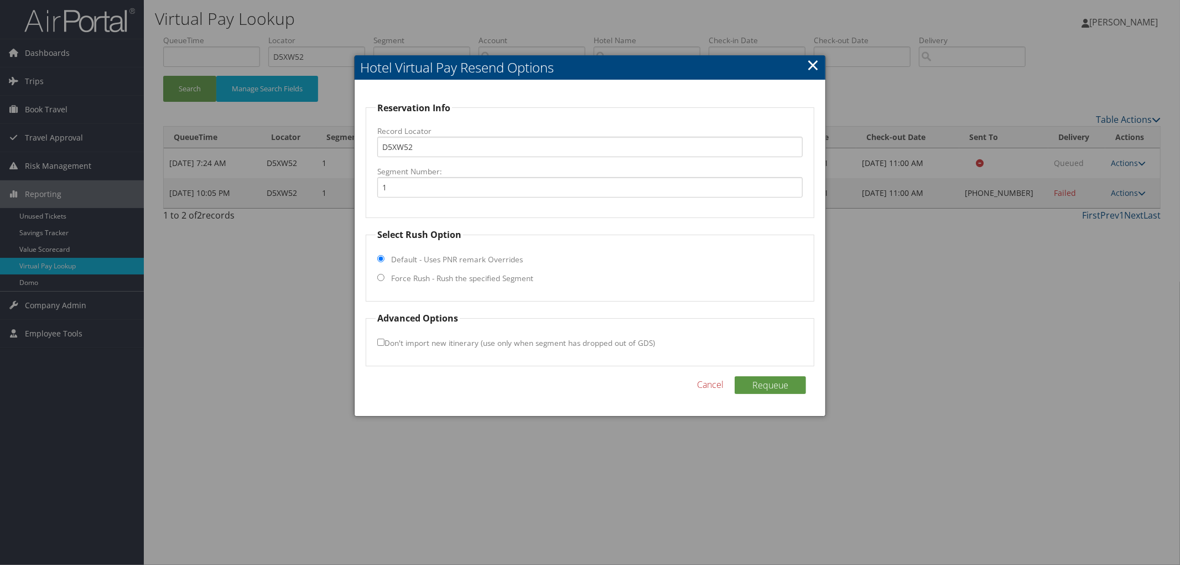
click at [463, 278] on label "Force Rush - Rush the specified Segment" at bounding box center [462, 278] width 142 height 11
click at [384, 278] on input "Force Rush - Rush the specified Segment" at bounding box center [380, 277] width 7 height 7
radio input "true"
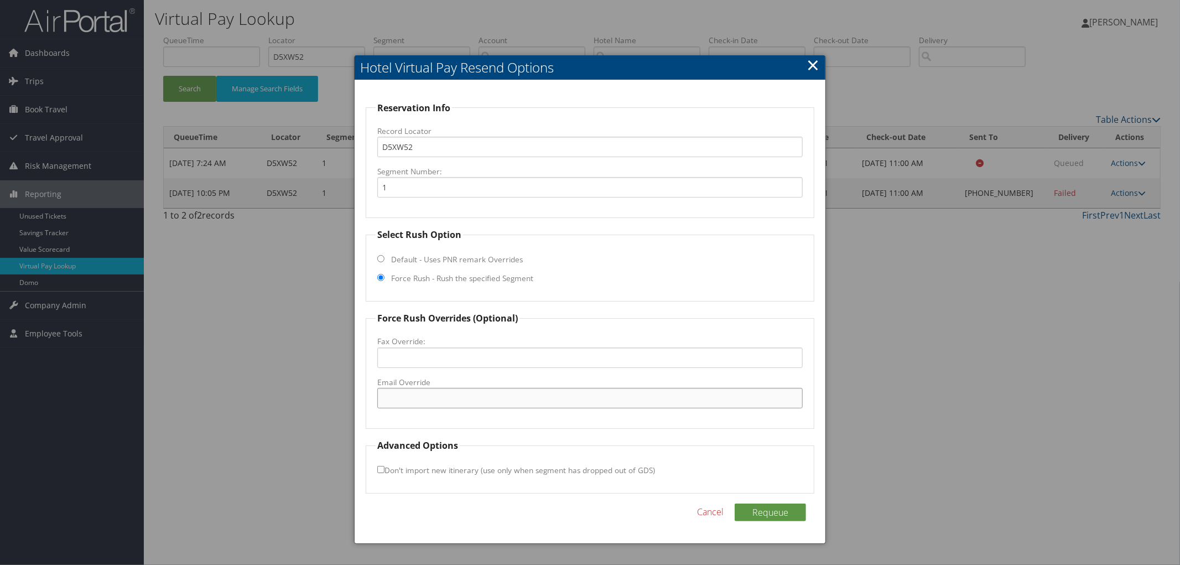
paste input "MLUMR_hotel@hilton.com"
type input "MLUMR_hotel@hilton.com"
click at [762, 510] on button "Requeue" at bounding box center [769, 512] width 71 height 18
click at [1079, 402] on div at bounding box center [590, 282] width 1180 height 565
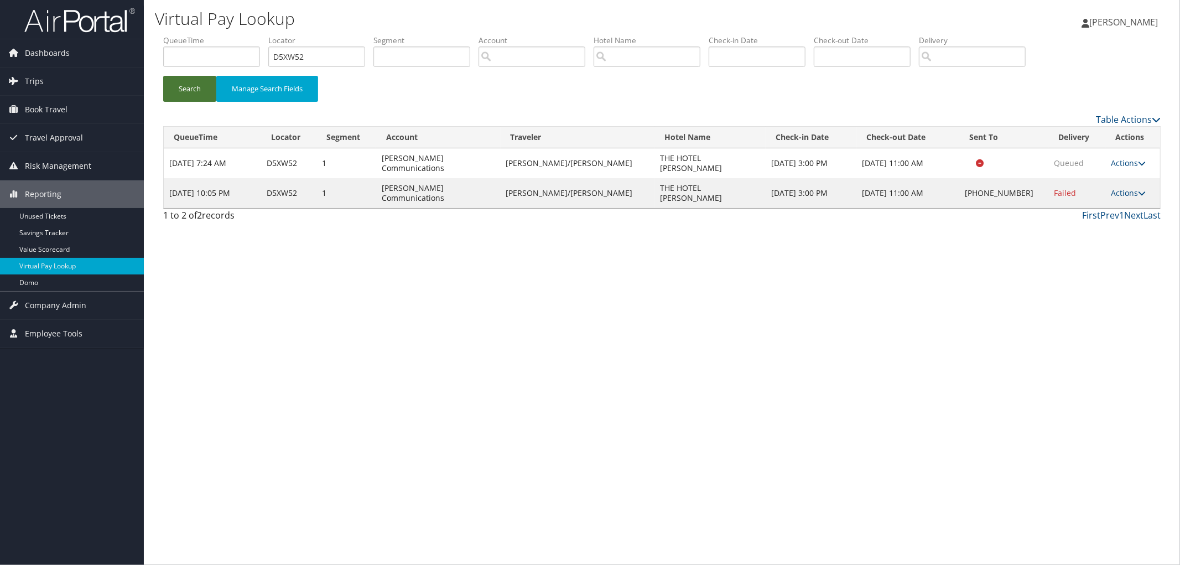
click at [190, 92] on button "Search" at bounding box center [189, 89] width 53 height 26
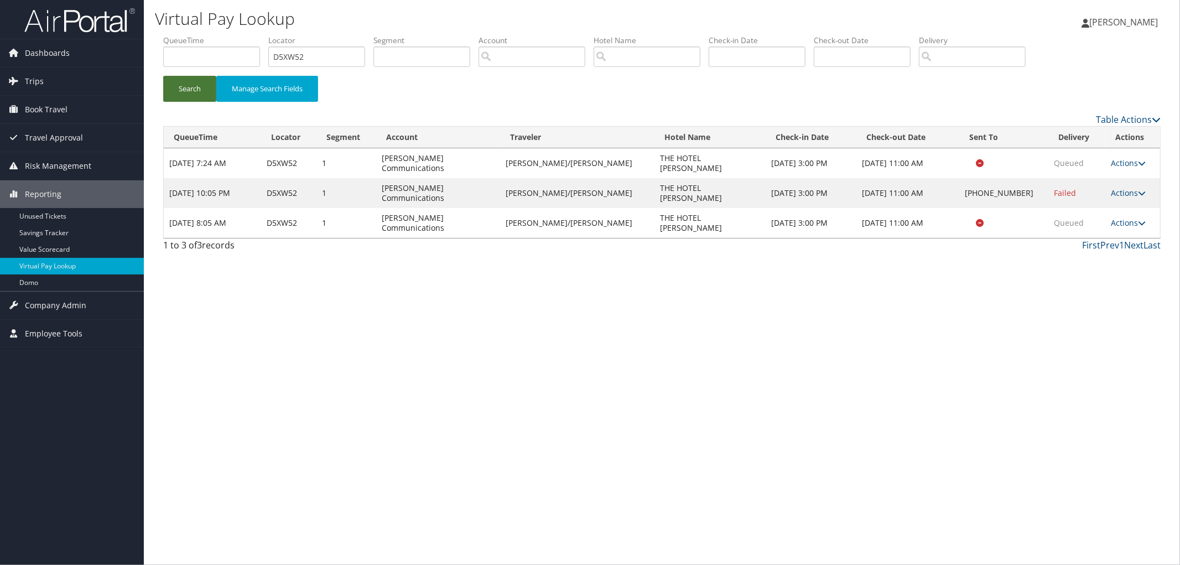
click at [197, 93] on button "Search" at bounding box center [189, 89] width 53 height 26
click at [1132, 217] on link "Actions" at bounding box center [1128, 222] width 35 height 11
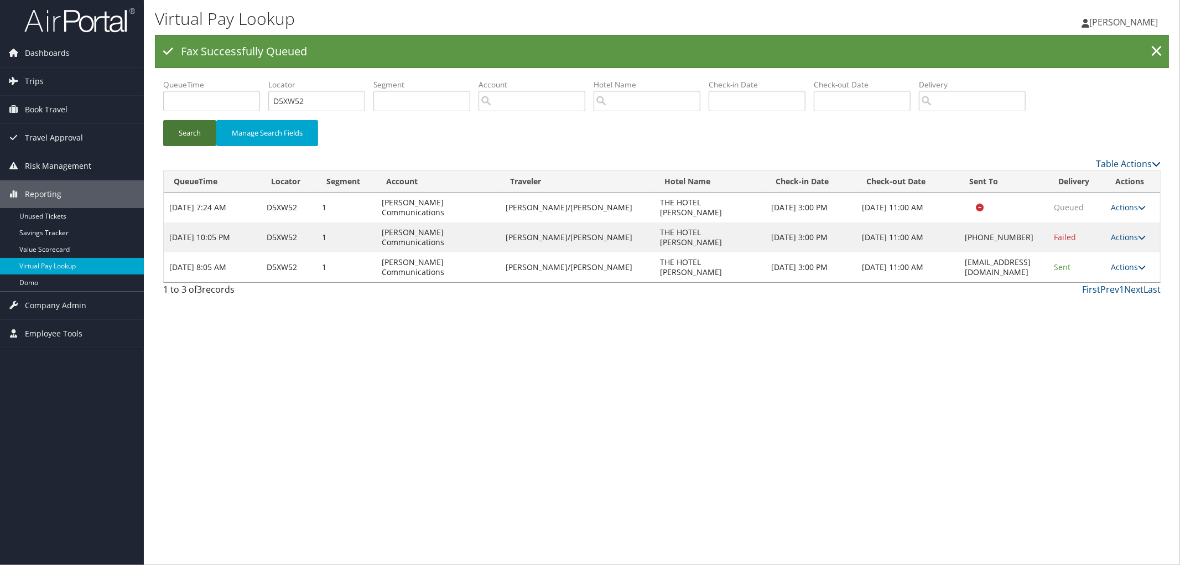
click at [199, 130] on button "Search" at bounding box center [189, 133] width 53 height 26
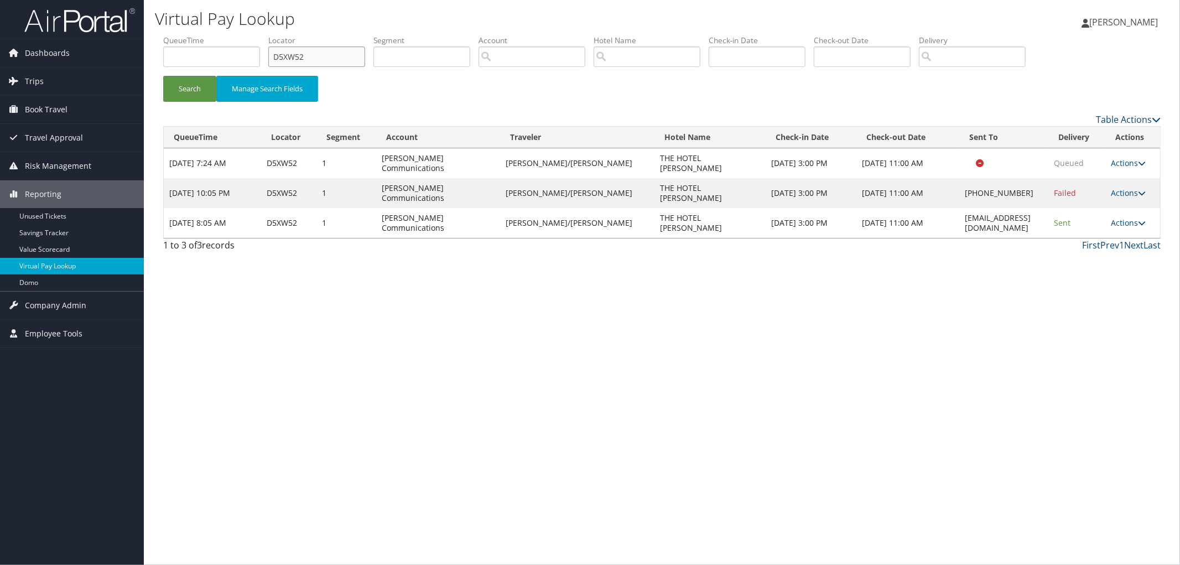
drag, startPoint x: 340, startPoint y: 54, endPoint x: 211, endPoint y: 46, distance: 129.1
click at [236, 35] on ul "QueueTime Locator D5XW52 Segment Account Traveler Hotel Name Check-in Date Chec…" at bounding box center [661, 35] width 997 height 0
paste input "D6MV51"
type input "D6MV51"
click at [163, 76] on button "Search" at bounding box center [189, 89] width 53 height 26
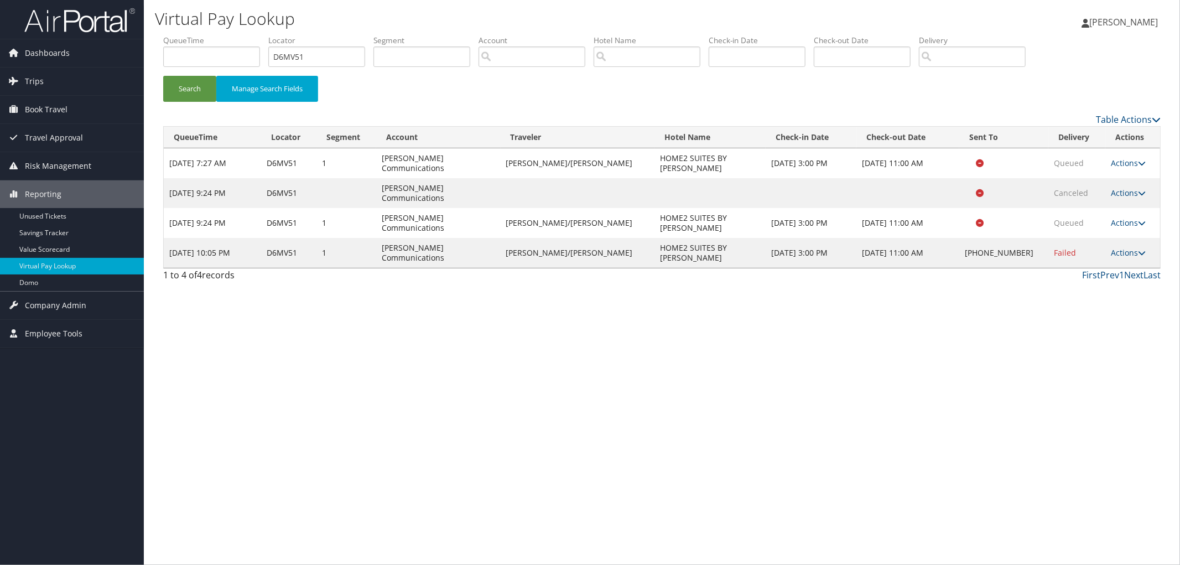
click at [1151, 238] on td "Actions Resend Logs Delivery Information View Itinerary" at bounding box center [1132, 253] width 55 height 30
click at [1138, 249] on icon at bounding box center [1142, 253] width 8 height 8
click at [1091, 290] on link "View Itinerary" at bounding box center [1091, 290] width 95 height 19
drag, startPoint x: 317, startPoint y: 59, endPoint x: 265, endPoint y: 54, distance: 51.6
click at [263, 35] on ul "QueueTime Locator D6MV51 Segment Account Traveler Hotel Name Check-in Date Chec…" at bounding box center [661, 35] width 997 height 0
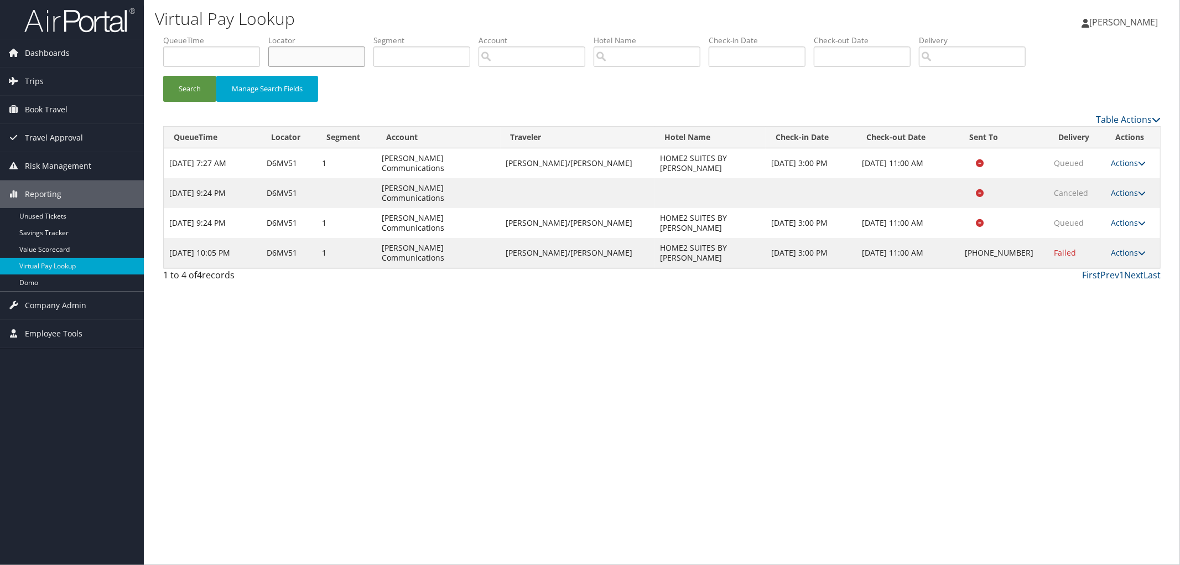
paste input "CZTJY3"
type input "CZTJY3"
click at [163, 76] on button "Search" at bounding box center [189, 89] width 53 height 26
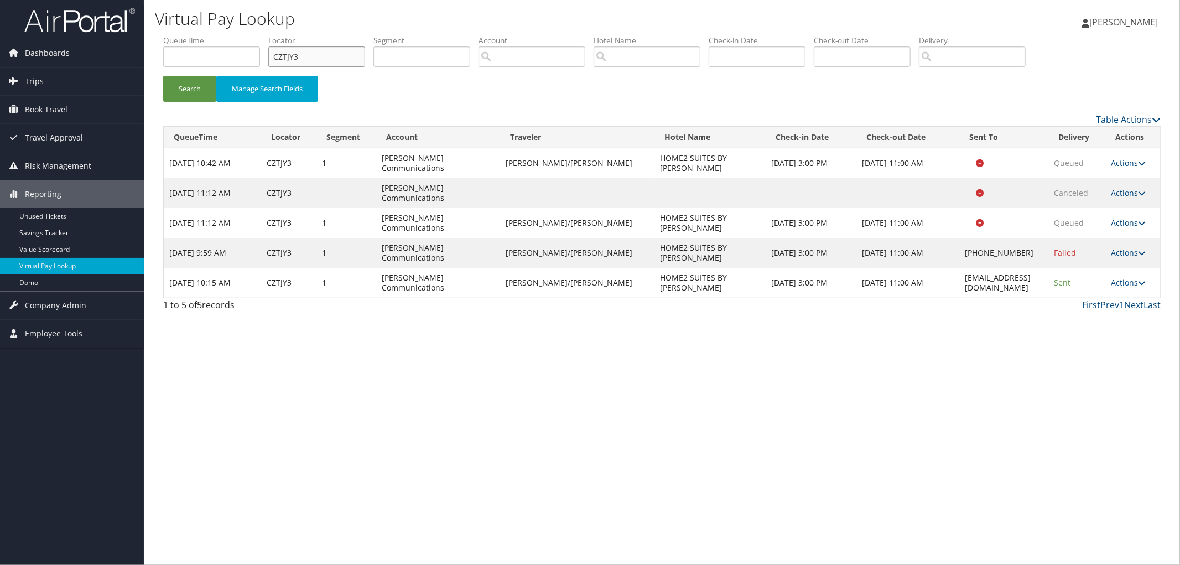
drag, startPoint x: 312, startPoint y: 61, endPoint x: 206, endPoint y: 61, distance: 105.6
click at [239, 35] on ul "QueueTime Locator CZTJY3 Segment Account Traveler Hotel Name Check-in Date Chec…" at bounding box center [661, 35] width 997 height 0
paste input "D6MV51"
type input "D6MV51"
drag, startPoint x: 1028, startPoint y: 241, endPoint x: 919, endPoint y: 240, distance: 108.4
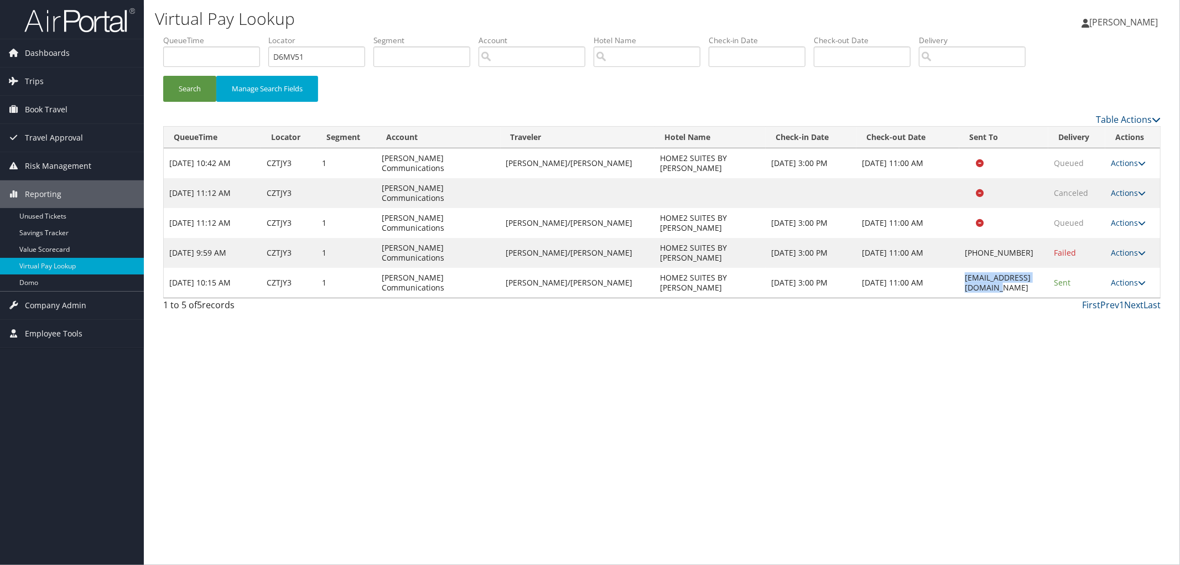
click at [959, 268] on td "home2dublings@gmail.com" at bounding box center [1003, 283] width 89 height 30
copy td "home2dublings@gmail.com"
click at [189, 89] on button "Search" at bounding box center [189, 89] width 53 height 26
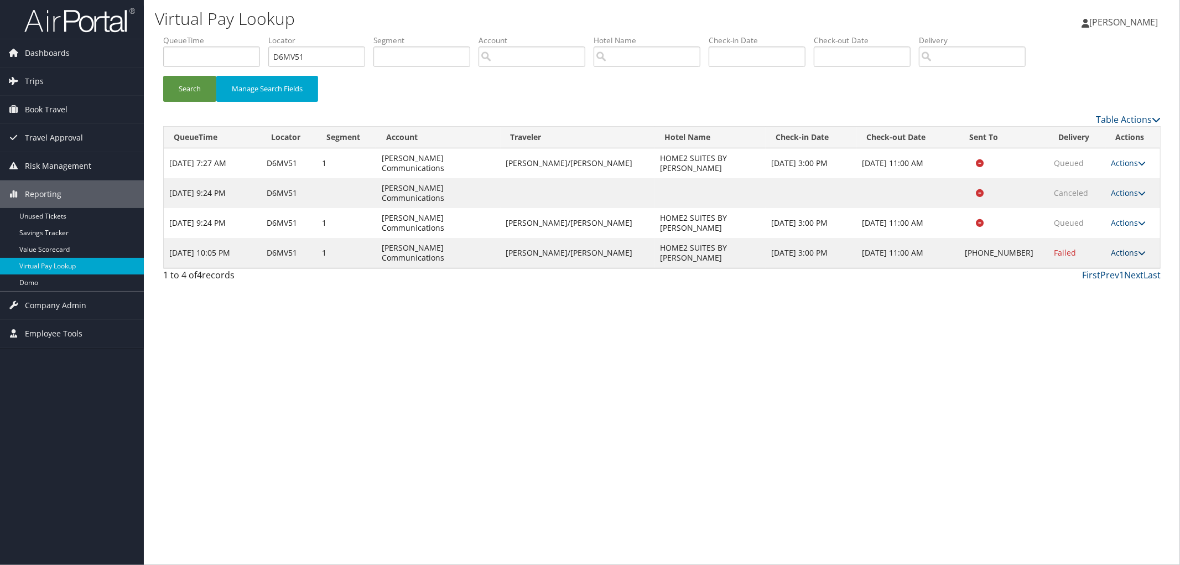
click at [1125, 247] on link "Actions" at bounding box center [1128, 252] width 35 height 11
click at [1120, 231] on link "Resend" at bounding box center [1091, 234] width 95 height 19
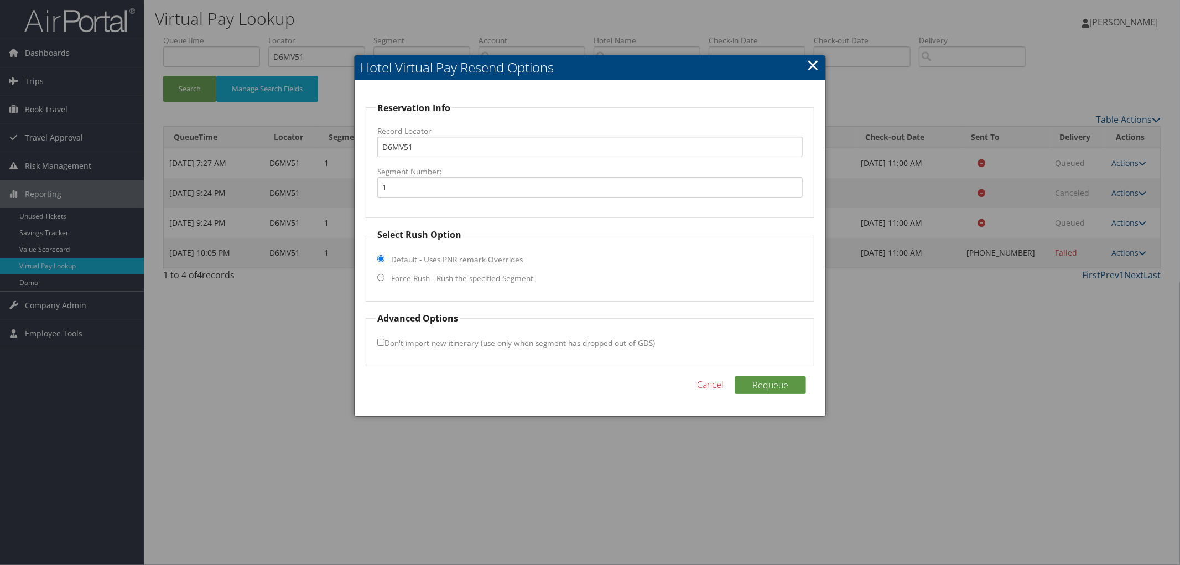
click at [437, 278] on label "Force Rush - Rush the specified Segment" at bounding box center [462, 278] width 142 height 11
click at [384, 278] on input "Force Rush - Rush the specified Segment" at bounding box center [380, 277] width 7 height 7
radio input "true"
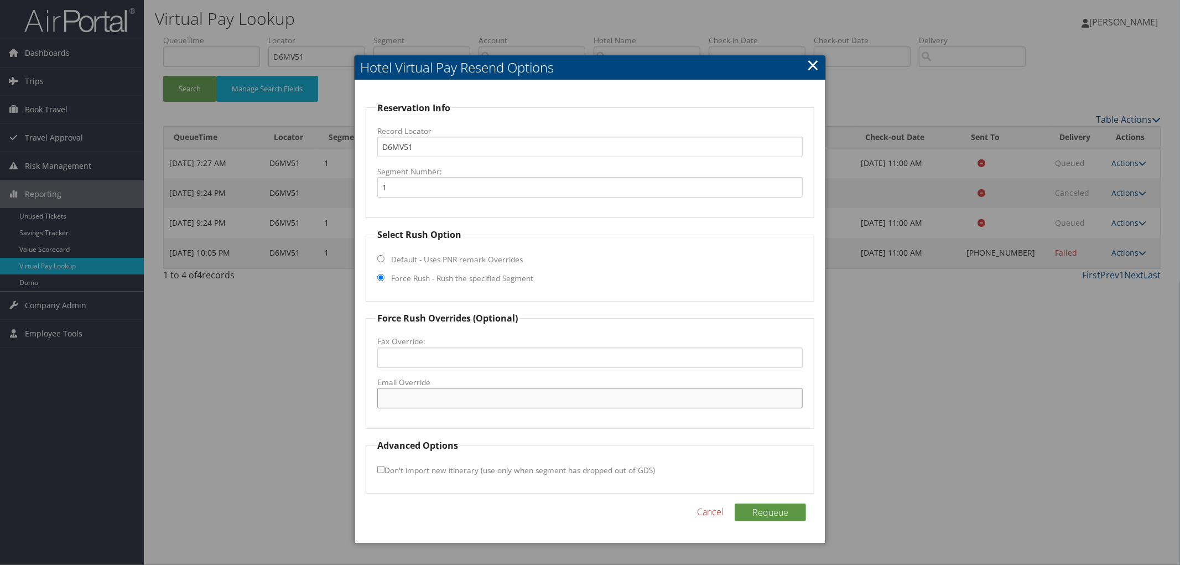
paste input "home2dublings@gmail.com"
type input "home2dublings@gmail.com"
click at [752, 504] on button "Requeue" at bounding box center [769, 512] width 71 height 18
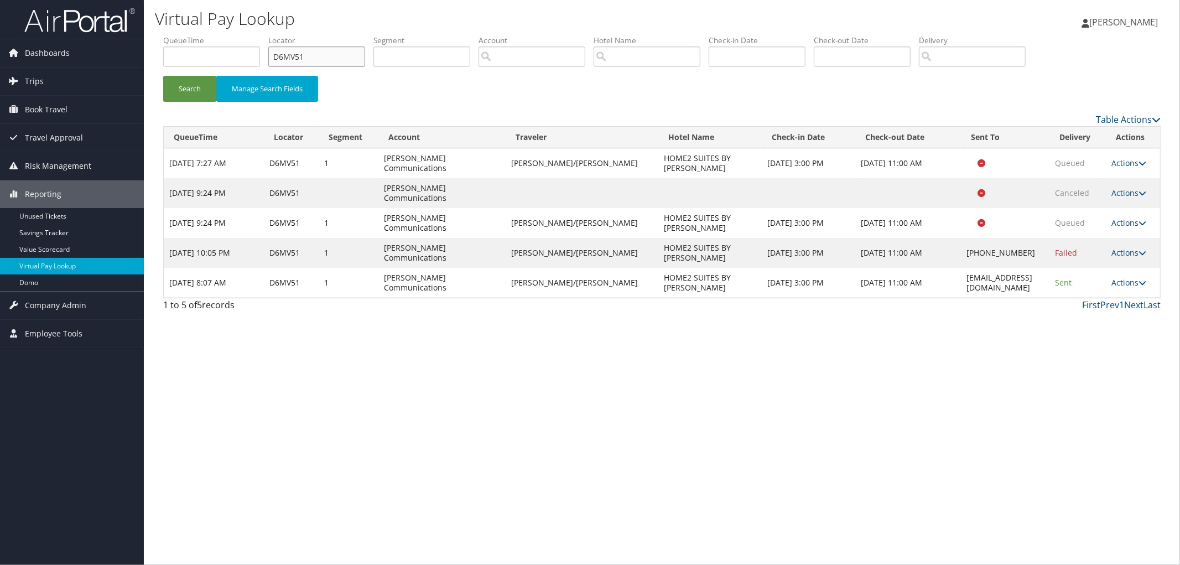
drag, startPoint x: 332, startPoint y: 65, endPoint x: 227, endPoint y: 58, distance: 105.9
click at [279, 61] on input "D6MV51" at bounding box center [316, 56] width 97 height 20
paste input "DB8HWB"
type input "DB8HWB"
click at [163, 76] on button "Search" at bounding box center [189, 89] width 53 height 26
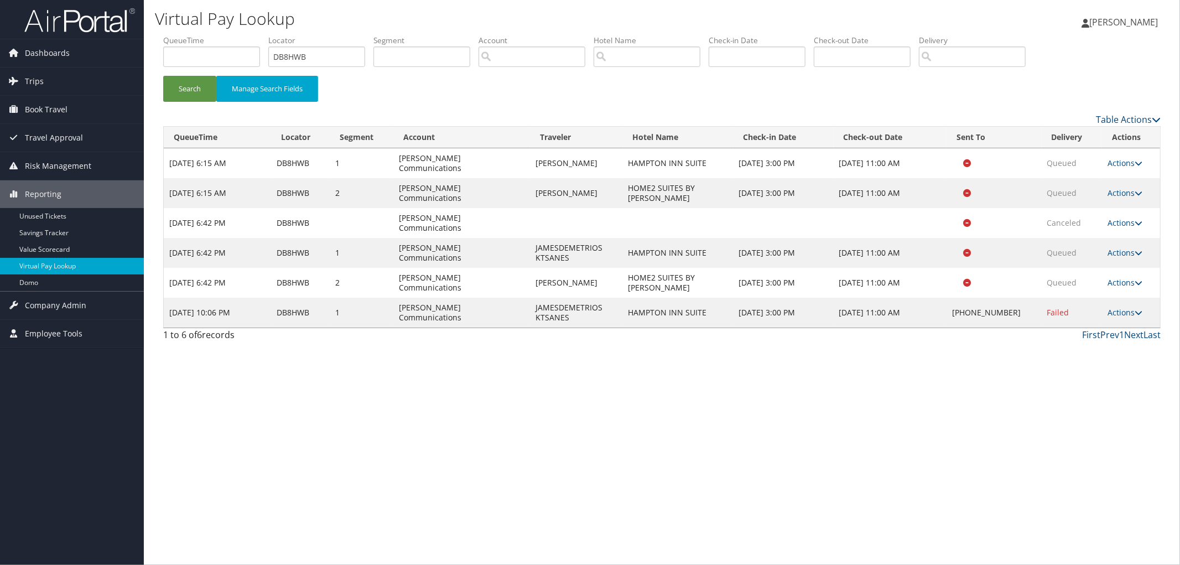
click at [1123, 298] on td "Actions Resend Logs Delivery Information View Itinerary" at bounding box center [1131, 313] width 58 height 30
click at [1123, 307] on link "Actions" at bounding box center [1124, 312] width 35 height 11
click at [743, 298] on td "Sep 9, 2025 3:00 PM" at bounding box center [783, 313] width 100 height 30
click at [1113, 307] on link "Actions" at bounding box center [1124, 312] width 35 height 11
click at [1102, 345] on link "View Itinerary" at bounding box center [1092, 345] width 95 height 19
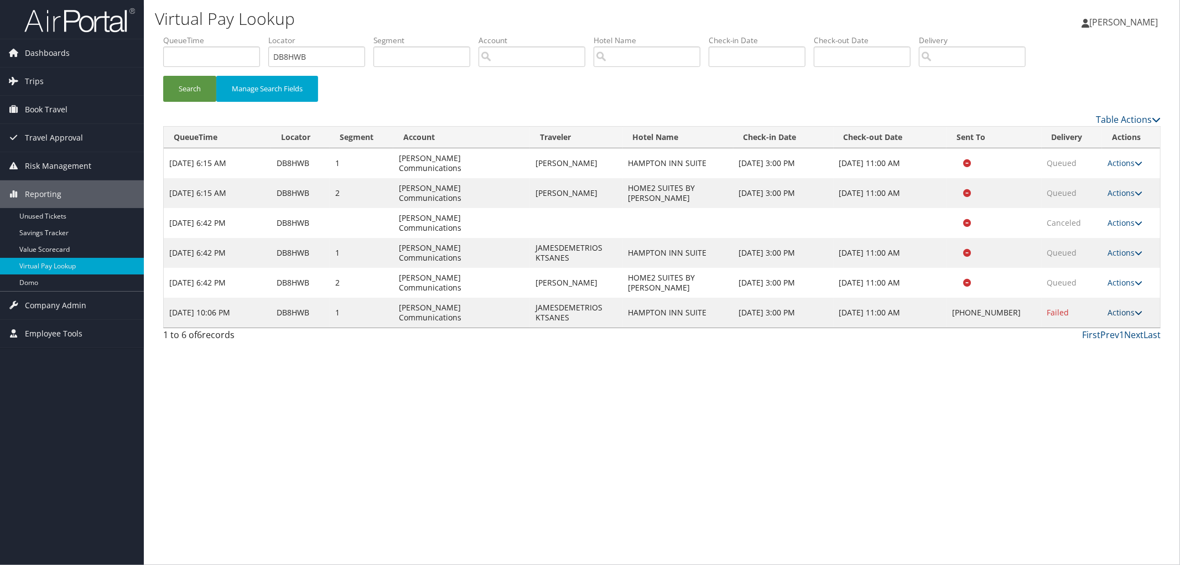
click at [1115, 307] on link "Actions" at bounding box center [1124, 312] width 35 height 11
click at [1110, 289] on link "Resend" at bounding box center [1092, 288] width 95 height 19
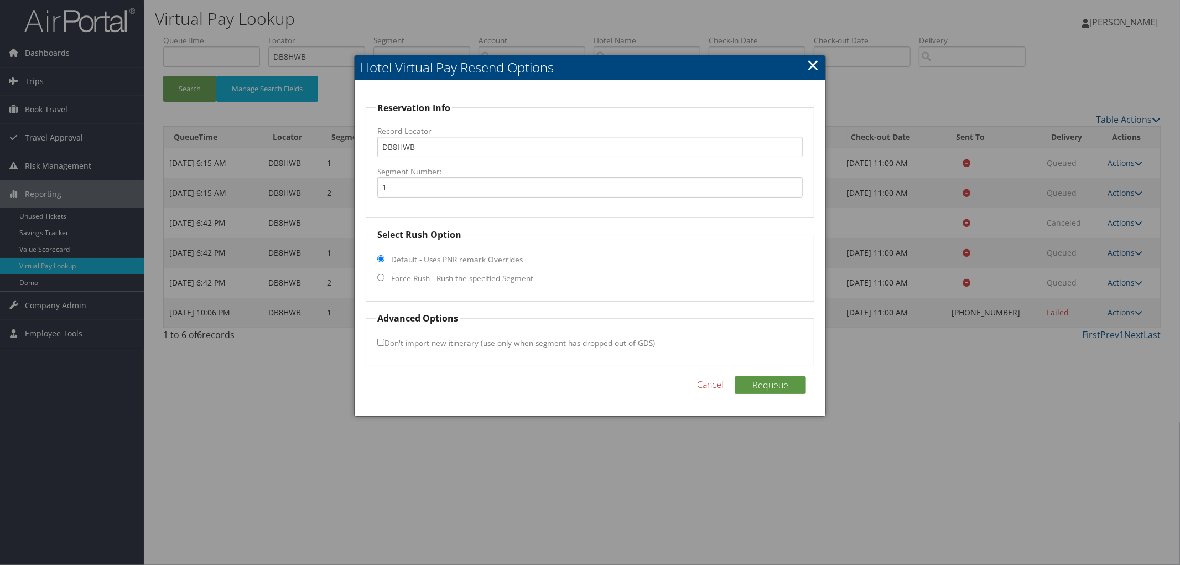
click at [397, 282] on label "Force Rush - Rush the specified Segment" at bounding box center [462, 278] width 142 height 11
click at [384, 281] on input "Force Rush - Rush the specified Segment" at bounding box center [380, 277] width 7 height 7
radio input "true"
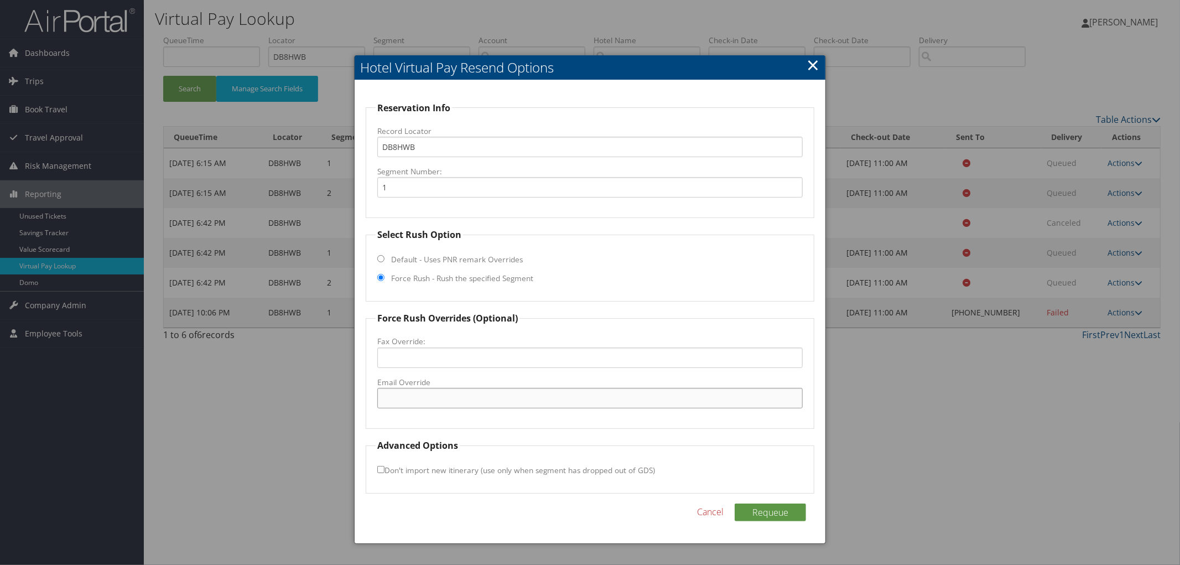
paste input "ILMSP_hampton_suites@hilton.com"
type input "ILMSP_hampton_suites@hilton.com"
click at [794, 517] on button "Requeue" at bounding box center [769, 512] width 71 height 18
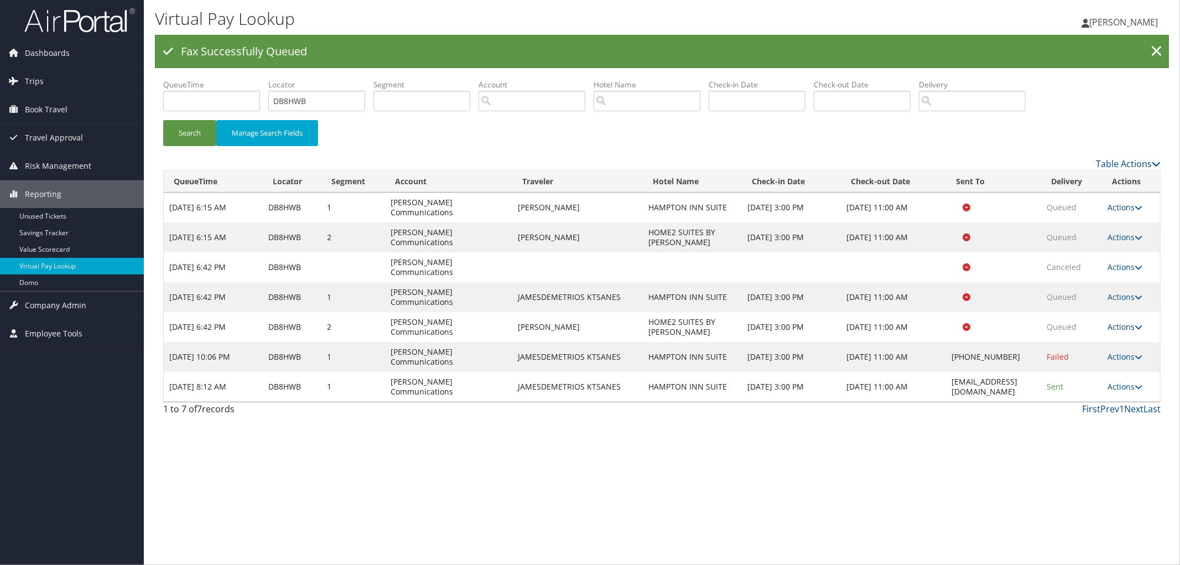
click at [1121, 321] on link "Actions" at bounding box center [1124, 326] width 35 height 11
click at [1121, 290] on link "Resend" at bounding box center [1108, 298] width 70 height 19
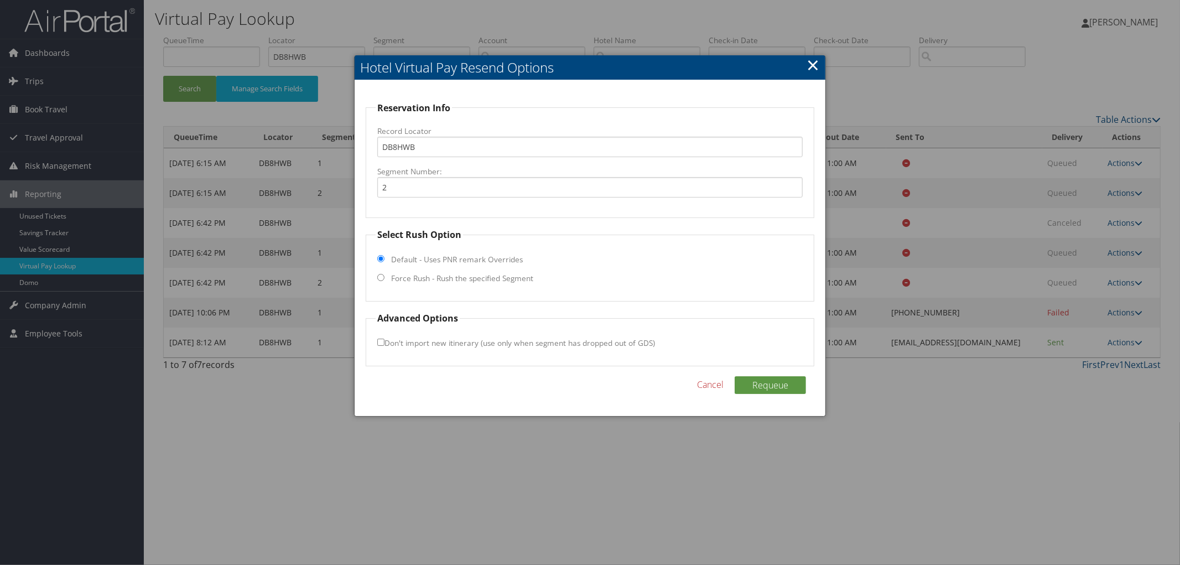
click at [448, 284] on fieldset "Select Rush Option Default - Uses PNR remark Overrides Force Rush - Rush the sp…" at bounding box center [590, 265] width 449 height 74
click at [448, 275] on label "Force Rush - Rush the specified Segment" at bounding box center [462, 278] width 142 height 11
click at [384, 275] on input "Force Rush - Rush the specified Segment" at bounding box center [380, 277] width 7 height 7
radio input "true"
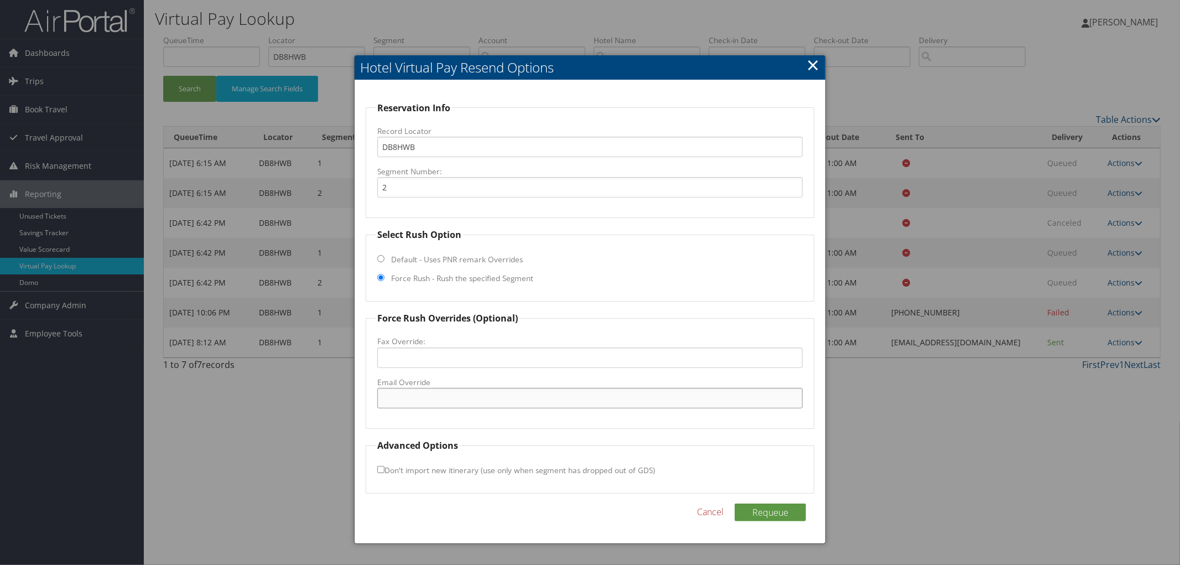
paste input "ILMWM_Home2@hilton.com"
type input "ILMWM_Home2@hilton.com"
click at [768, 510] on button "Requeue" at bounding box center [769, 512] width 71 height 18
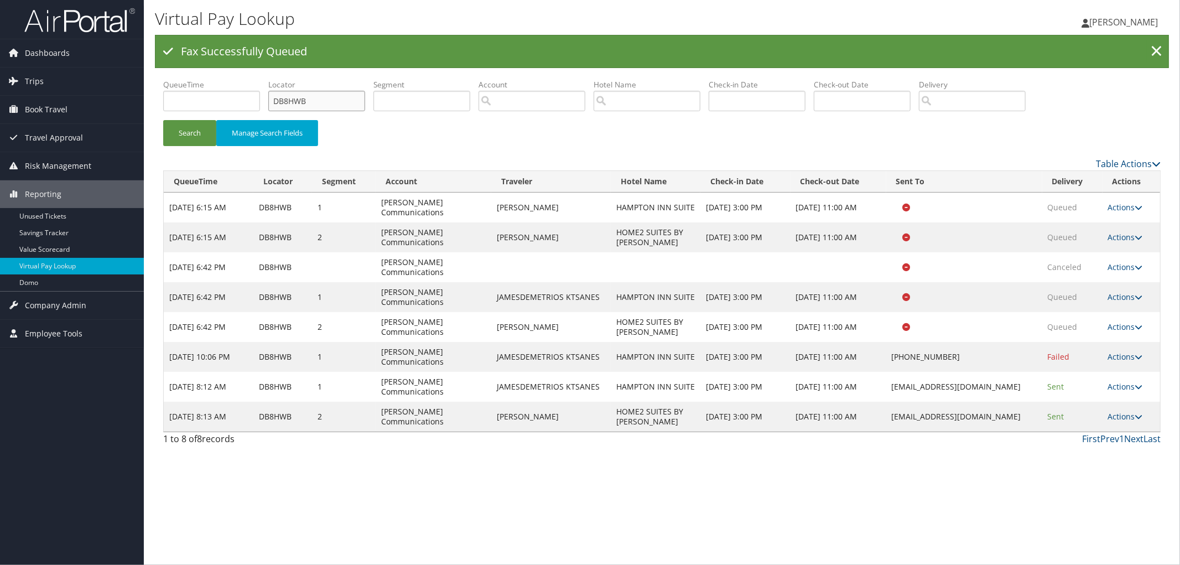
click at [291, 106] on input "DB8HWB" at bounding box center [316, 101] width 97 height 20
type input "D"
paste input "D995XL"
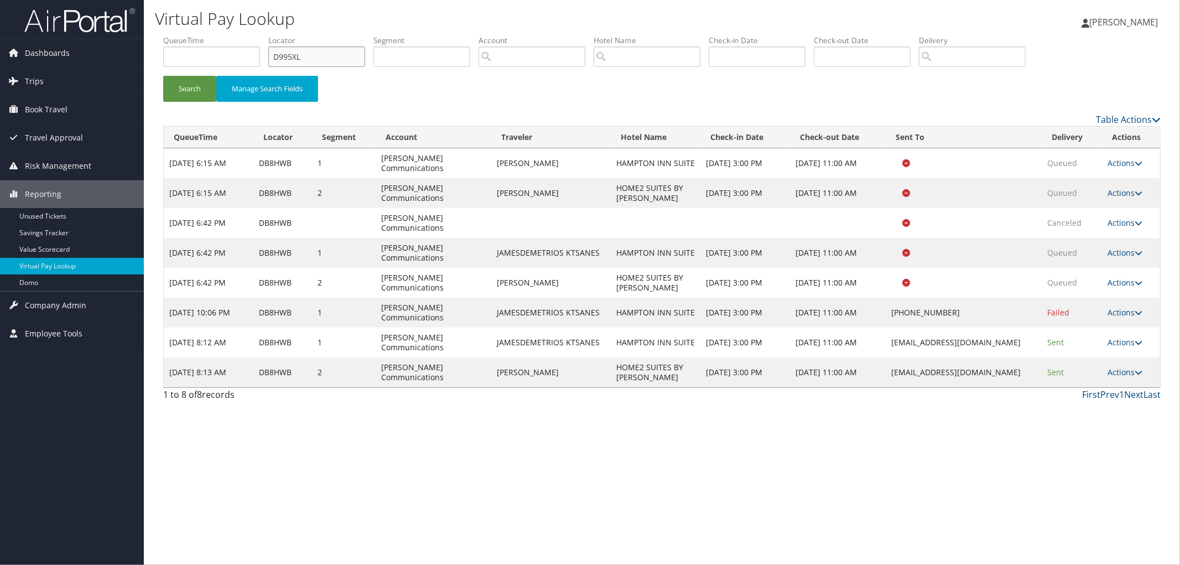
type input "D995XL"
click at [163, 76] on button "Search" at bounding box center [189, 89] width 53 height 26
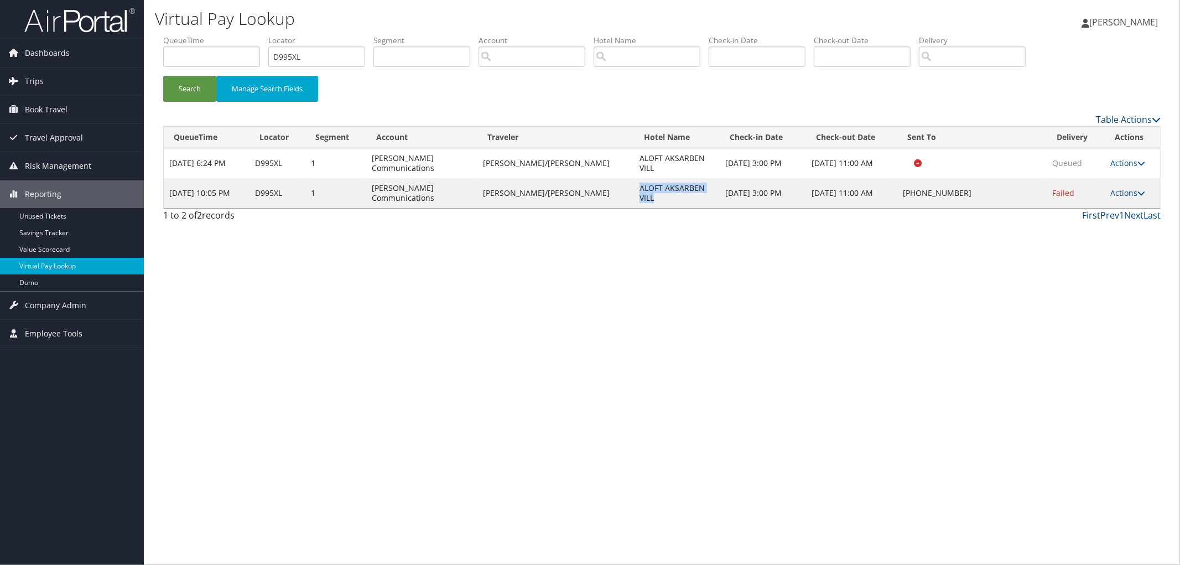
drag, startPoint x: 643, startPoint y: 196, endPoint x: 617, endPoint y: 186, distance: 28.4
click at [634, 186] on td "ALOFT AKSARBEN VILL" at bounding box center [677, 193] width 86 height 30
copy td "ALOFT AKSARBEN VILL"
click at [205, 80] on form "QueueTime Locator D995XL Segment Account Traveler Hotel Name Check-in Date Chec…" at bounding box center [661, 73] width 997 height 77
paste input "DBF96C"
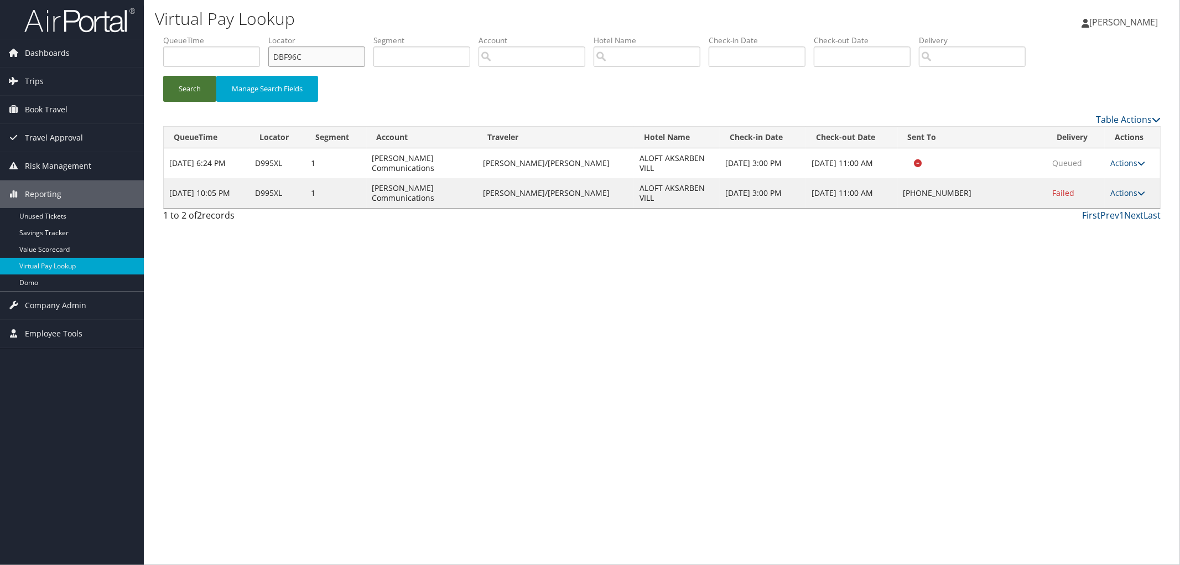
type input "DBF96C"
click at [163, 76] on button "Search" at bounding box center [189, 89] width 53 height 26
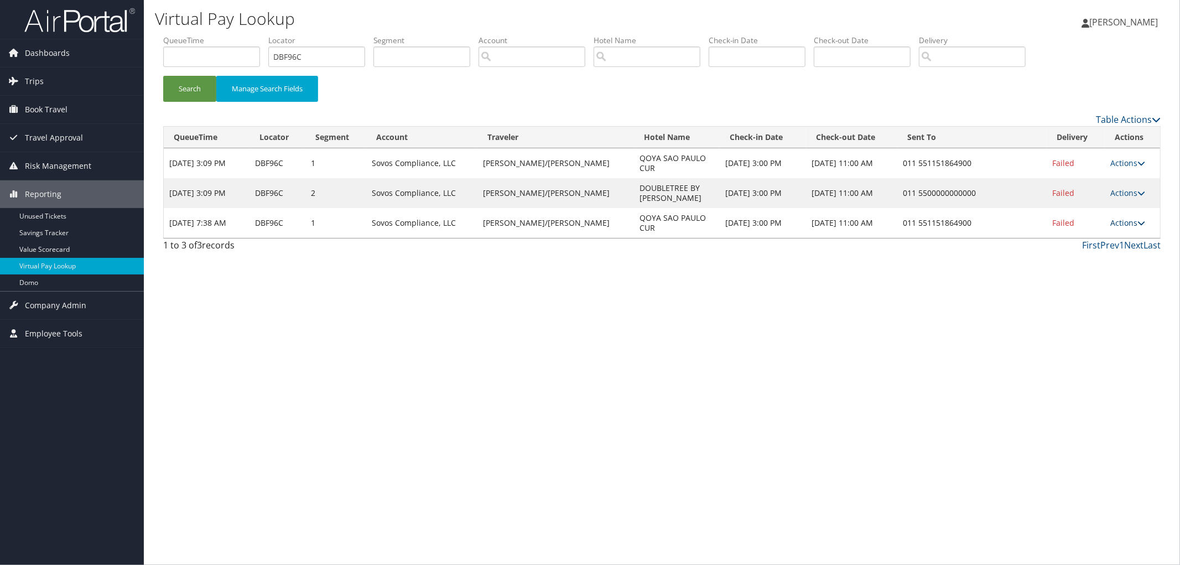
click at [1113, 224] on link "Actions" at bounding box center [1127, 222] width 35 height 11
drag, startPoint x: 1104, startPoint y: 243, endPoint x: 1096, endPoint y: 244, distance: 8.3
click at [1104, 244] on link "Resend" at bounding box center [1093, 239] width 95 height 19
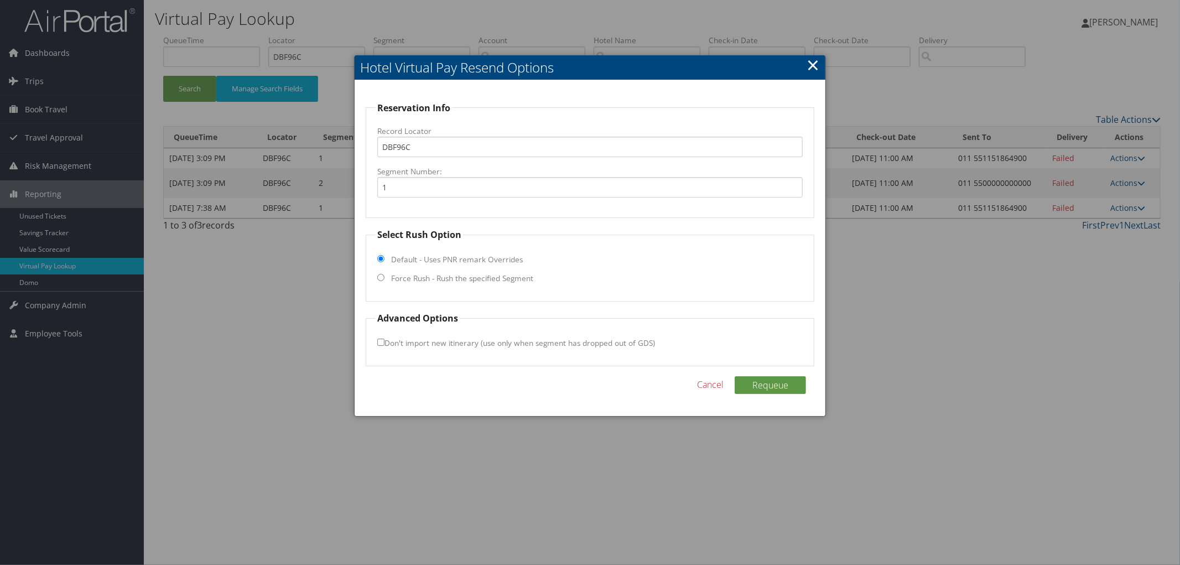
click at [467, 280] on label "Force Rush - Rush the specified Segment" at bounding box center [462, 278] width 142 height 11
click at [384, 280] on input "Force Rush - Rush the specified Segment" at bounding box center [380, 277] width 7 height 7
radio input "true"
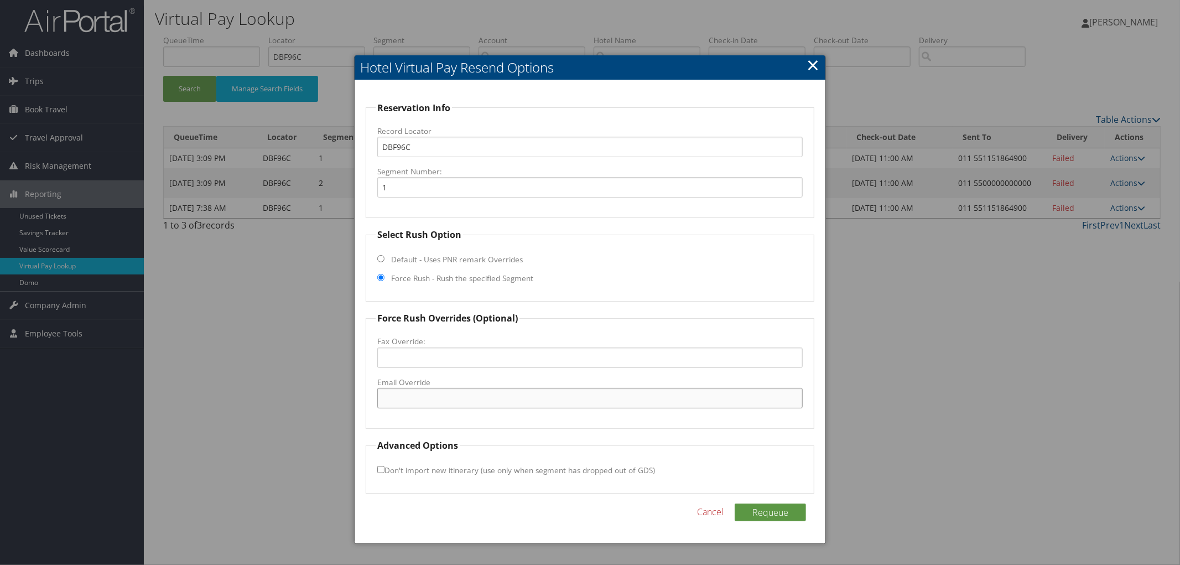
paste input "SAOCR_GM@hilton.com"
type input "SAOCR_GM@hilton.com"
click at [770, 514] on button "Requeue" at bounding box center [769, 512] width 71 height 18
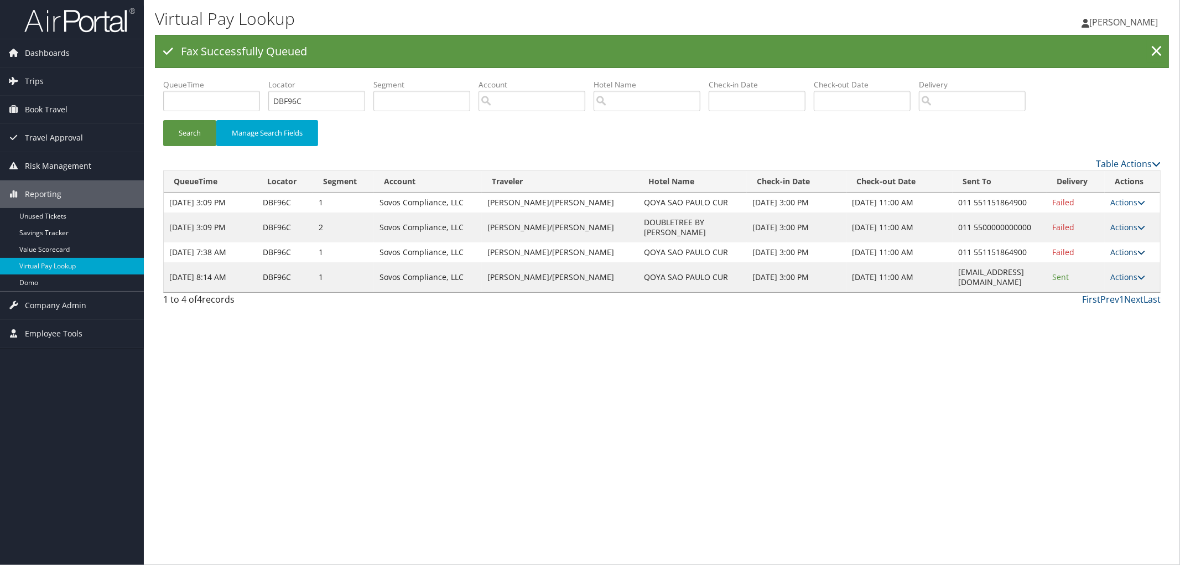
click at [1130, 247] on link "Actions" at bounding box center [1127, 252] width 35 height 11
click at [1110, 317] on link "View Itinerary" at bounding box center [1092, 314] width 95 height 19
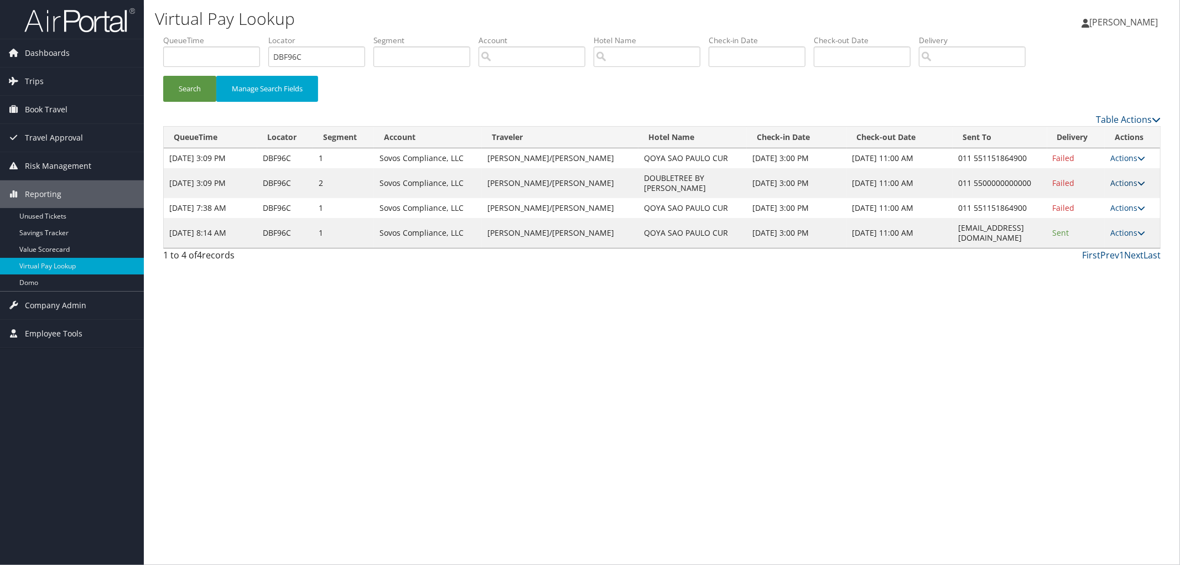
click at [1124, 178] on link "Actions" at bounding box center [1127, 183] width 35 height 11
click at [1119, 190] on link "Resend" at bounding box center [1092, 194] width 95 height 19
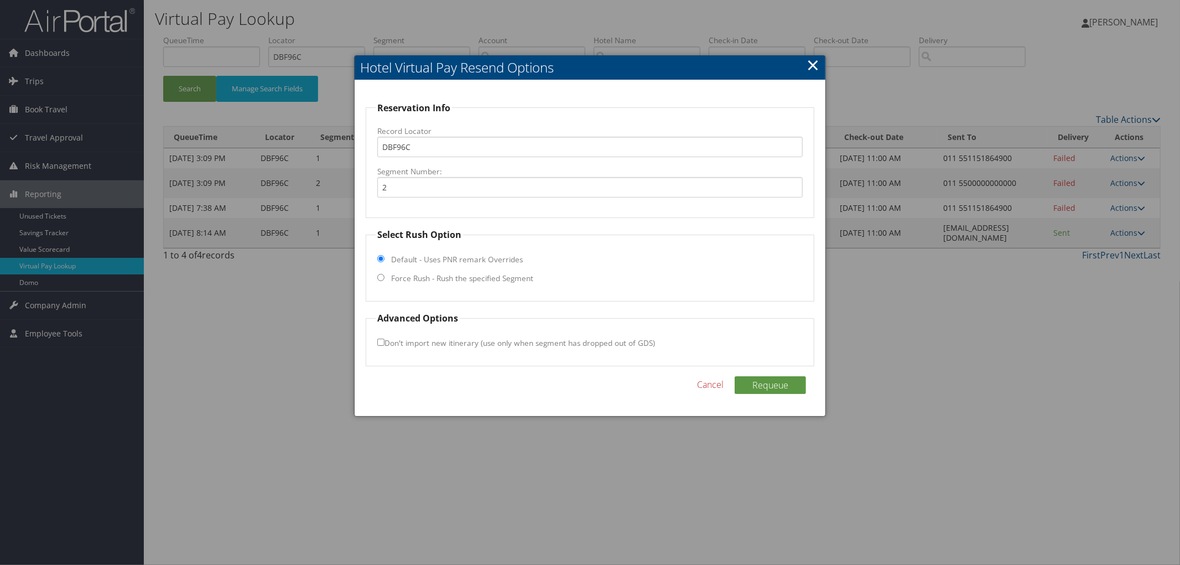
click at [396, 284] on label "Force Rush - Rush the specified Segment" at bounding box center [462, 278] width 142 height 11
click at [384, 281] on input "Force Rush - Rush the specified Segment" at bounding box center [380, 277] width 7 height 7
radio input "true"
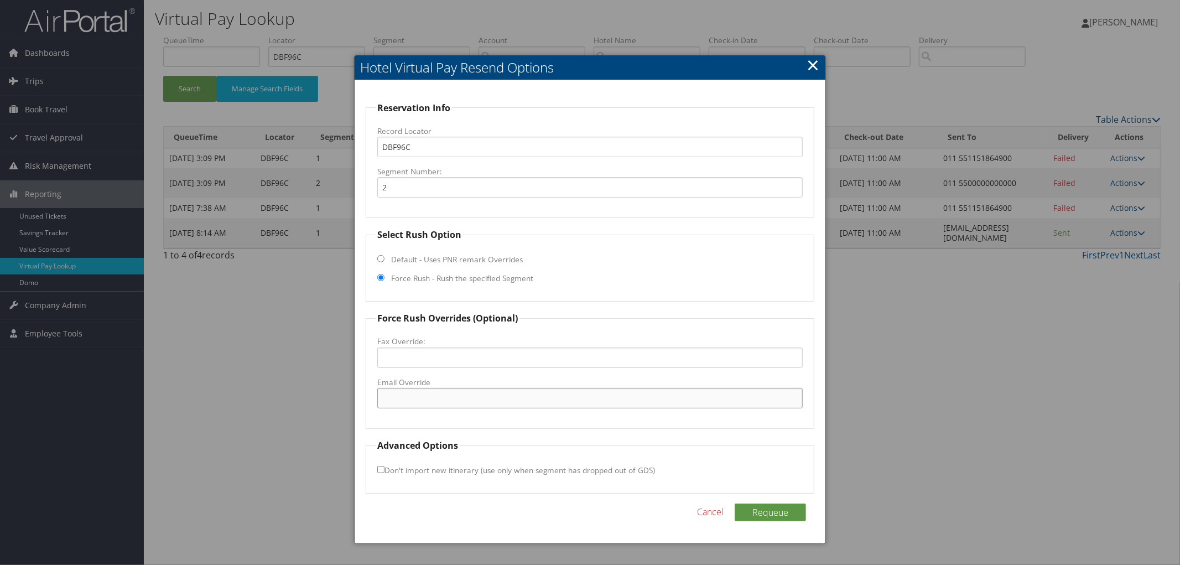
paste input "SAODT_DT_Hotel@hilton.com"
type input "SAODT_DT_Hotel@hilton.com"
click at [779, 517] on button "Requeue" at bounding box center [769, 512] width 71 height 18
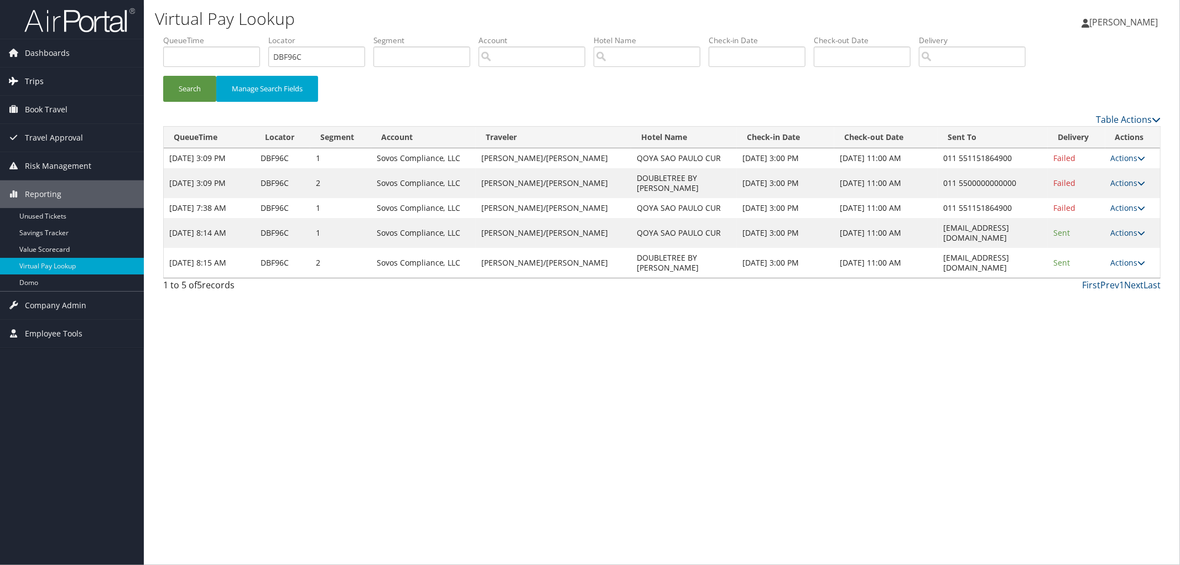
click at [76, 91] on link "Trips" at bounding box center [72, 81] width 144 height 28
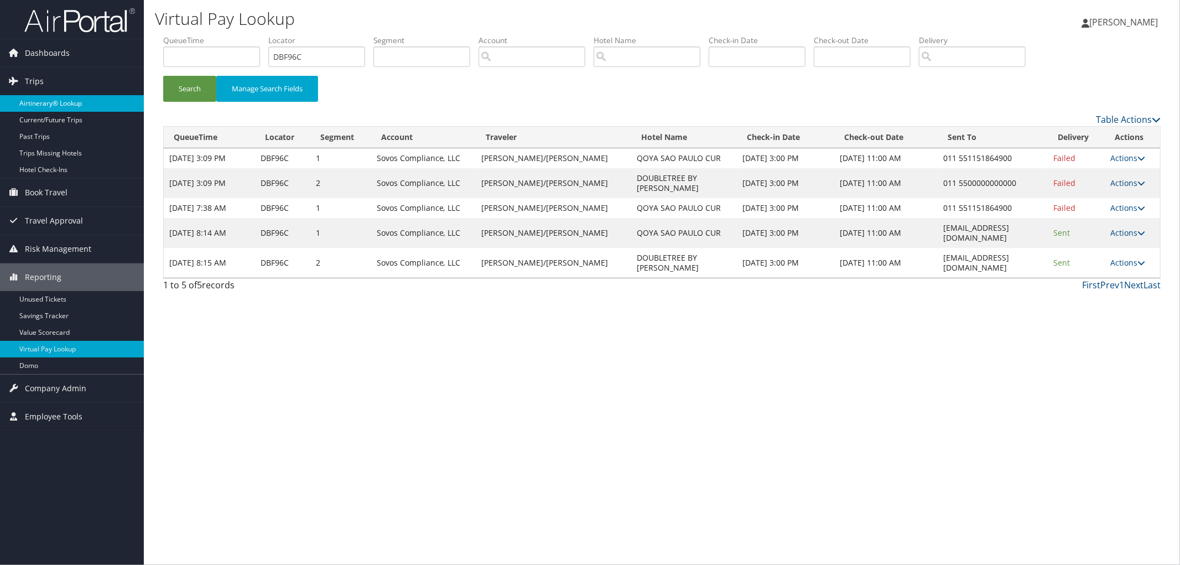
click at [78, 100] on link "Airtinerary® Lookup" at bounding box center [72, 103] width 144 height 17
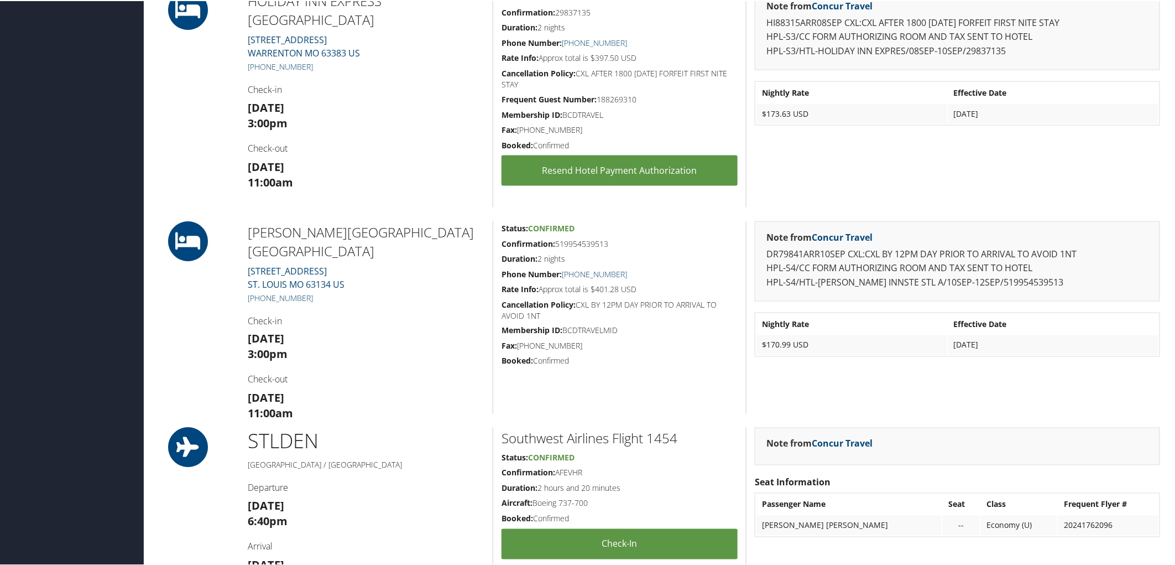
scroll to position [737, 0]
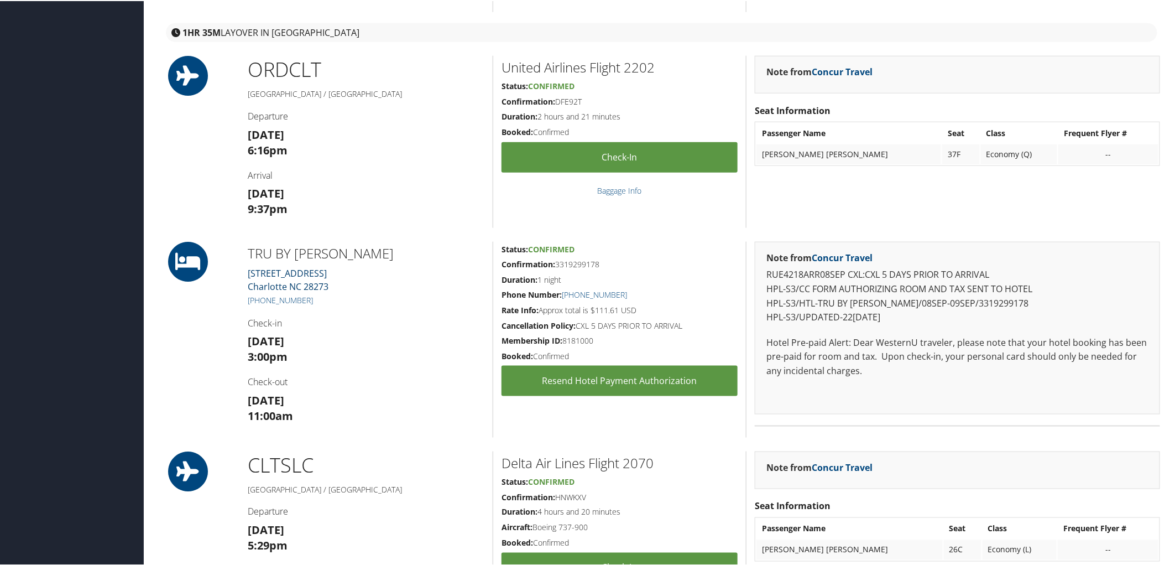
scroll to position [553, 0]
click at [312, 277] on link "[STREET_ADDRESS]" at bounding box center [288, 279] width 81 height 25
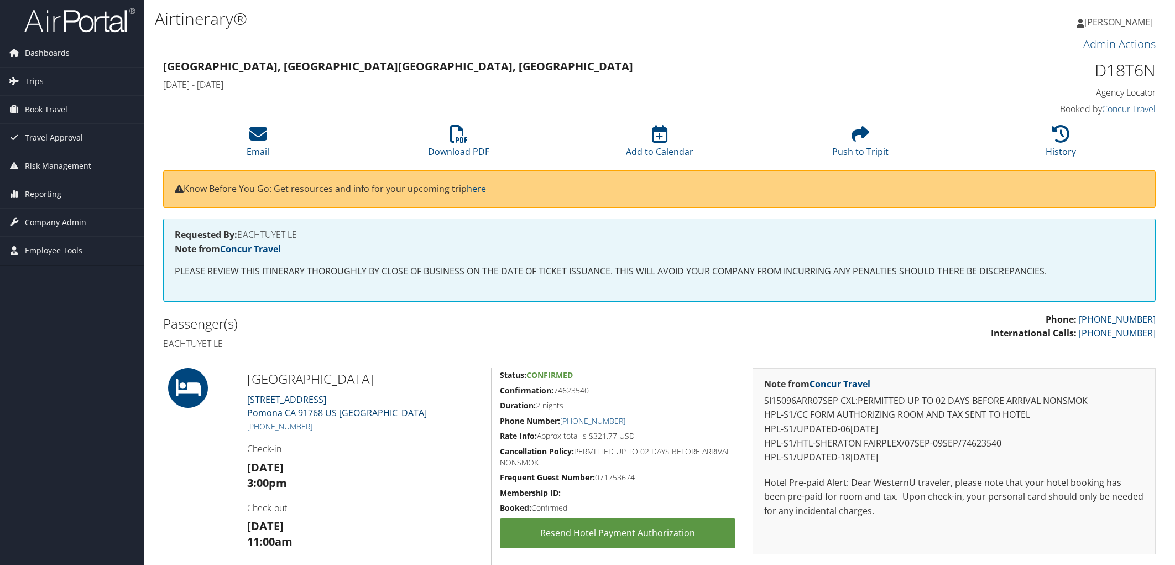
scroll to position [123, 0]
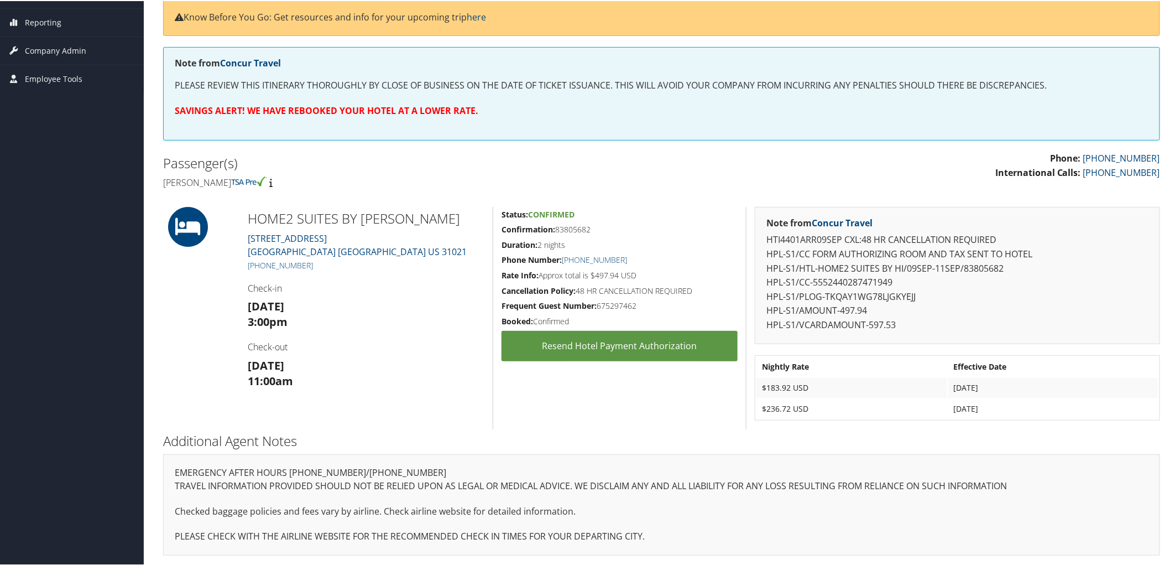
scroll to position [173, 0]
click at [330, 239] on link "105 TRAVEL CENTER BLVD DUBLIN GA US 31021" at bounding box center [357, 243] width 219 height 25
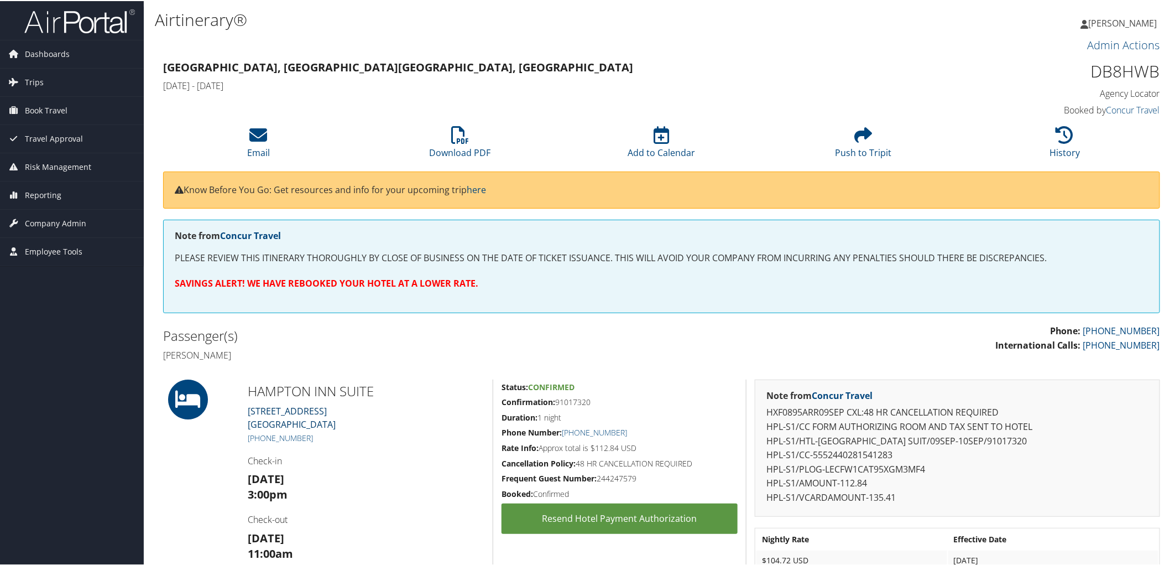
click at [289, 409] on link "4820 Port Loop Road Southport NC 28461" at bounding box center [292, 416] width 88 height 25
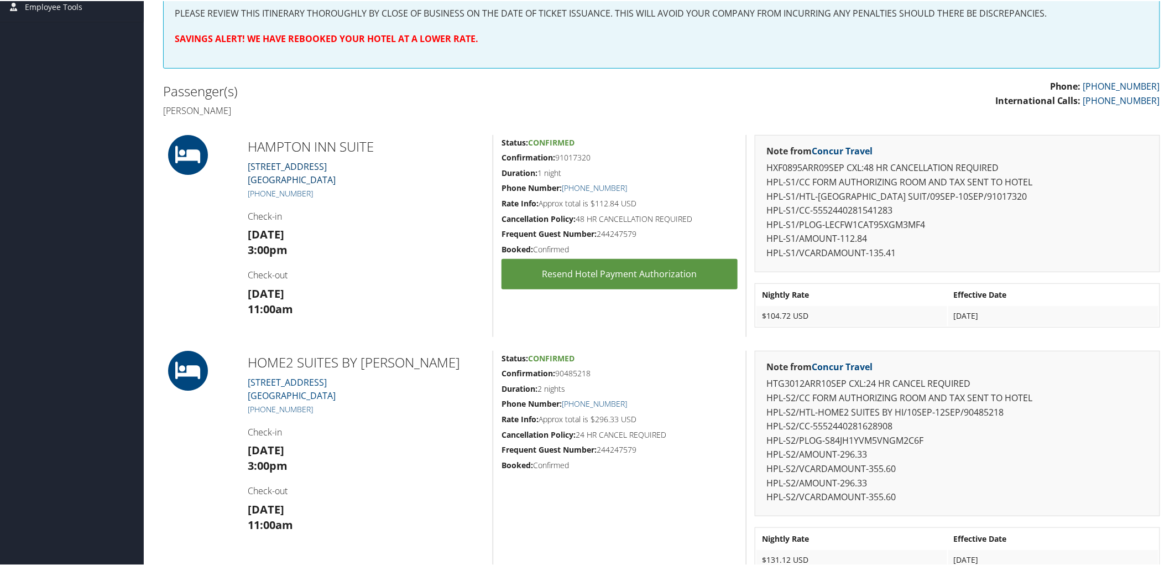
scroll to position [368, 0]
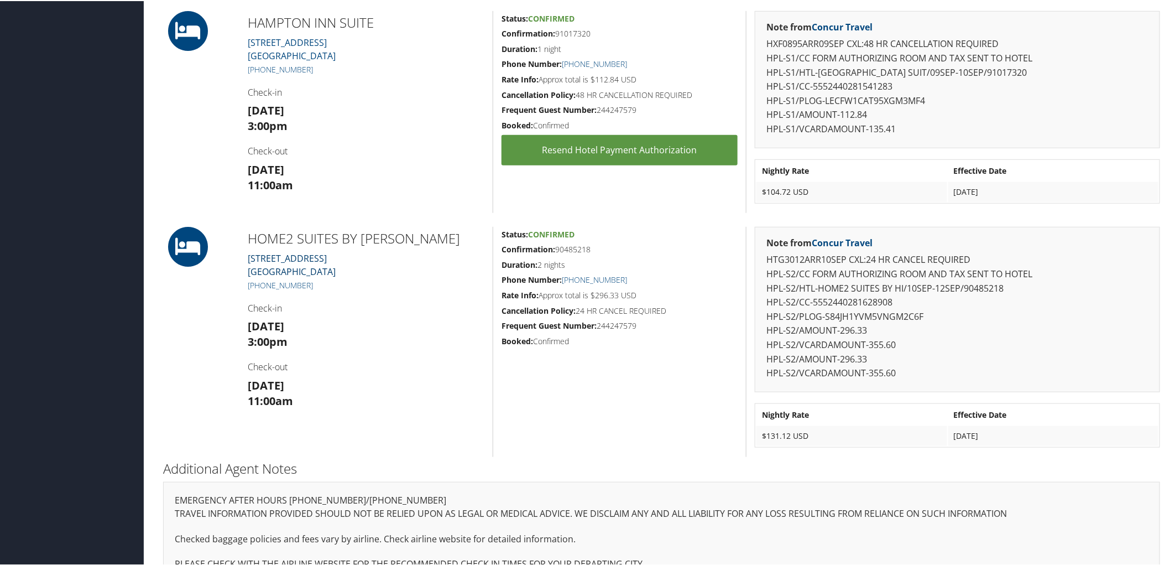
click at [304, 262] on link "5518 MARKET STREET WILMINGTON NC 28403" at bounding box center [292, 263] width 88 height 25
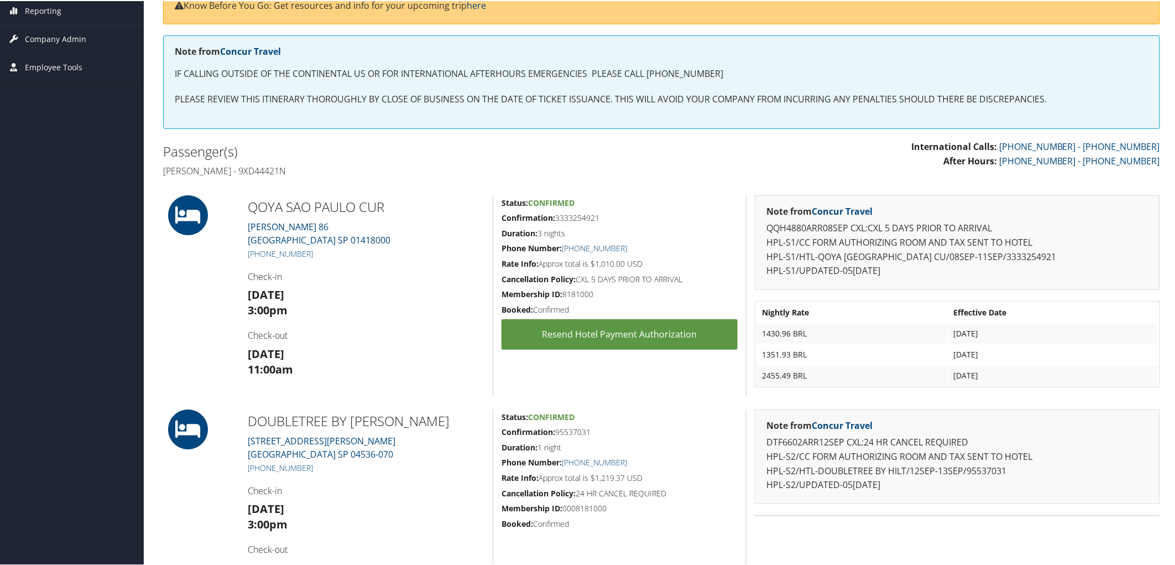
scroll to position [383, 0]
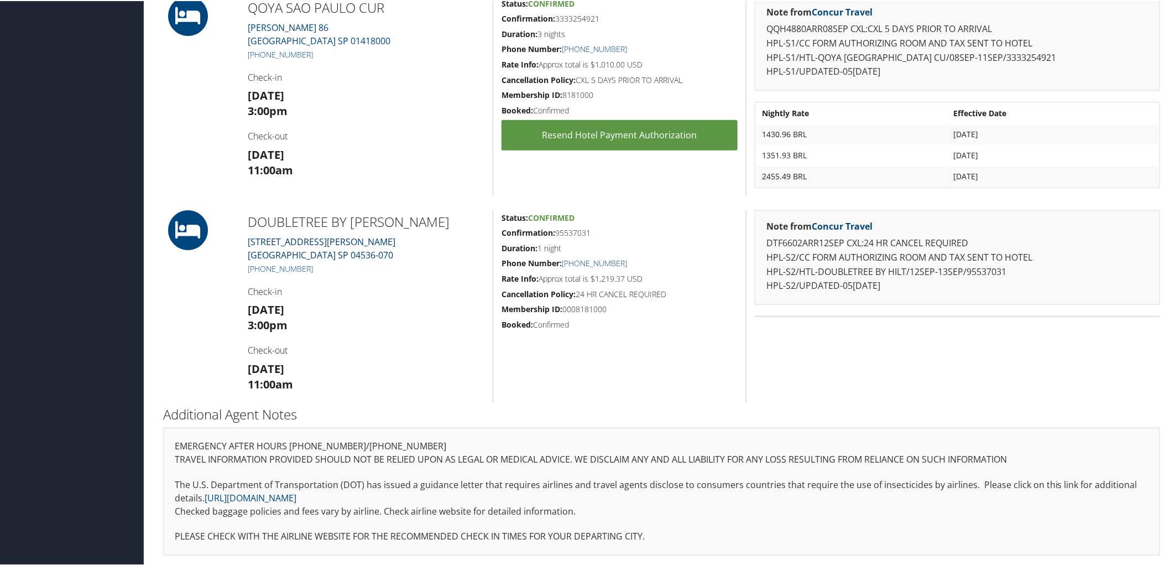
click at [283, 238] on link "[STREET_ADDRESS][PERSON_NAME]" at bounding box center [322, 246] width 148 height 25
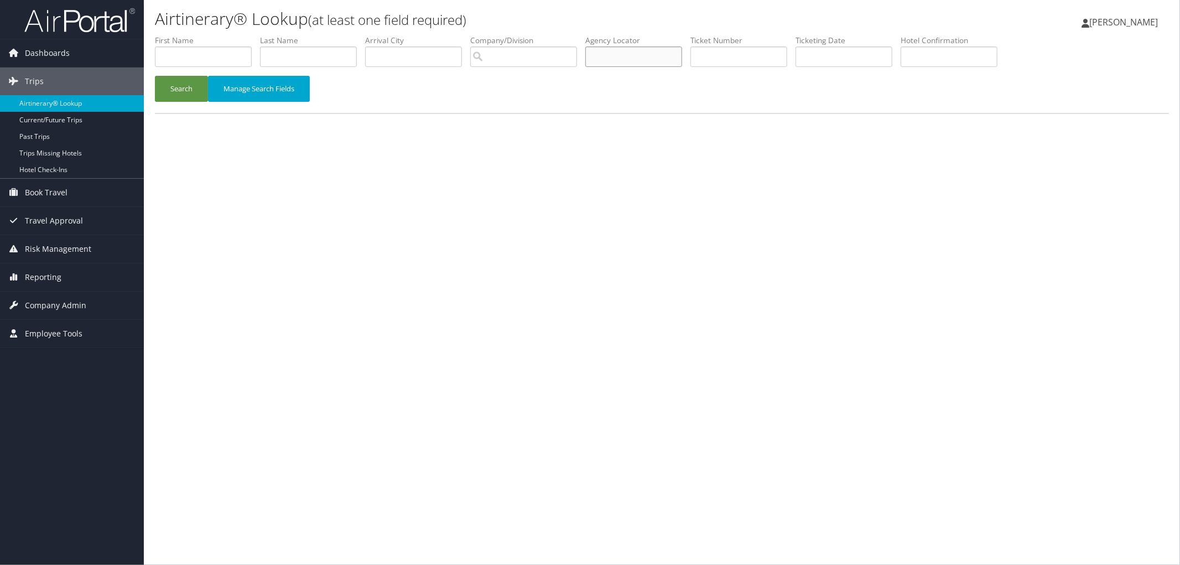
click at [660, 59] on input "text" at bounding box center [633, 56] width 97 height 20
paste input "CWPYZ1"
type input "CWPYZ1"
click at [170, 86] on button "Search" at bounding box center [181, 89] width 53 height 26
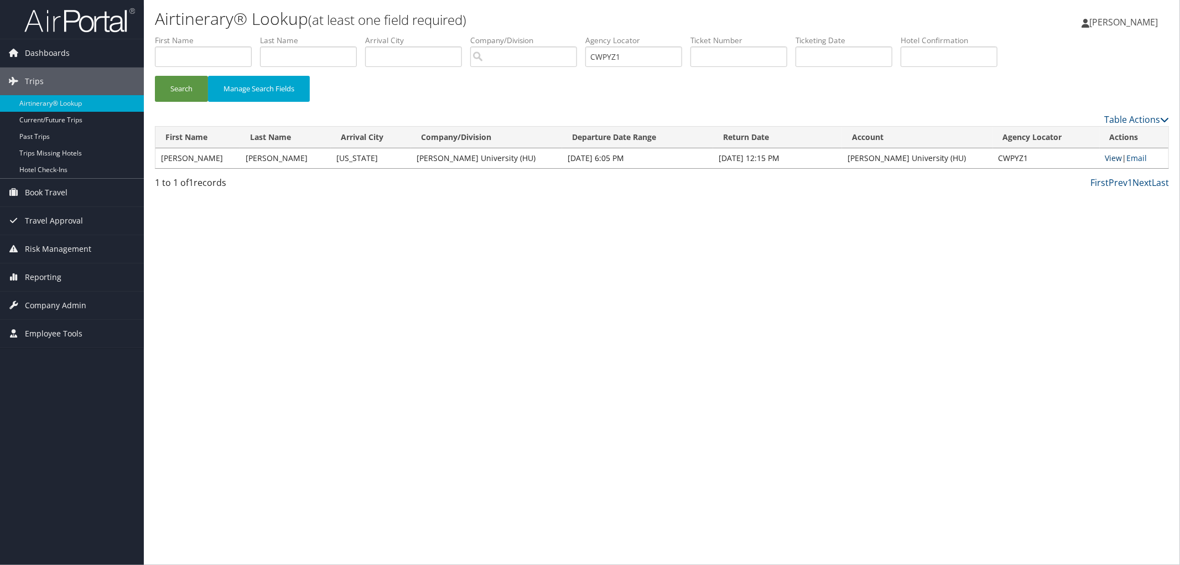
click at [1113, 159] on link "View" at bounding box center [1113, 158] width 17 height 11
click at [1109, 153] on link "View" at bounding box center [1113, 158] width 17 height 11
click at [65, 280] on link "Reporting" at bounding box center [72, 277] width 144 height 28
click at [97, 341] on link "Virtual Pay Lookup" at bounding box center [72, 349] width 144 height 17
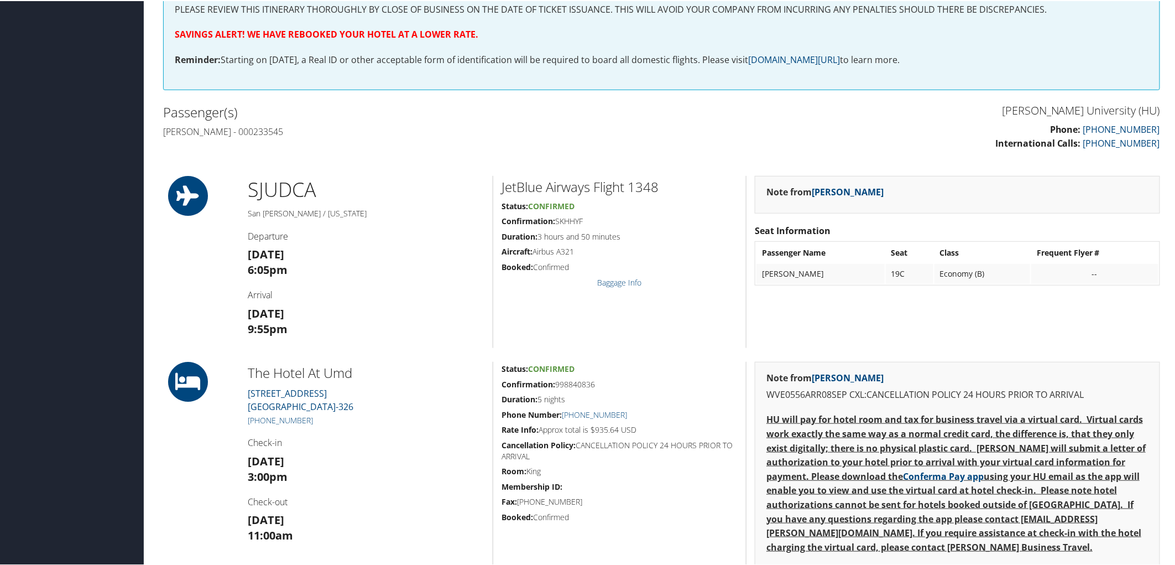
scroll to position [430, 0]
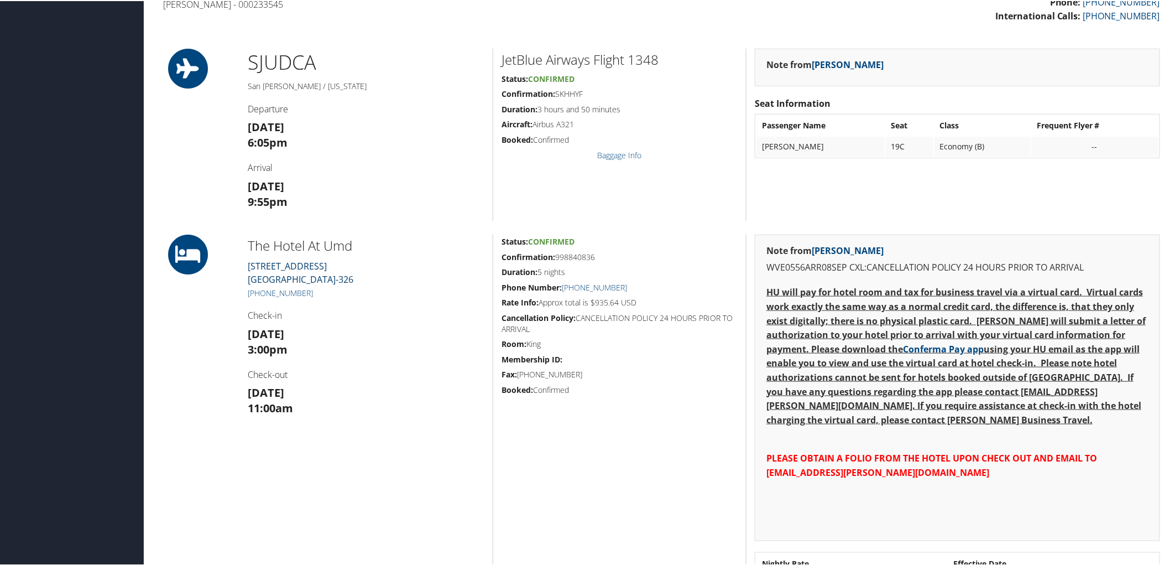
click at [294, 263] on link "7777 Baltimore Ave COLLEGE PARK MD 20740-326" at bounding box center [301, 271] width 106 height 25
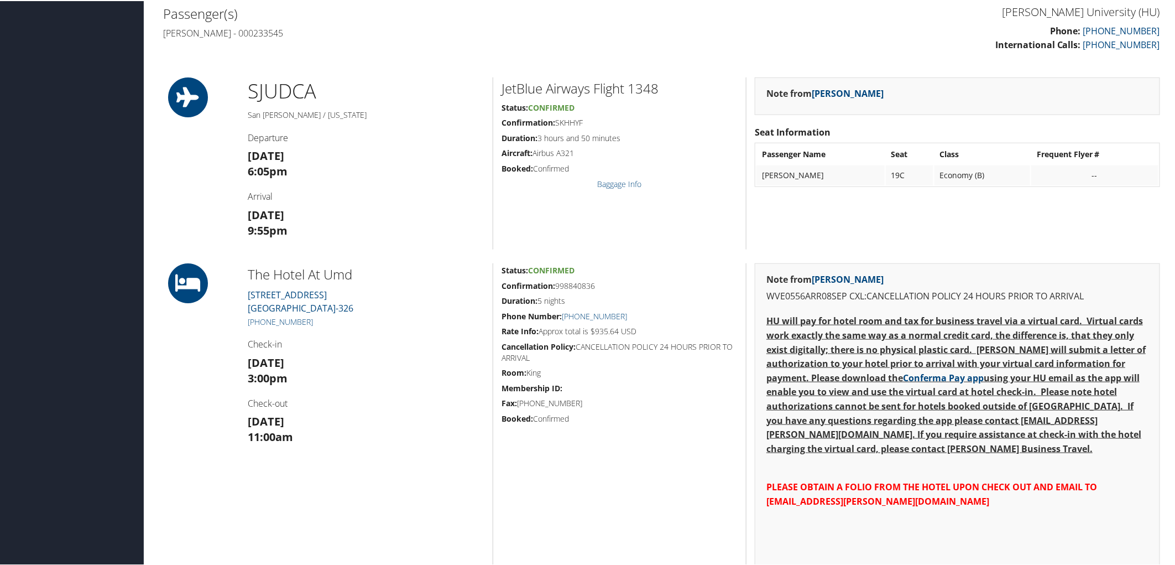
scroll to position [430, 0]
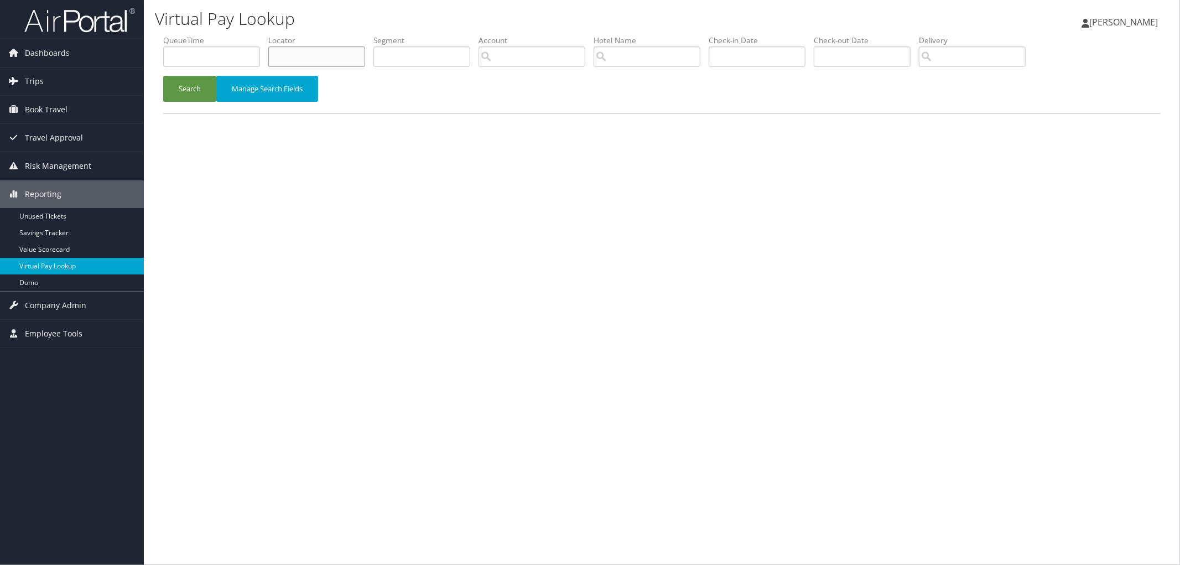
click at [286, 66] on input "text" at bounding box center [316, 56] width 97 height 20
paste input "CYKJXW"
type input "CYKJXW"
click at [197, 84] on button "Search" at bounding box center [189, 89] width 53 height 26
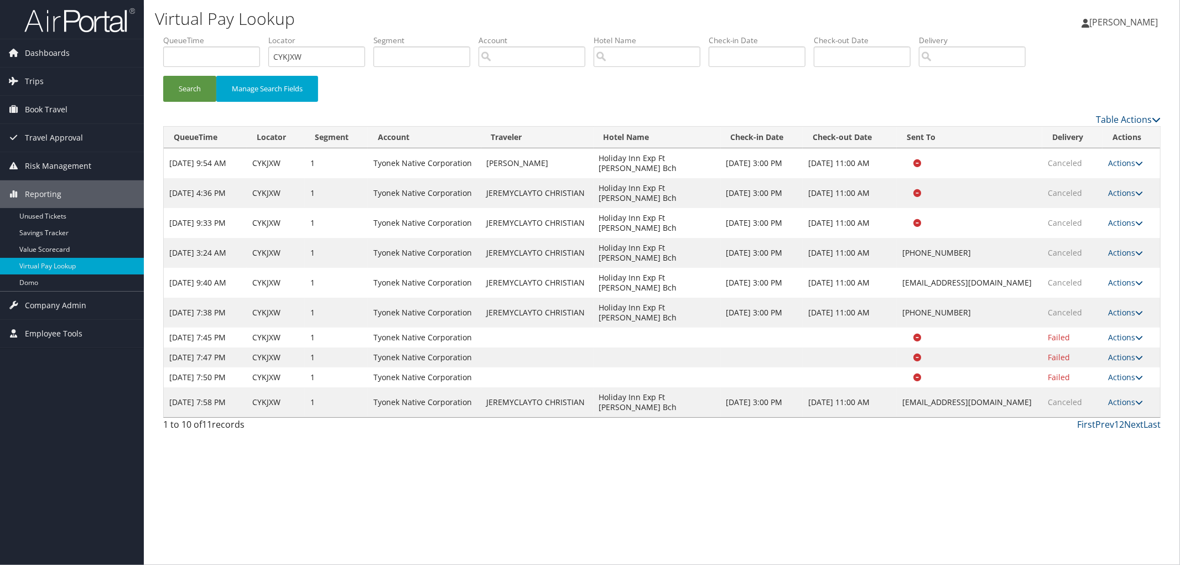
drag, startPoint x: 319, startPoint y: 67, endPoint x: 219, endPoint y: 74, distance: 99.8
click at [246, 35] on ul "QueueTime Locator CYKJXW Segment Account Traveler Hotel Name Check-in Date Chec…" at bounding box center [661, 35] width 997 height 0
click at [316, 59] on input "CYKJXW" at bounding box center [316, 56] width 97 height 20
drag, startPoint x: 316, startPoint y: 59, endPoint x: 267, endPoint y: 59, distance: 49.8
click at [291, 59] on input "CYKJXW" at bounding box center [316, 56] width 97 height 20
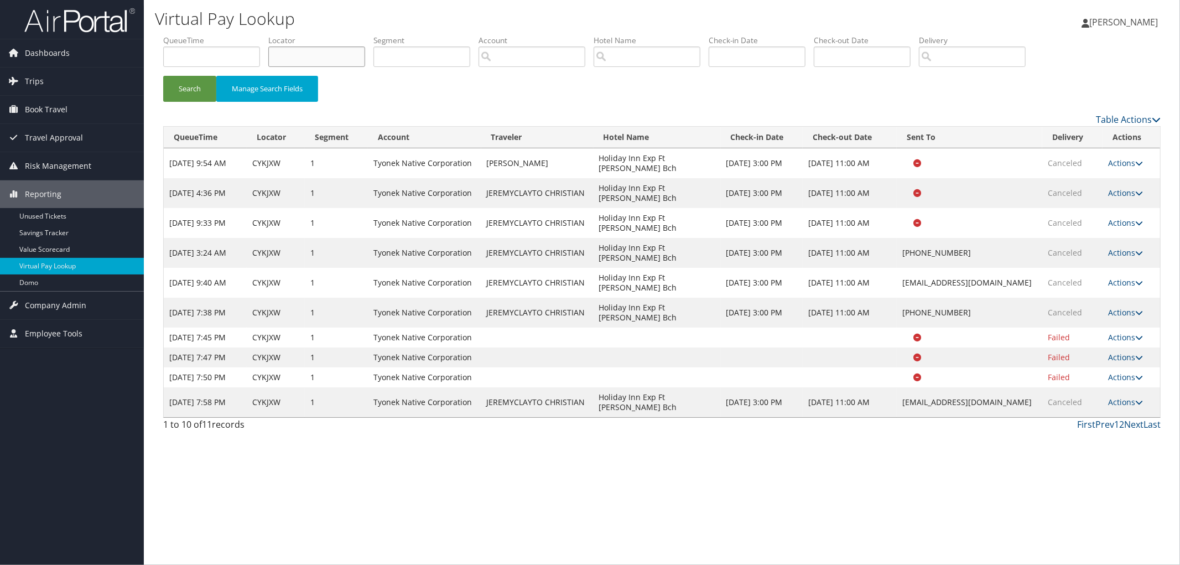
paste input "D9MZKG"
type input "D9MZKG"
click at [163, 76] on button "Search" at bounding box center [189, 89] width 53 height 26
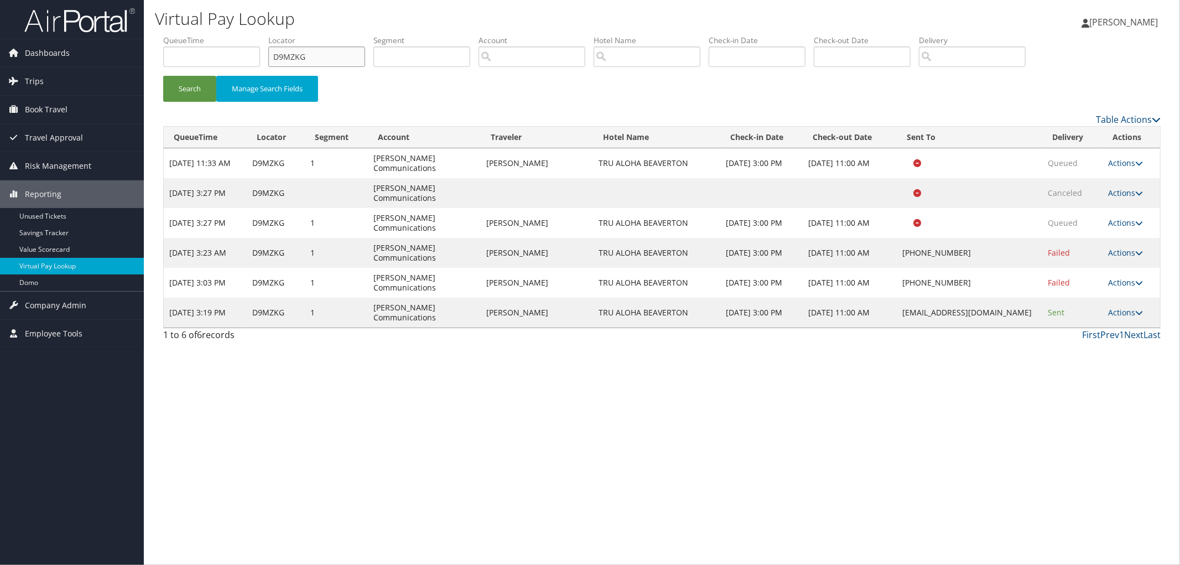
click at [346, 54] on input "D9MZKG" at bounding box center [316, 56] width 97 height 20
click at [231, 35] on ul "QueueTime Locator D9MZKG Segment Account Traveler Hotel Name Check-in Date Chec…" at bounding box center [661, 35] width 997 height 0
paste input "D9MZKG"
type input "D9MZKG"
click at [163, 76] on button "Search" at bounding box center [189, 89] width 53 height 26
